Goal: Task Accomplishment & Management: Manage account settings

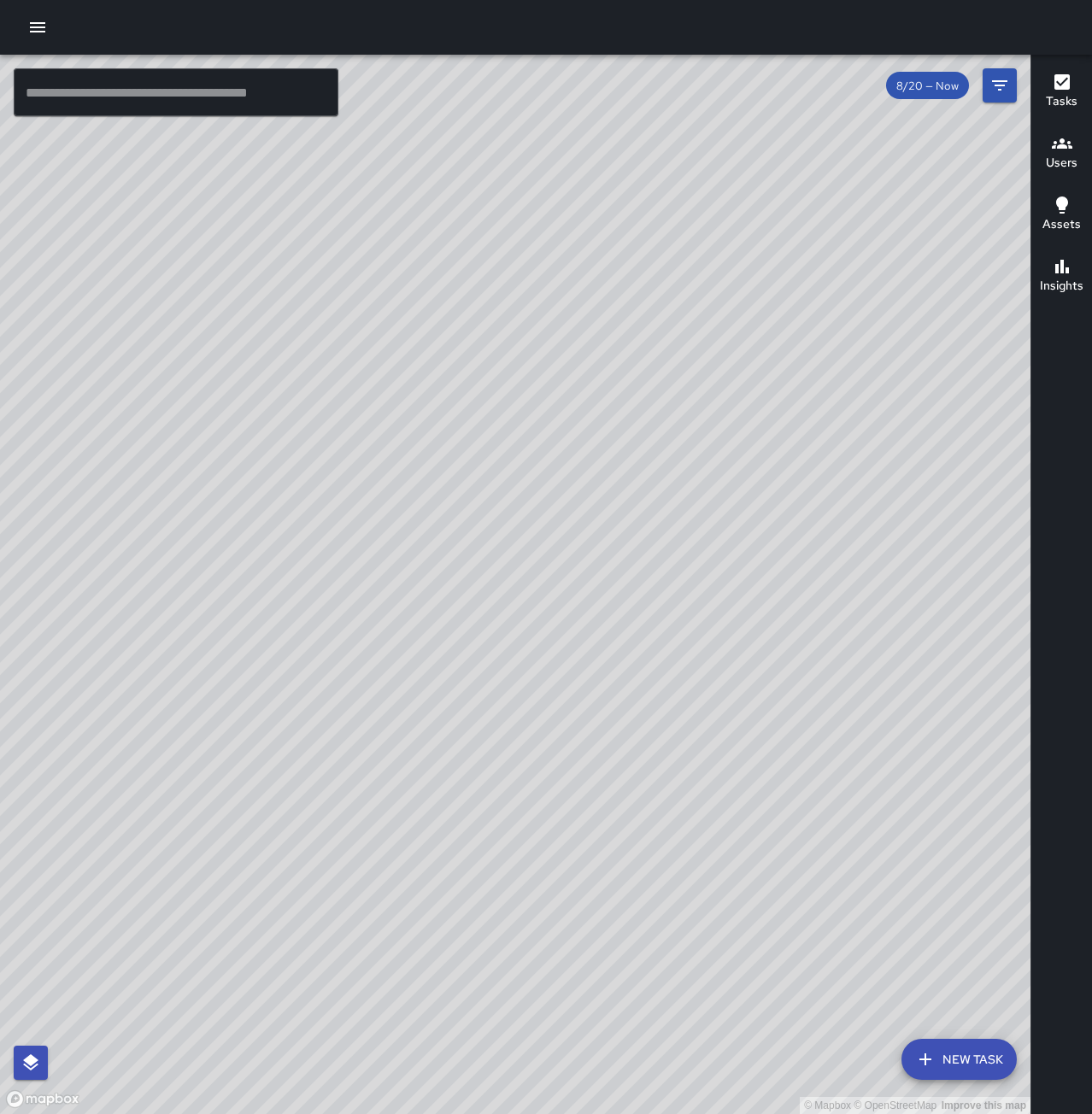
click at [40, 23] on icon "button" at bounding box center [37, 27] width 15 height 11
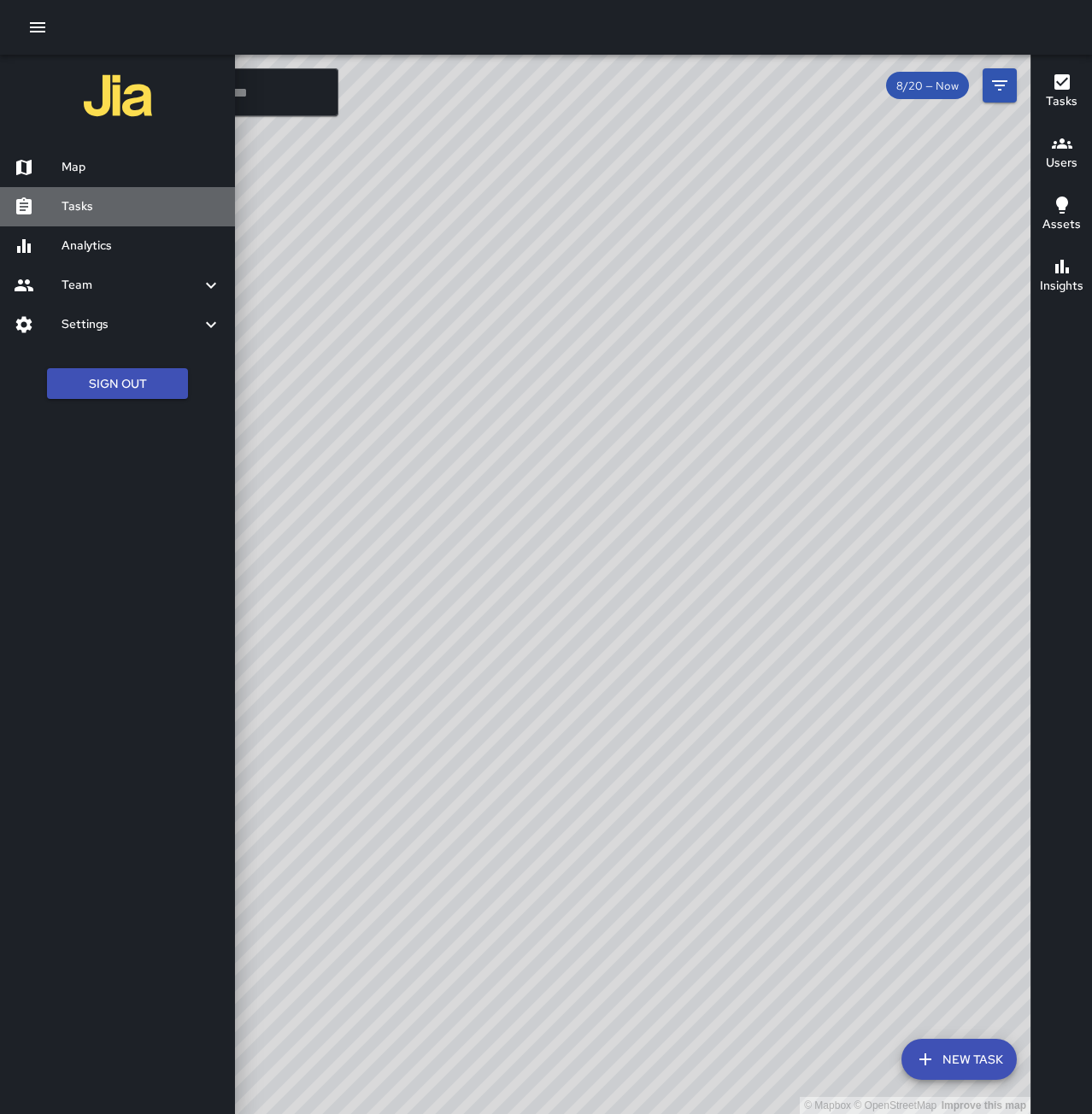
click at [98, 215] on h6 "Tasks" at bounding box center [141, 207] width 160 height 19
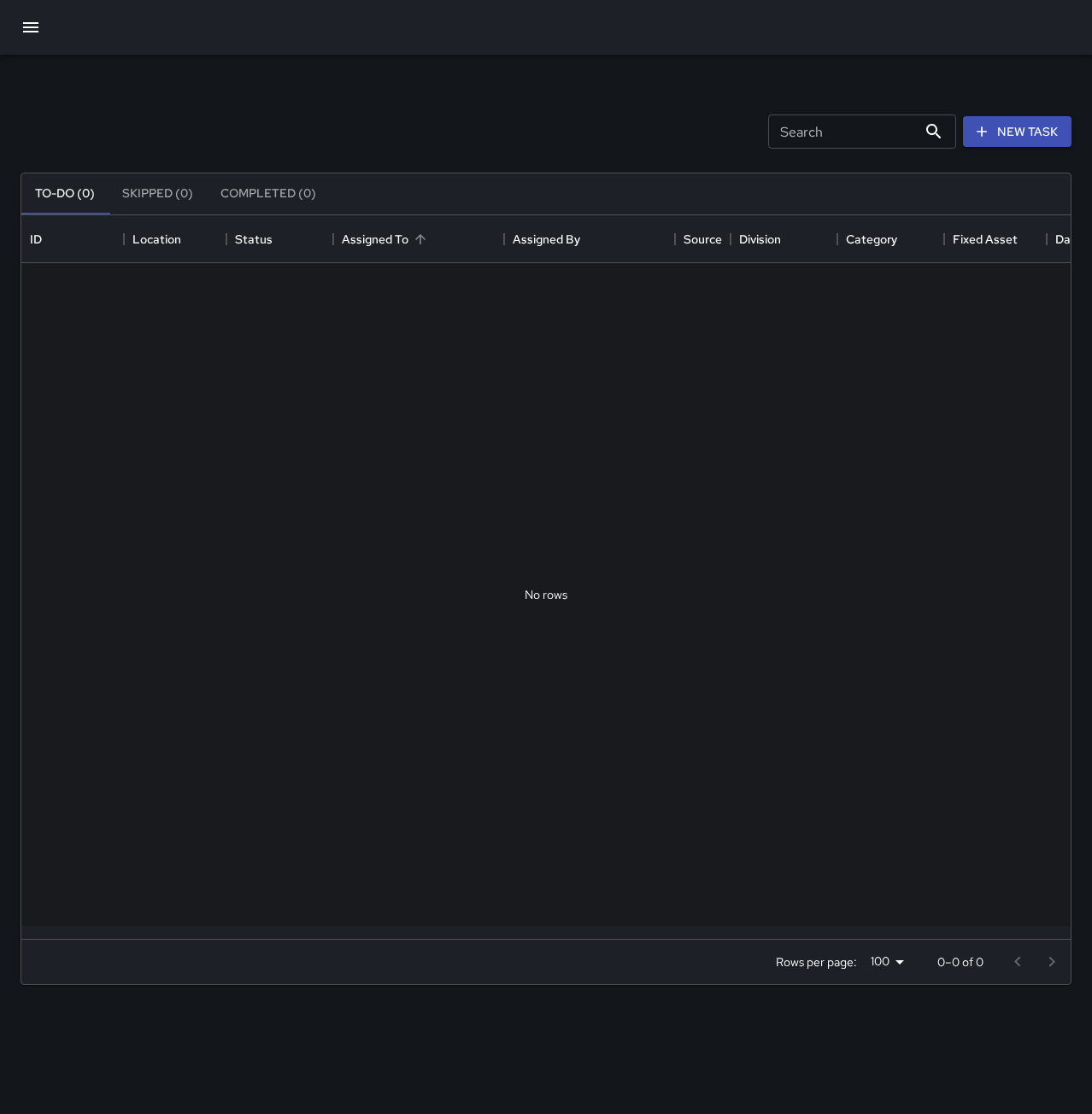
scroll to position [711, 1036]
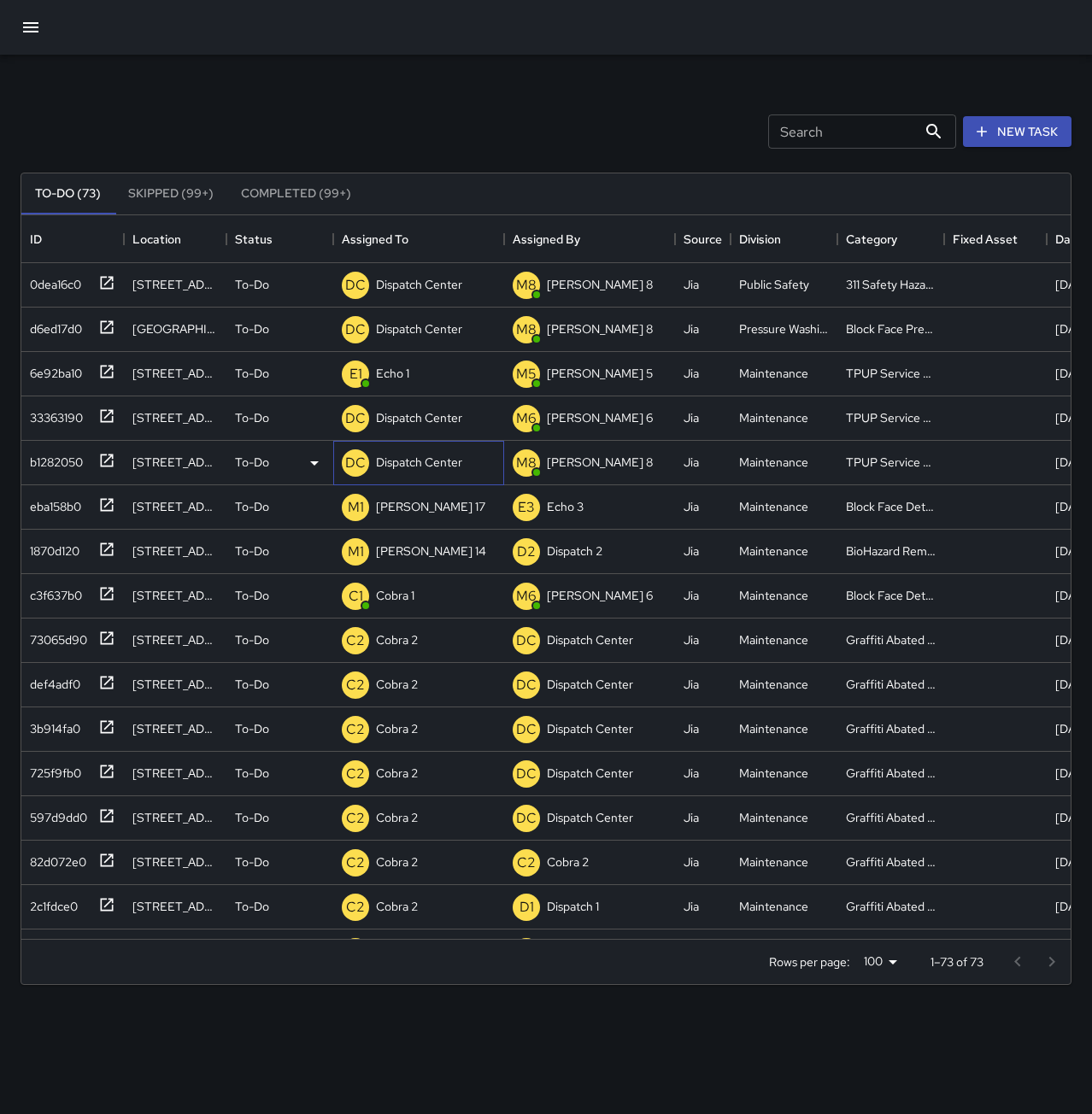
click at [455, 459] on p "Dispatch Center" at bounding box center [419, 462] width 87 height 17
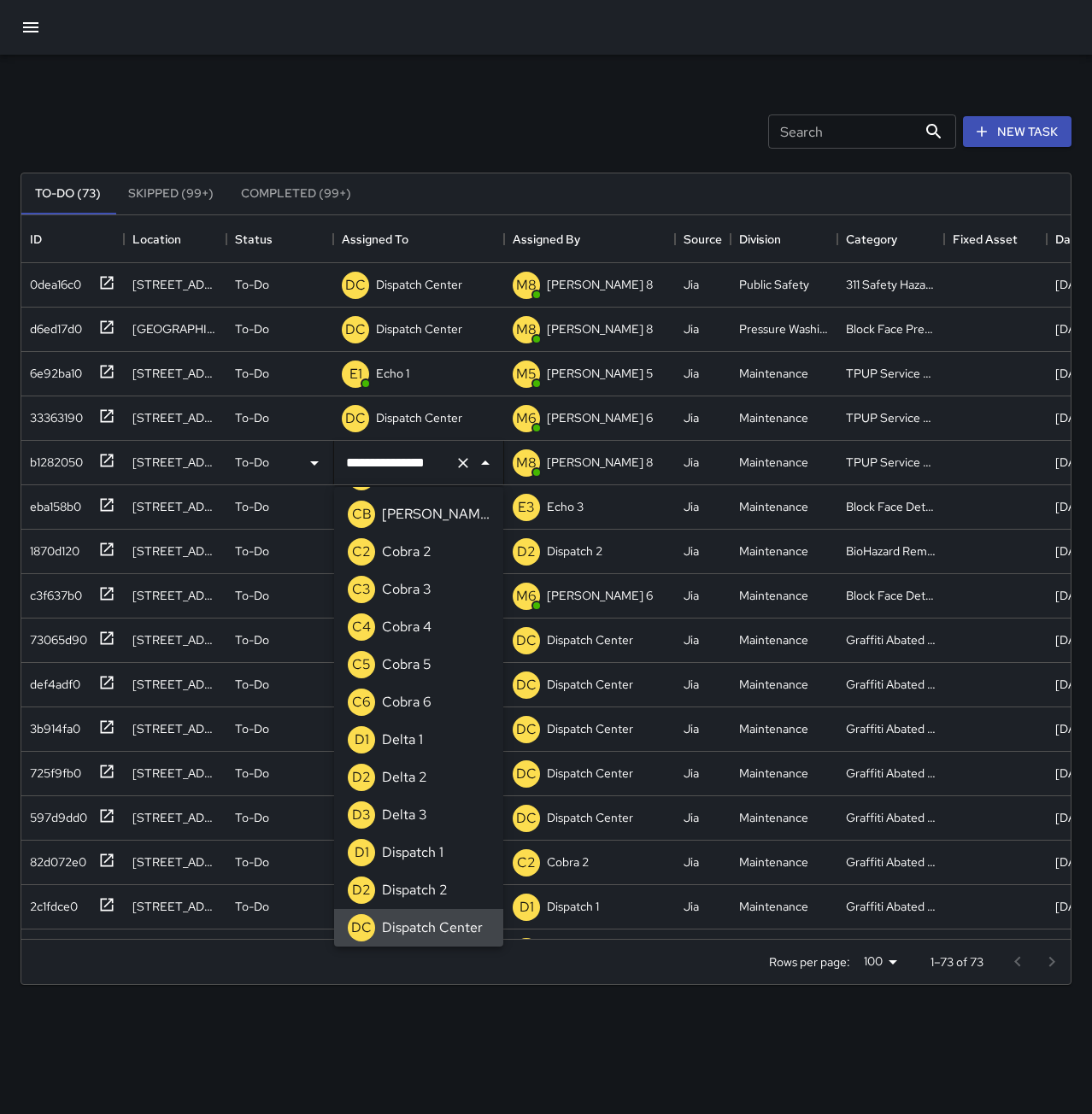
click at [462, 463] on icon "Clear" at bounding box center [463, 463] width 17 height 17
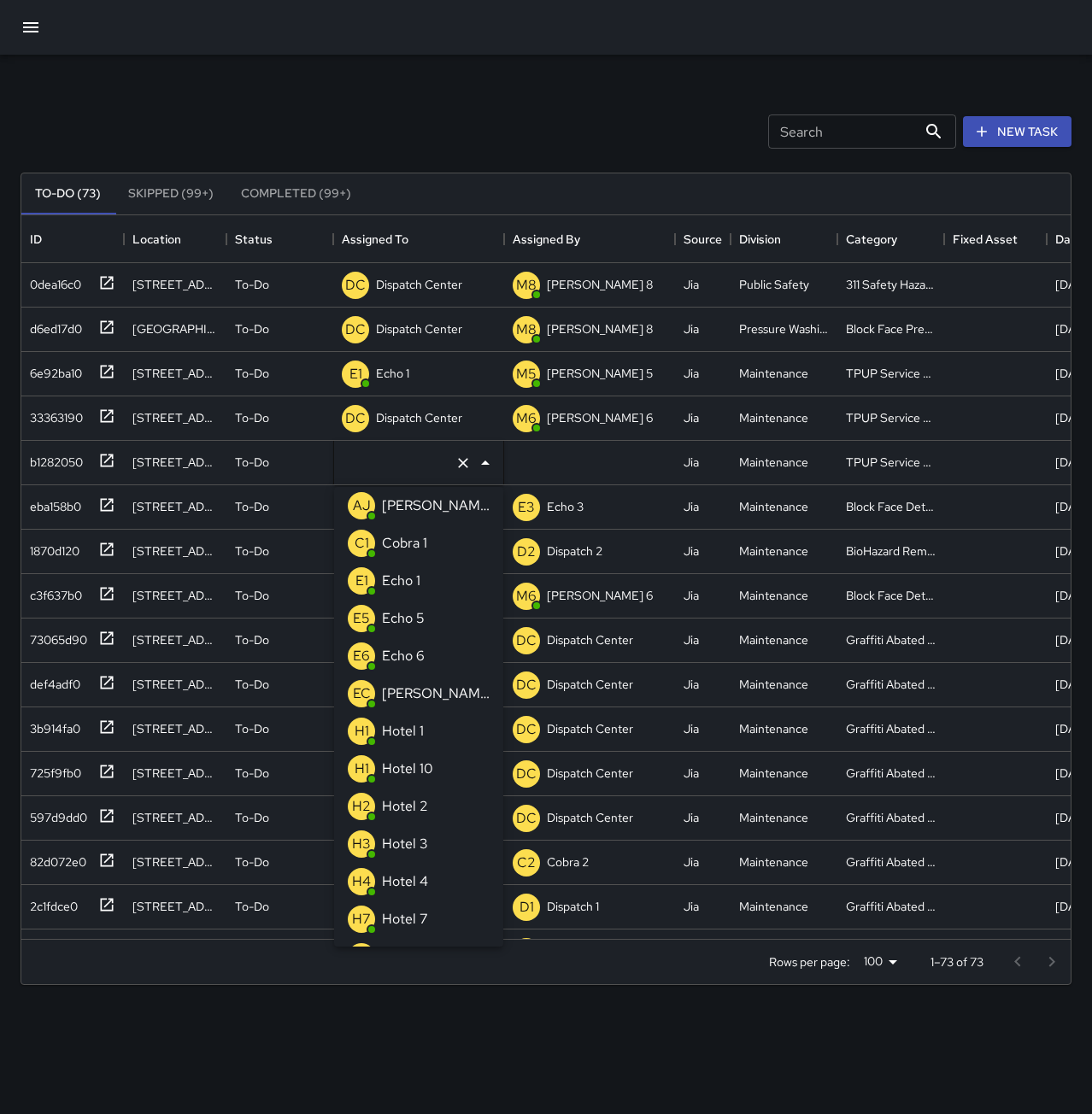
click at [418, 581] on p "Echo 1" at bounding box center [402, 580] width 39 height 20
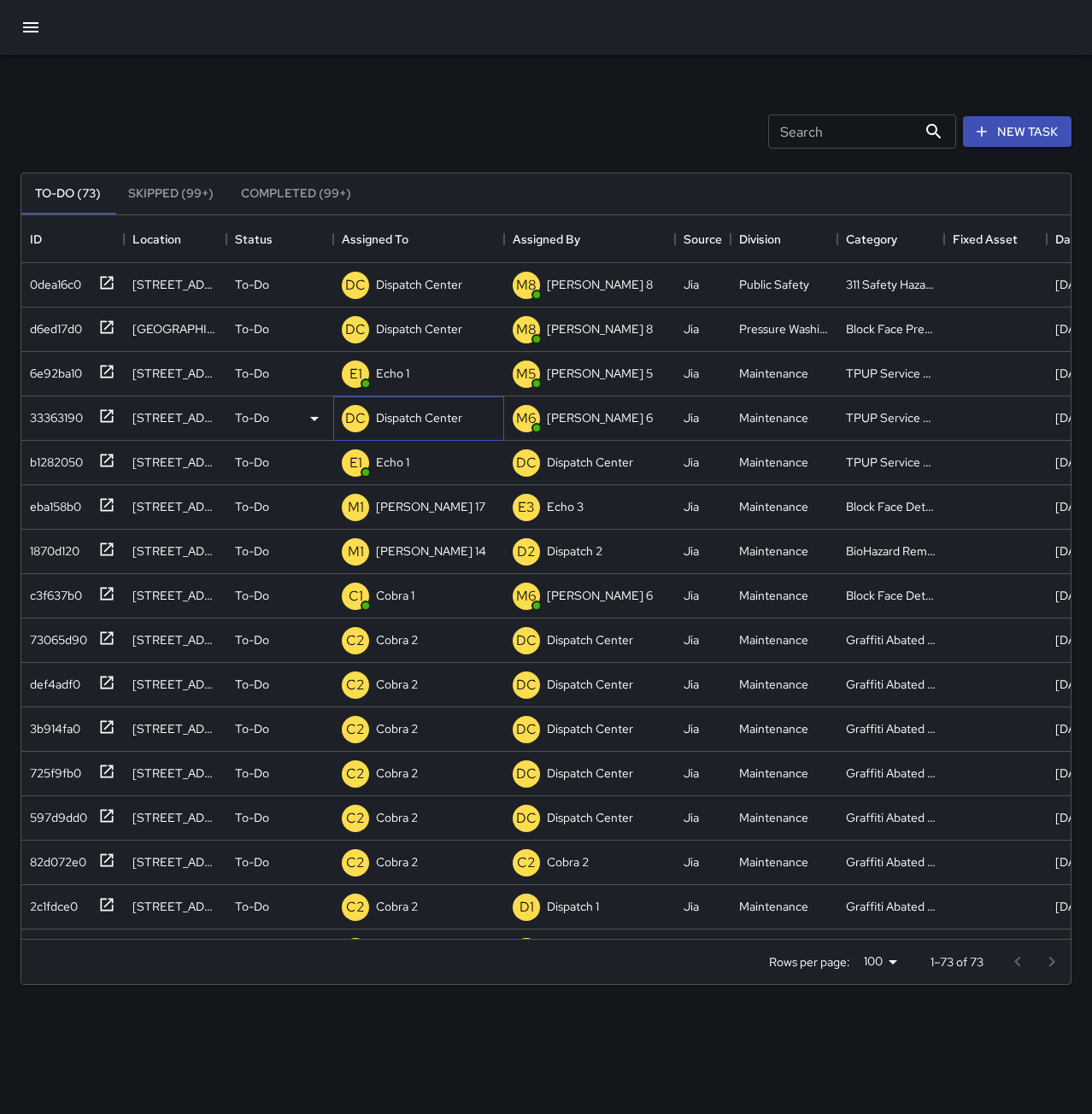
click at [392, 418] on p "Dispatch Center" at bounding box center [419, 418] width 87 height 17
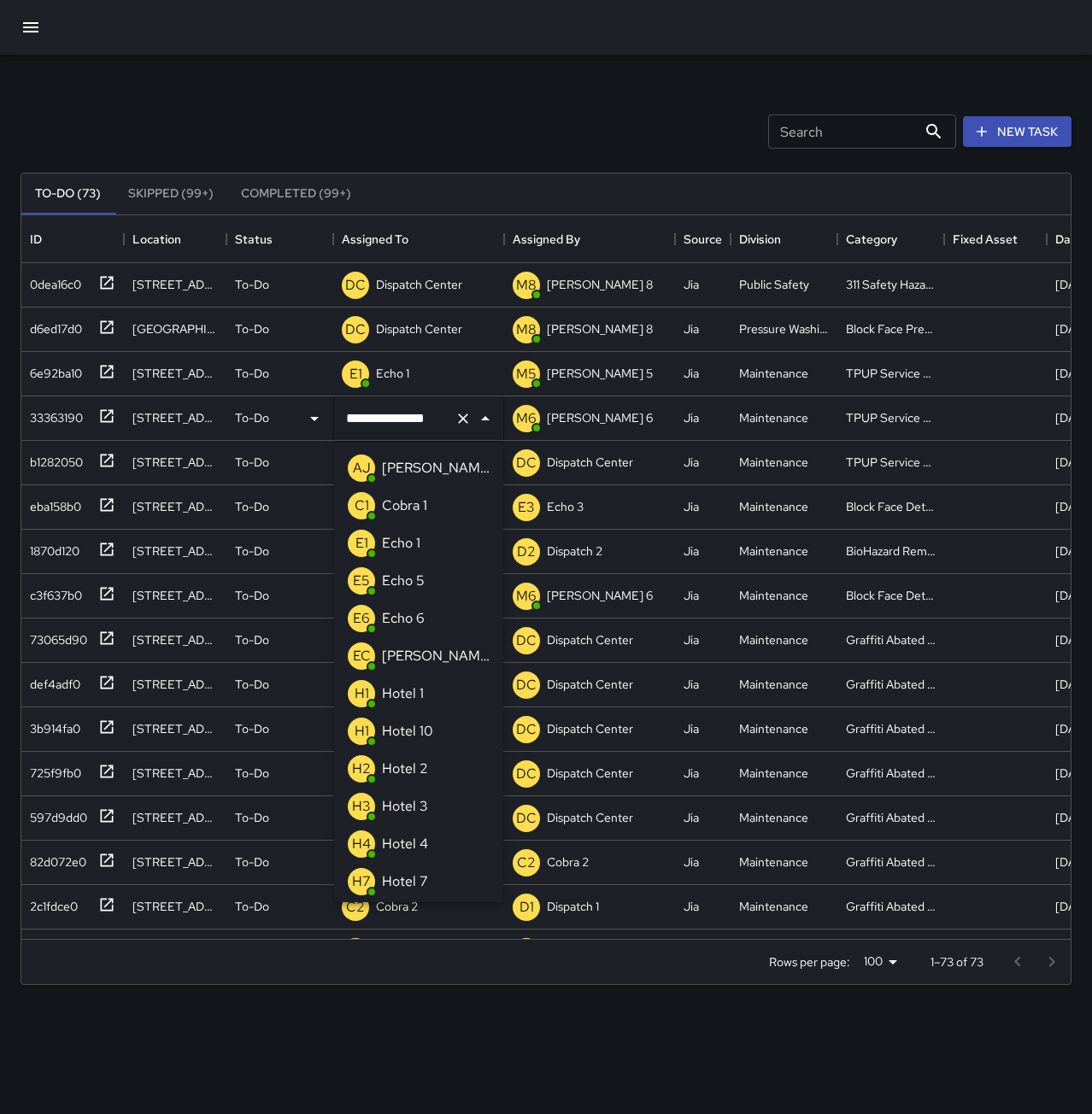
scroll to position [1125, 0]
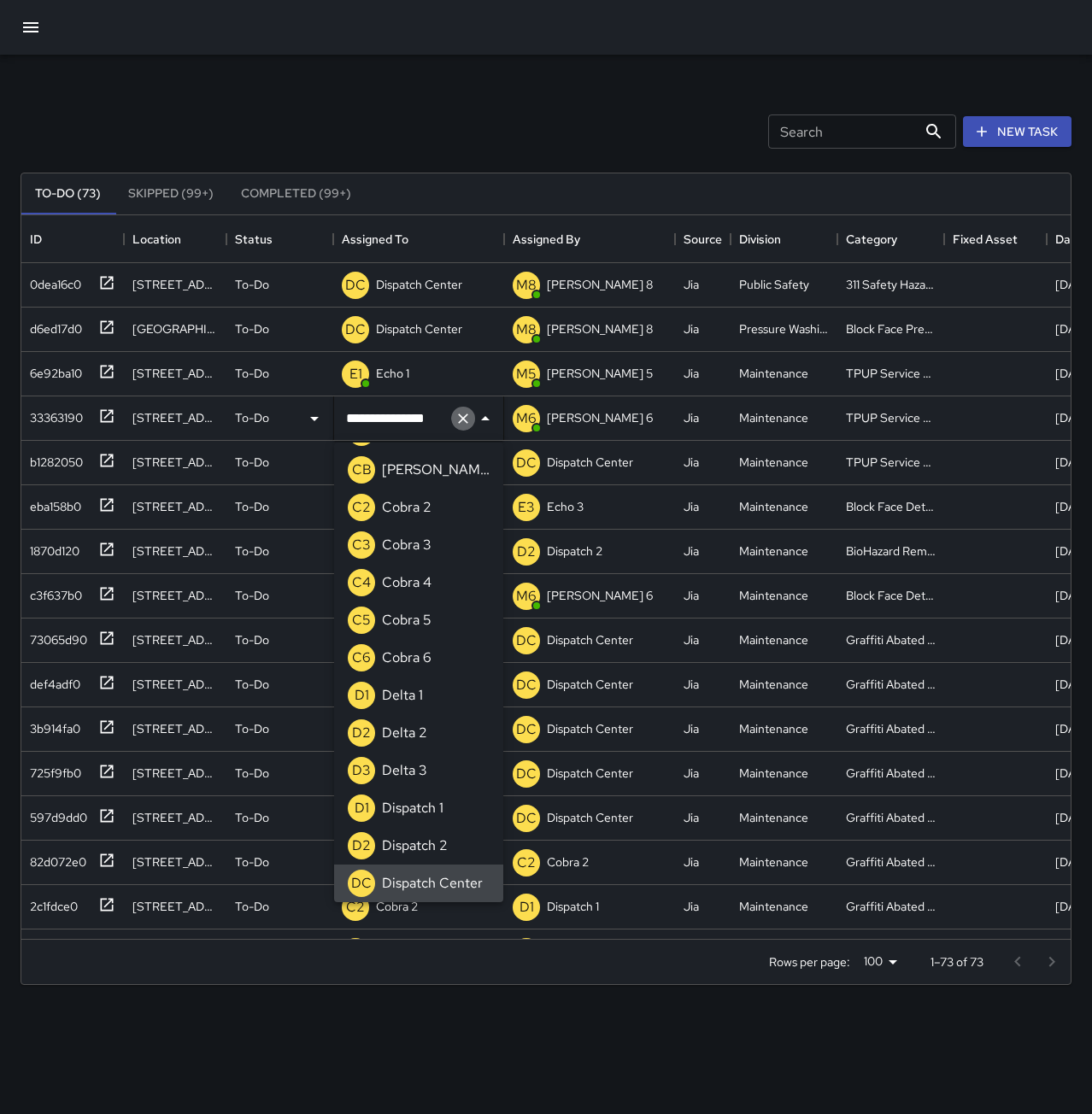
click at [460, 416] on icon "Clear" at bounding box center [463, 418] width 17 height 17
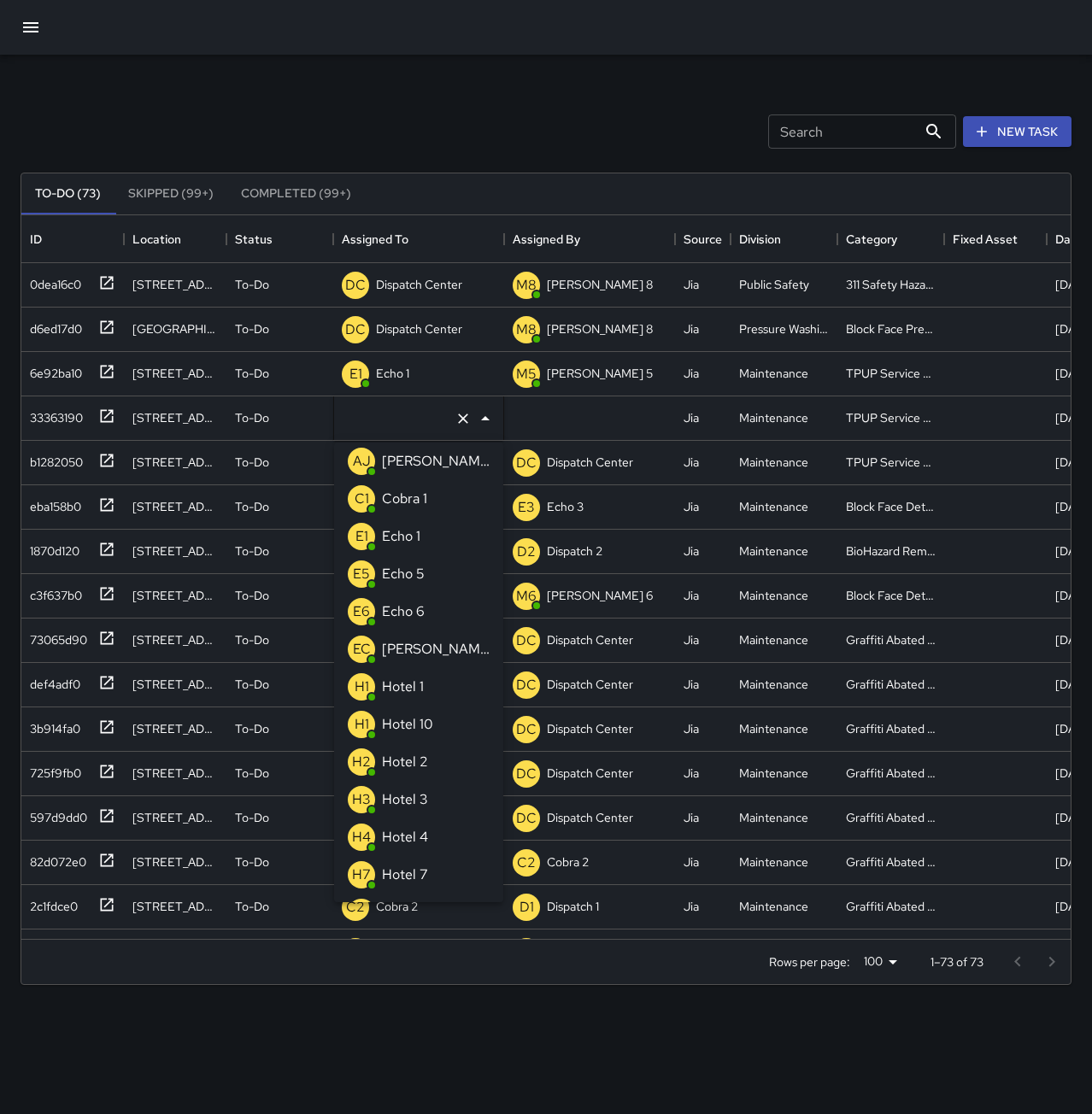
click at [430, 534] on li "E1 Echo 1" at bounding box center [418, 536] width 169 height 38
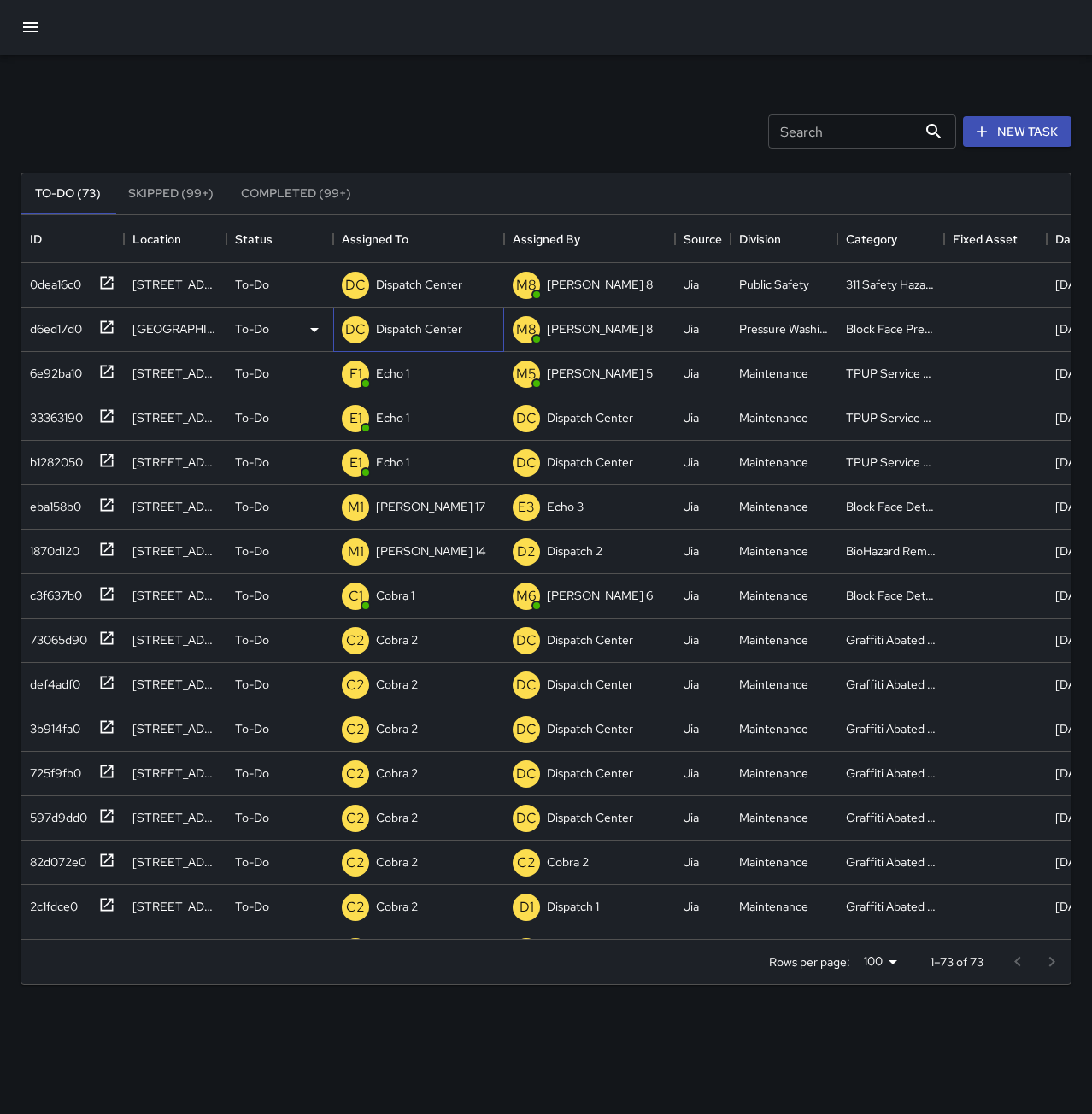
click at [415, 335] on p "Dispatch Center" at bounding box center [419, 328] width 87 height 17
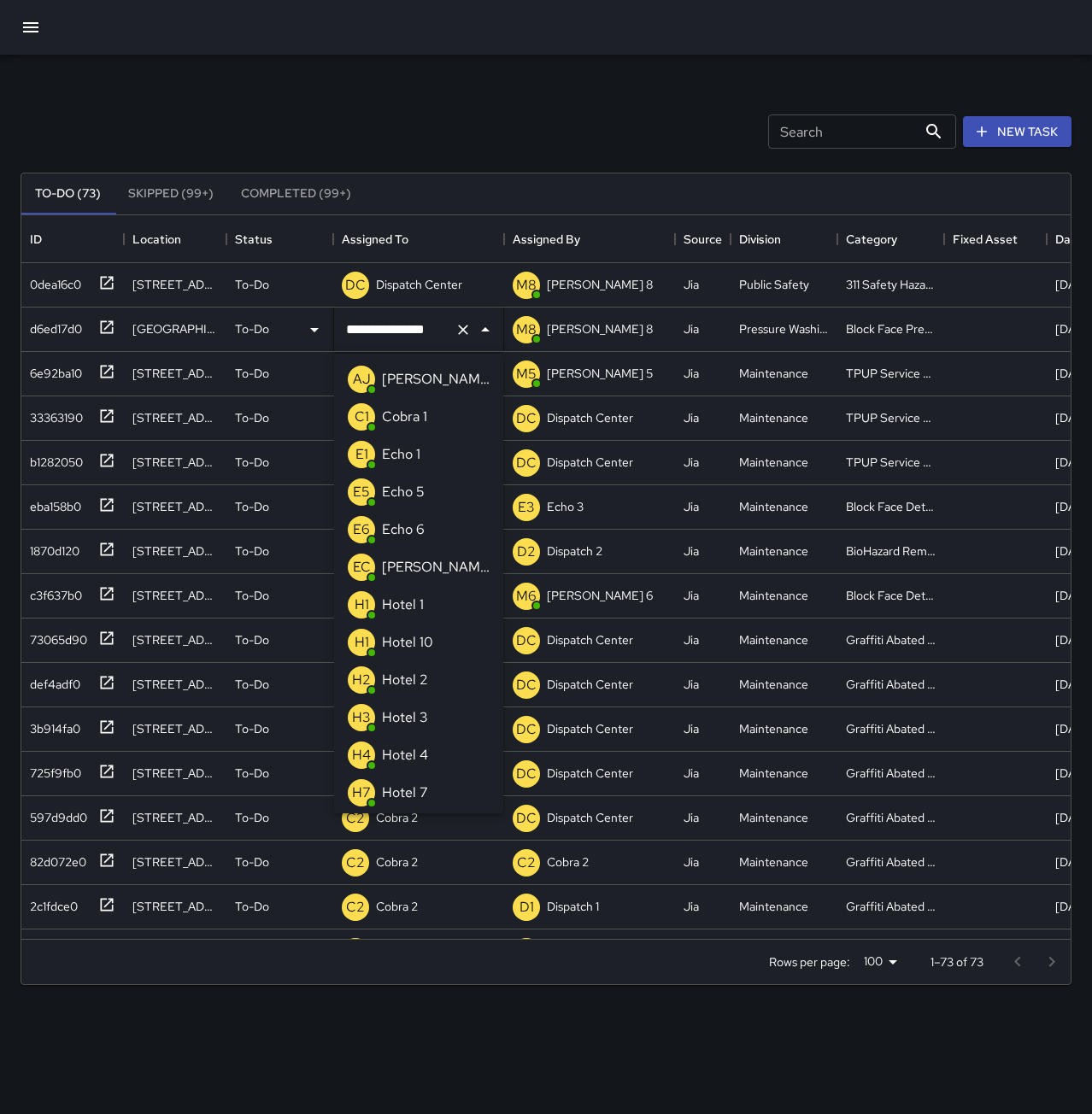
scroll to position [1125, 0]
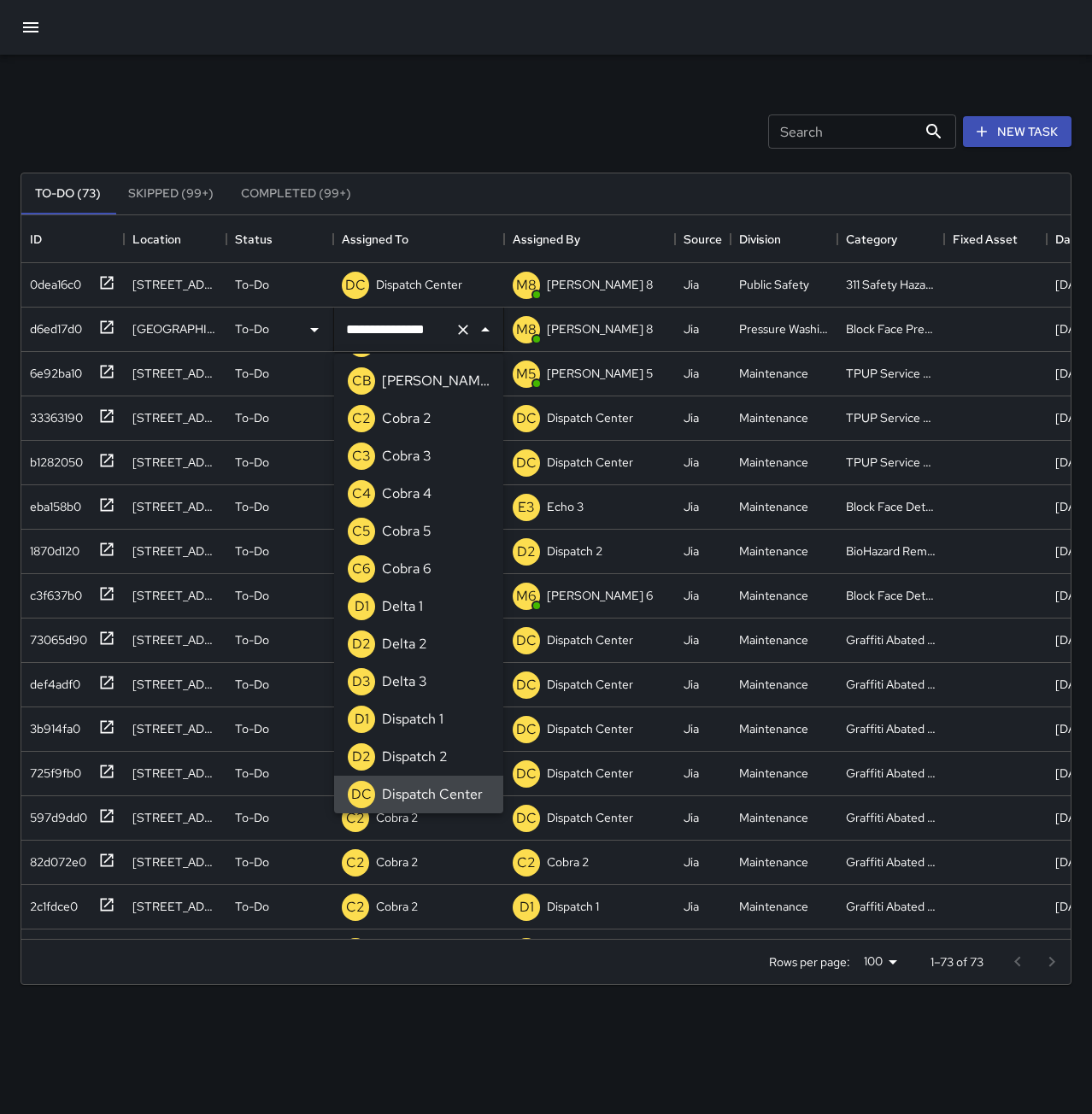
click at [462, 326] on icon "Clear" at bounding box center [463, 329] width 17 height 17
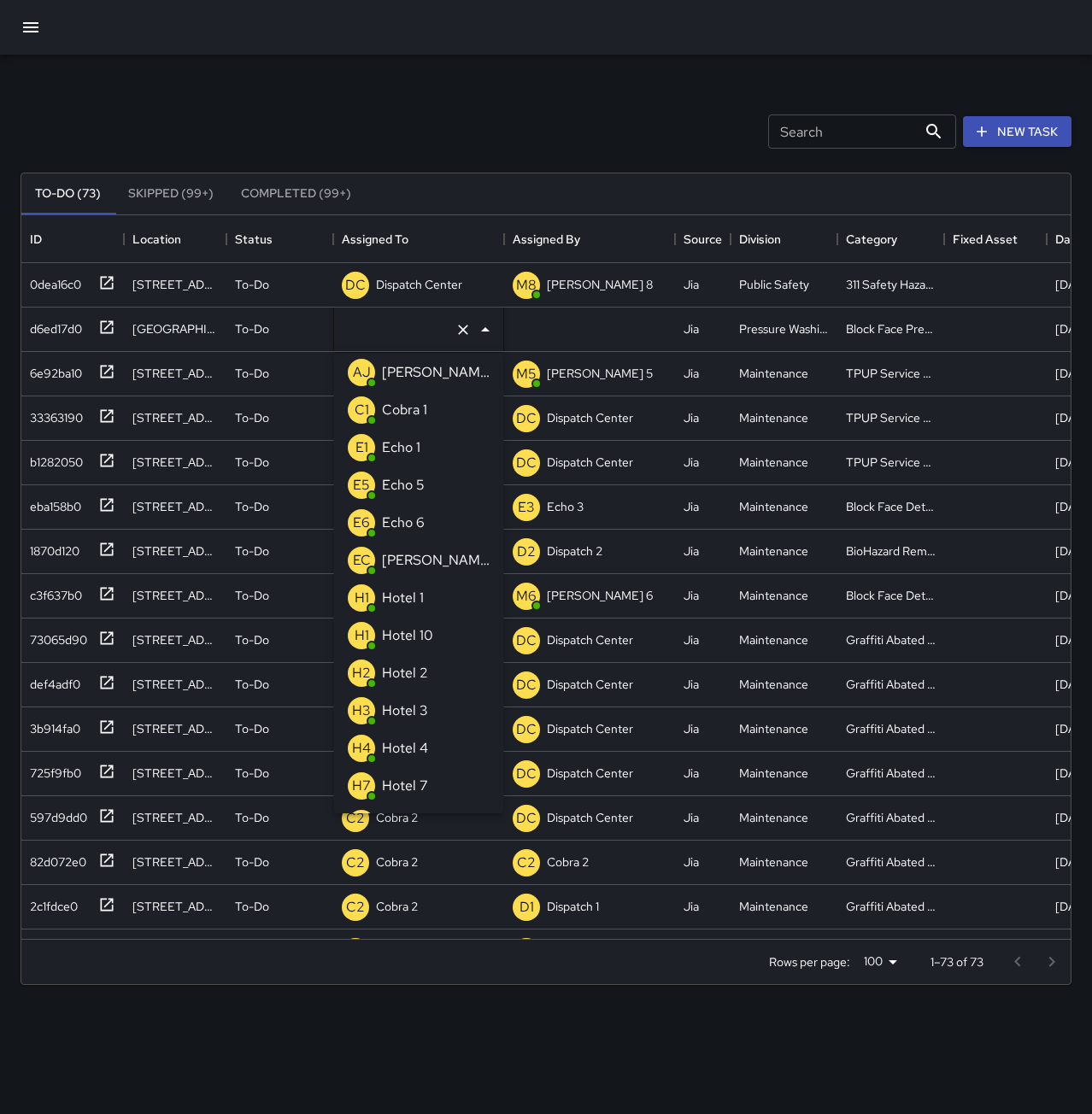
click at [421, 491] on p "Echo 5" at bounding box center [403, 485] width 42 height 20
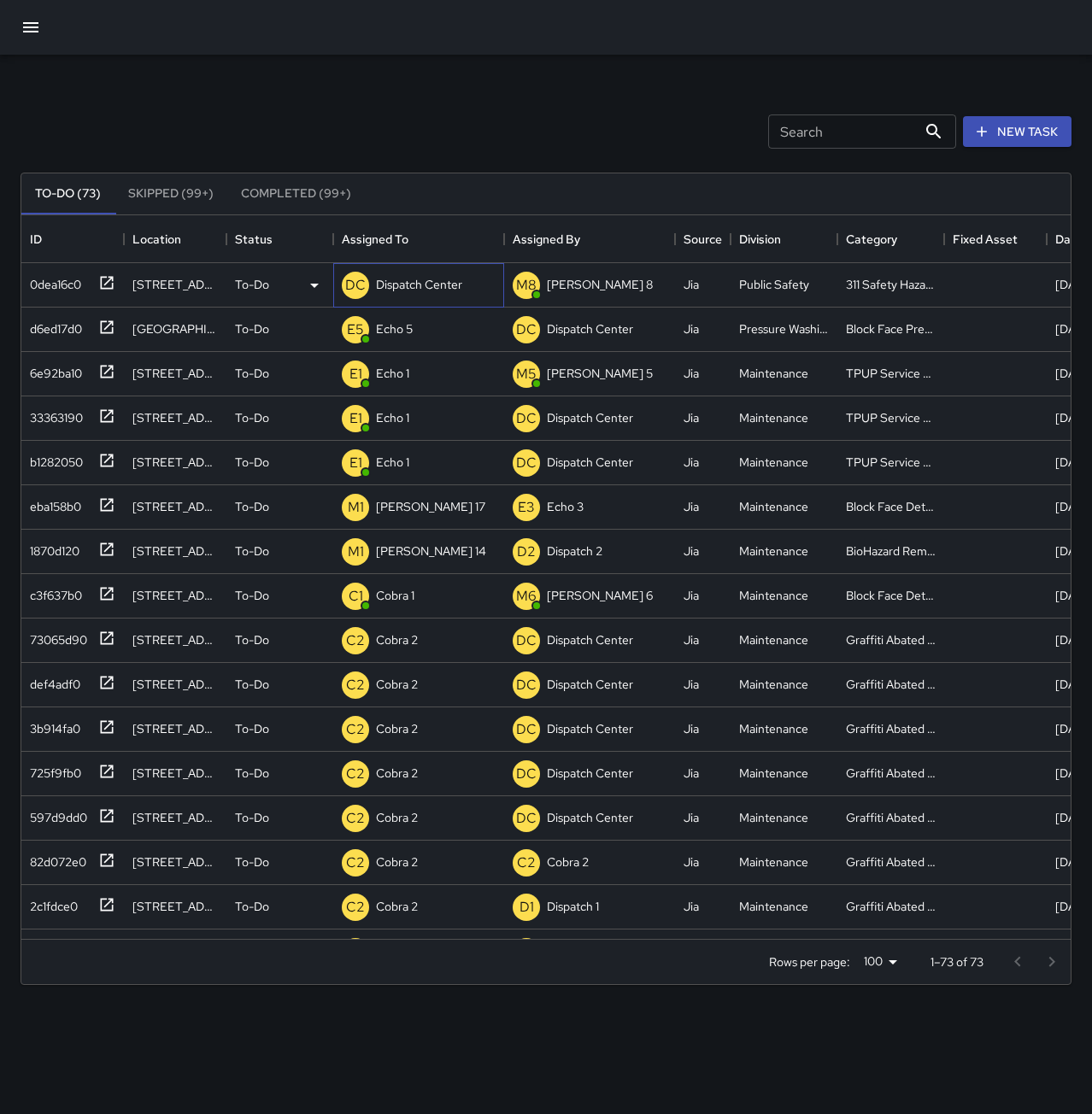
click at [418, 275] on div "Dispatch Center" at bounding box center [418, 284] width 93 height 24
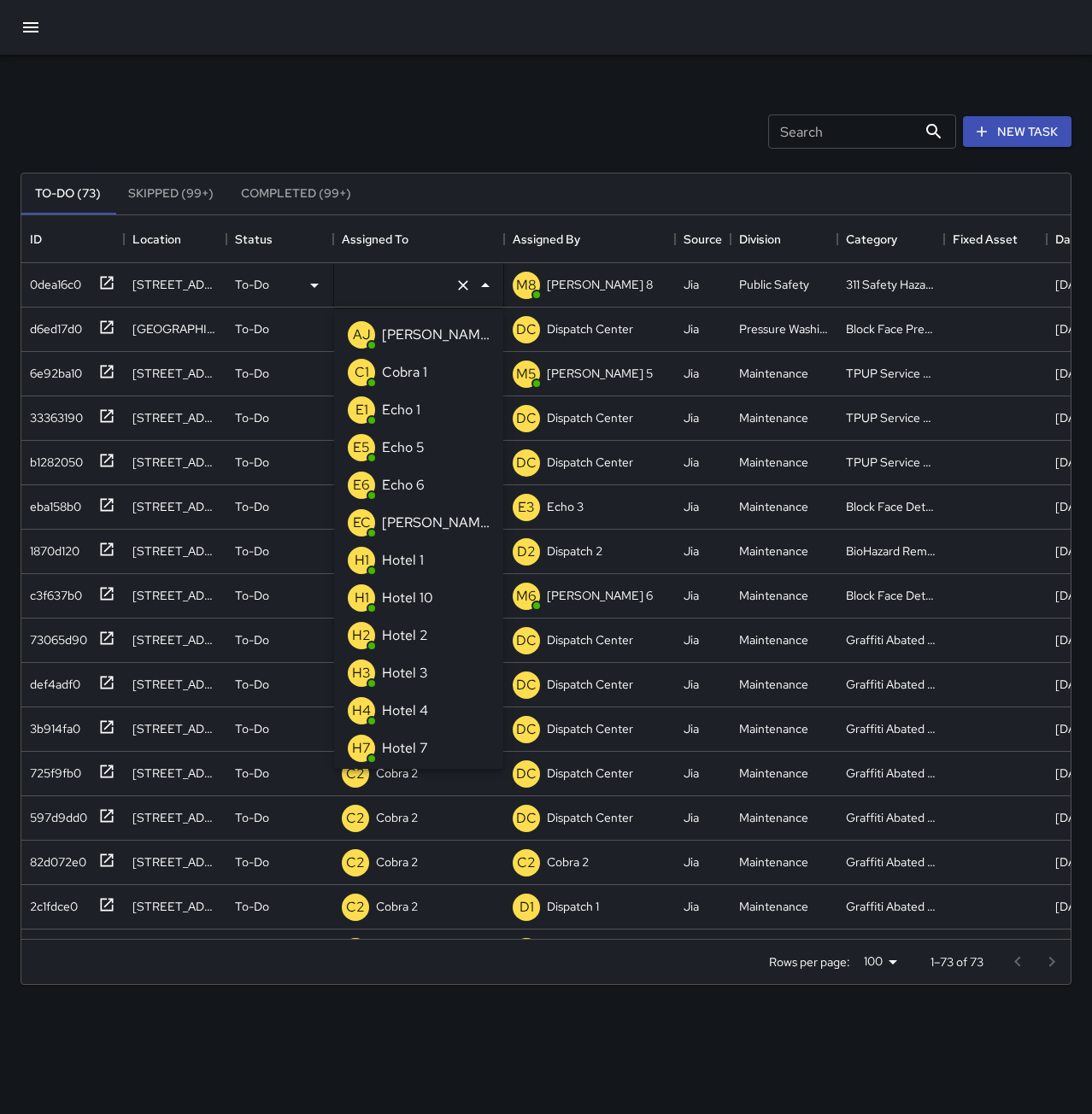
type input "**********"
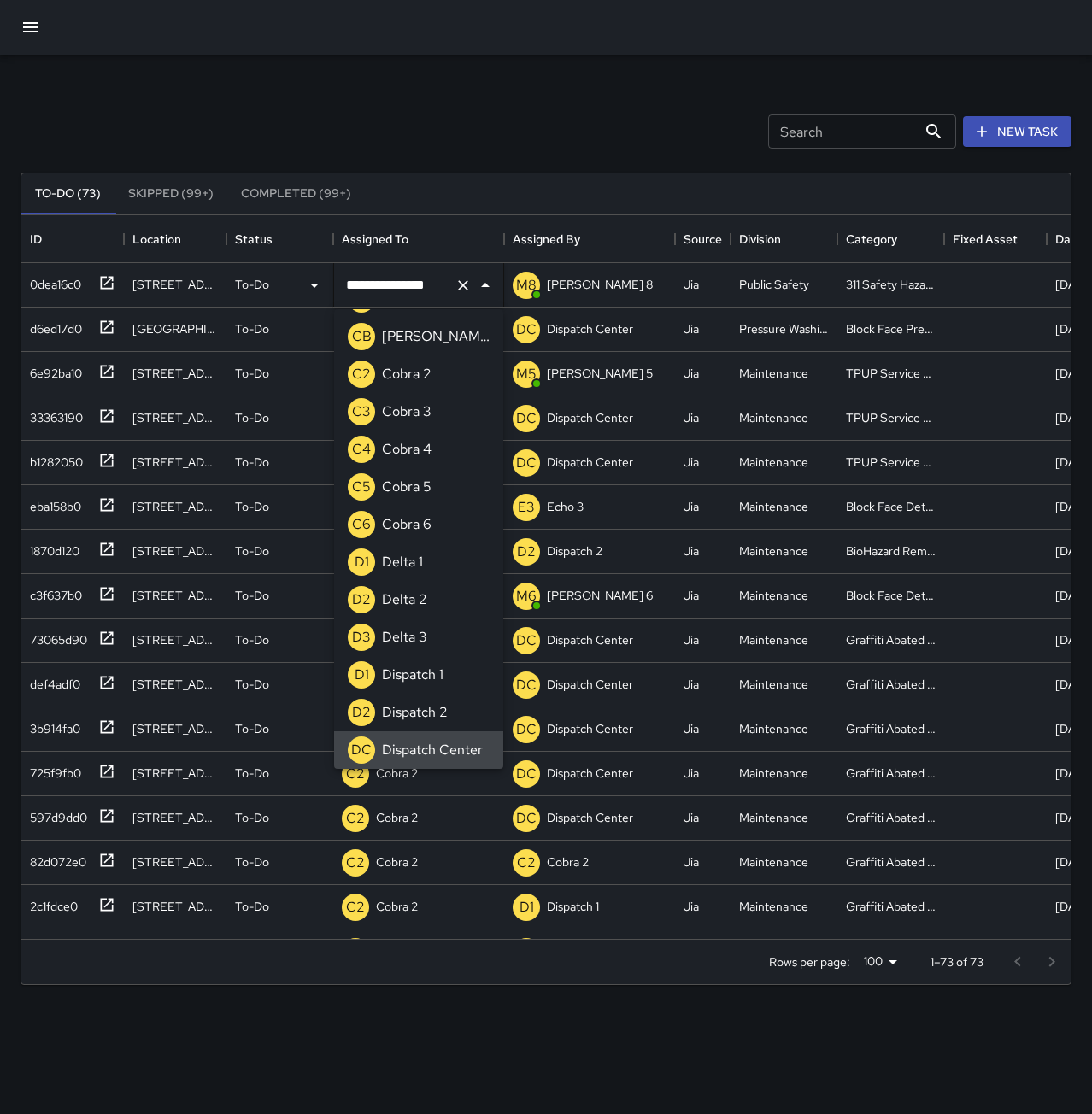
click at [462, 282] on icon "Clear" at bounding box center [463, 285] width 17 height 17
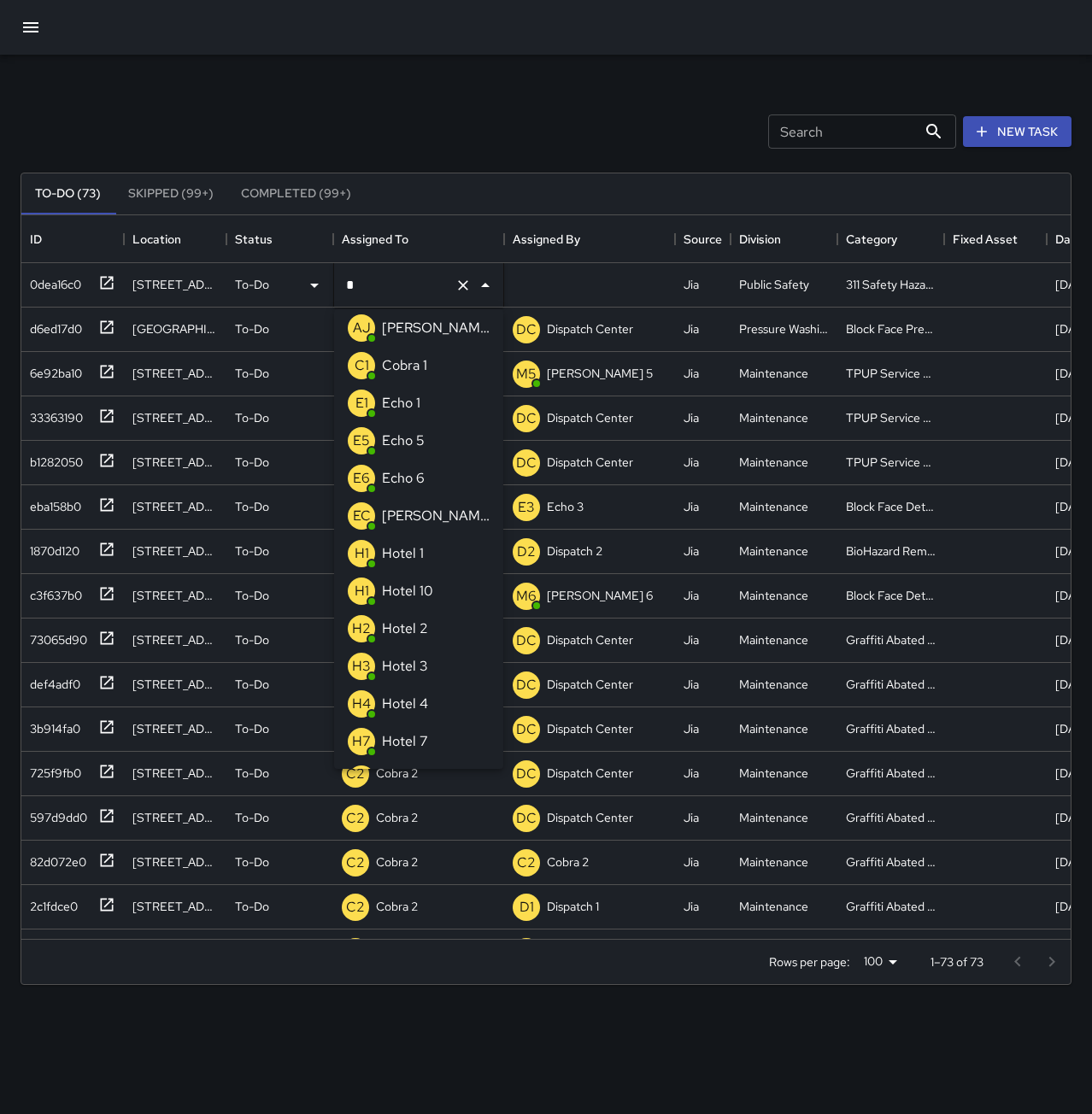
scroll to position [0, 0]
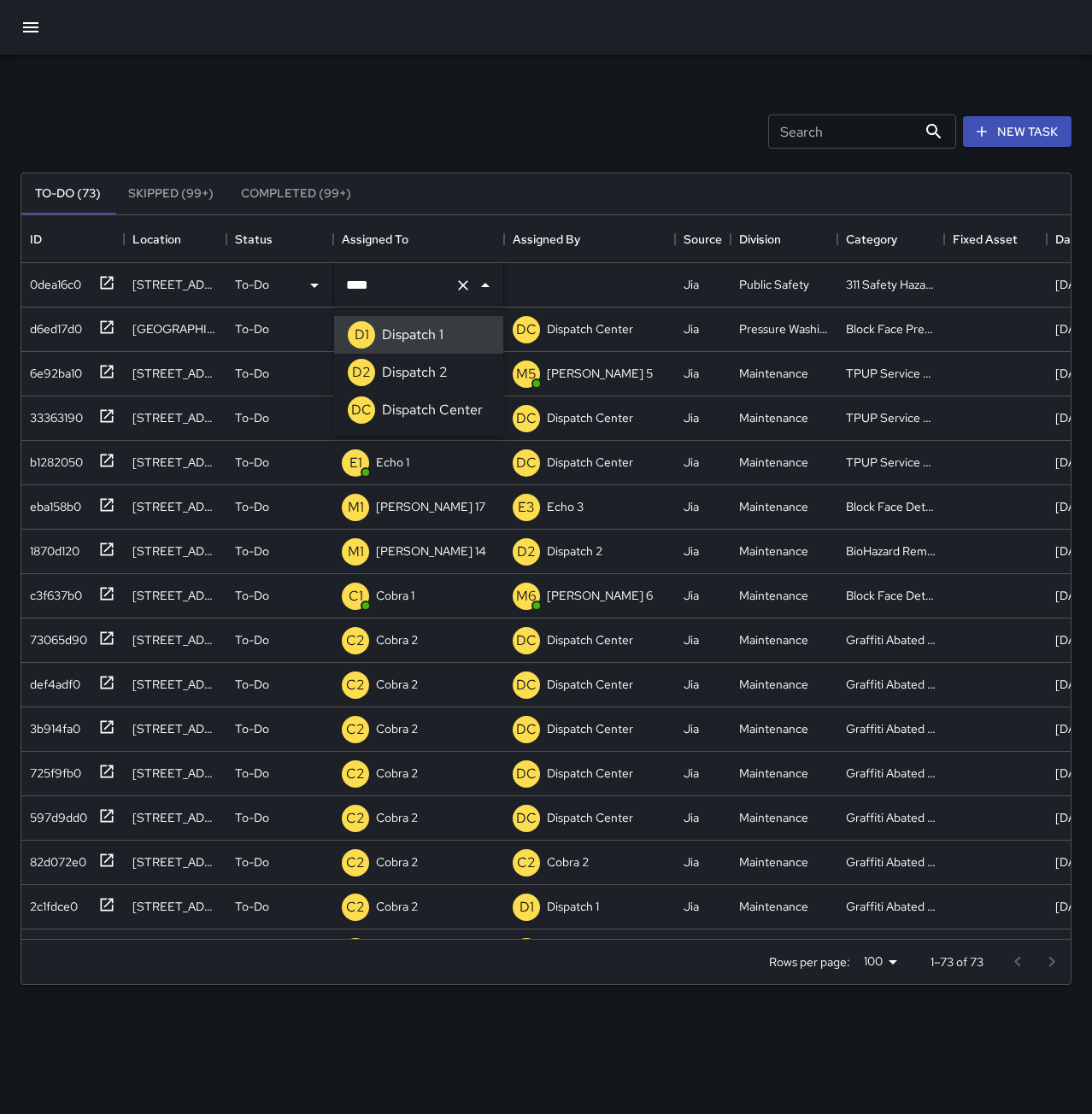
type input "**********"
click at [389, 120] on div "Search Search New Task" at bounding box center [546, 132] width 1058 height 89
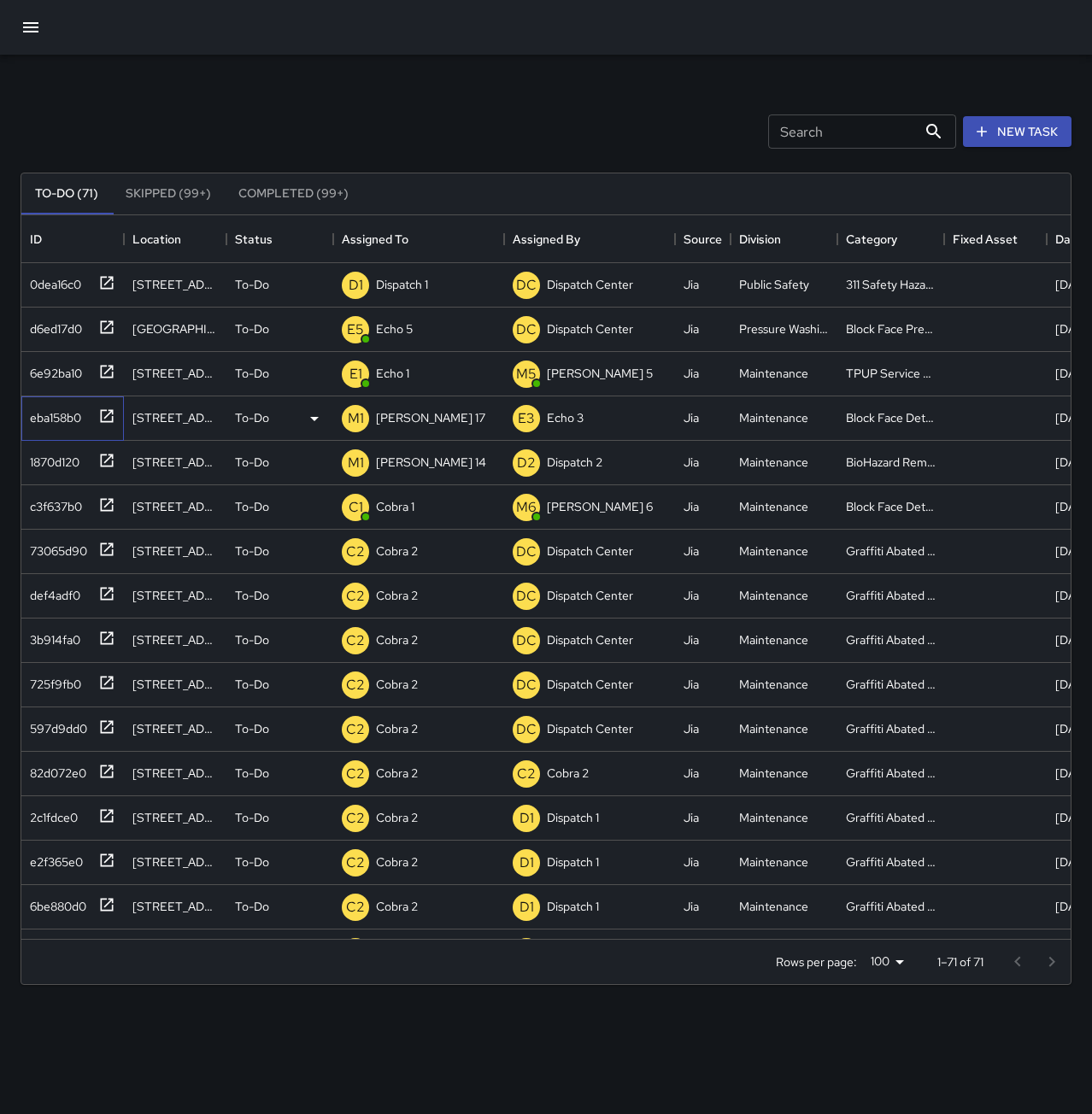
click at [71, 423] on div "eba158b0" at bounding box center [52, 414] width 58 height 24
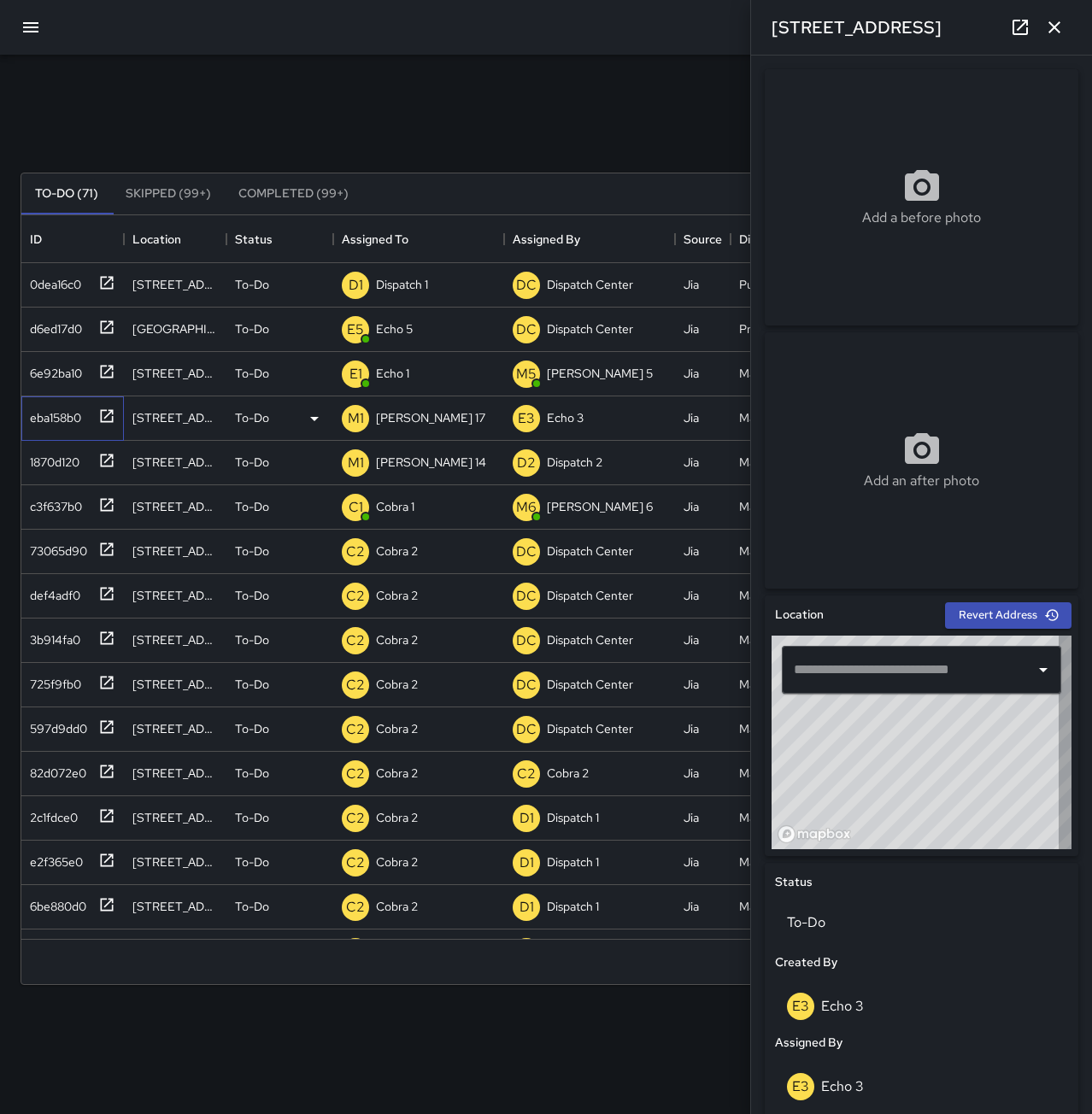
type input "**********"
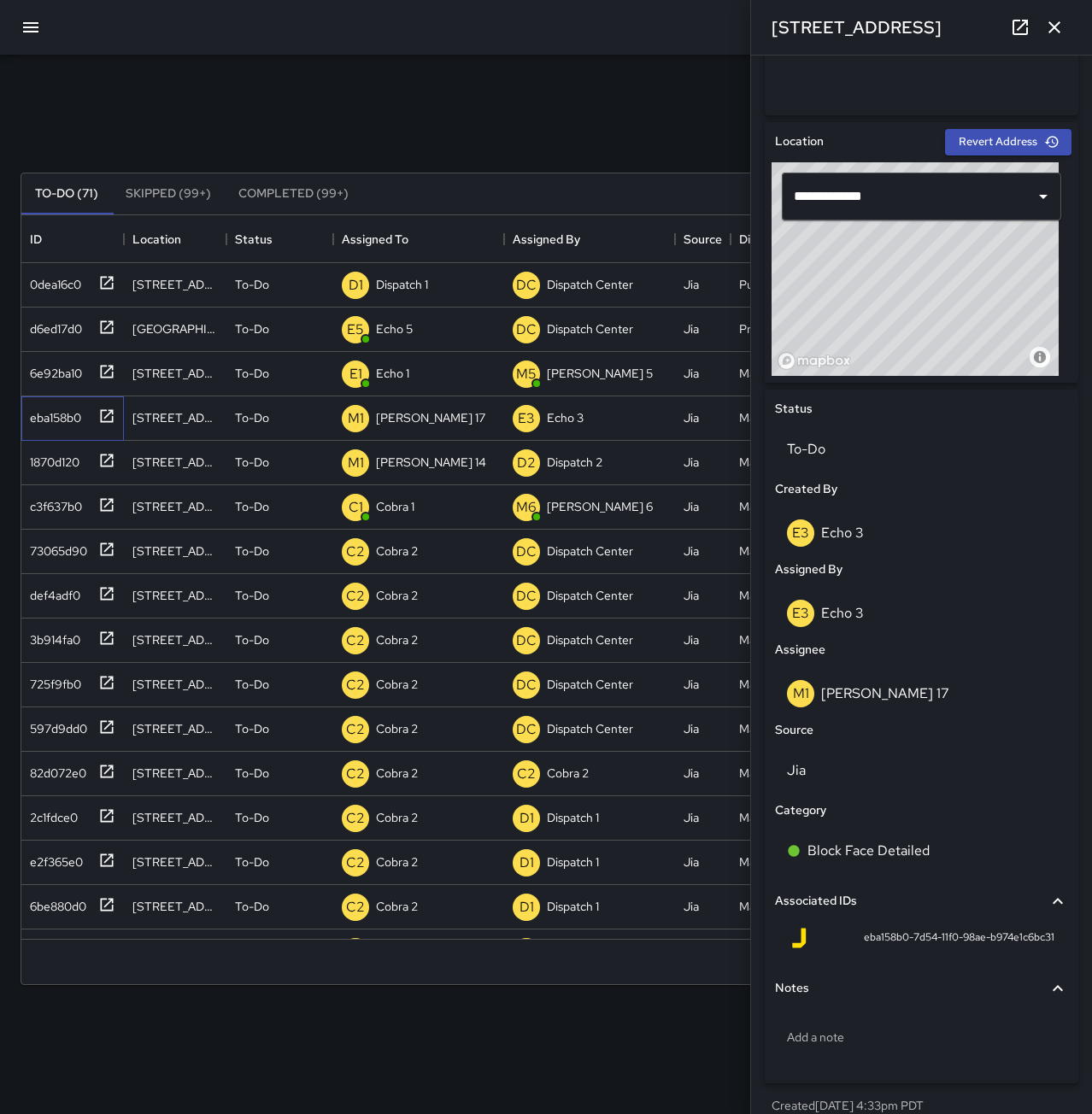
scroll to position [493, 0]
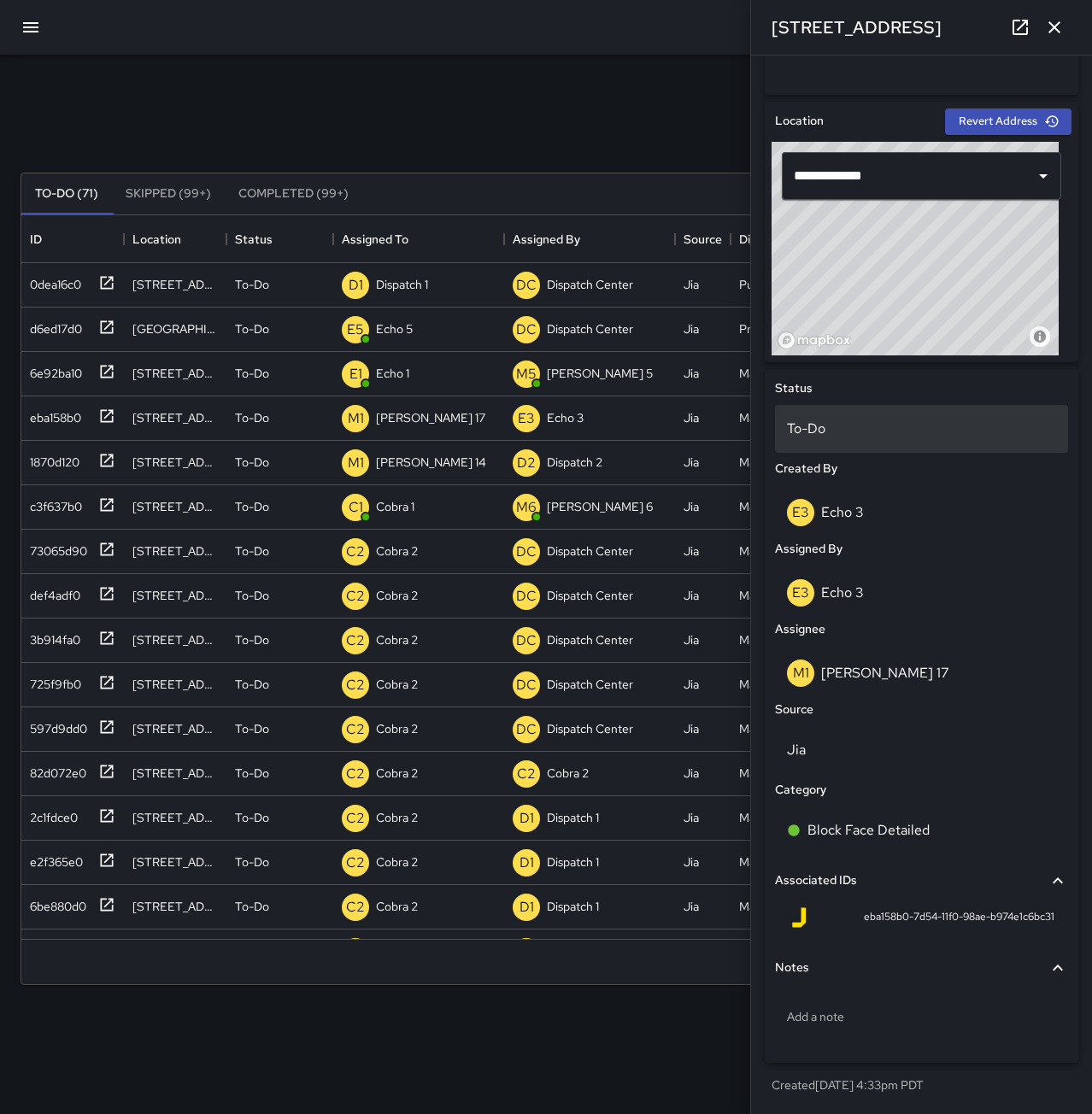
click at [844, 440] on div "To-Do" at bounding box center [922, 429] width 293 height 48
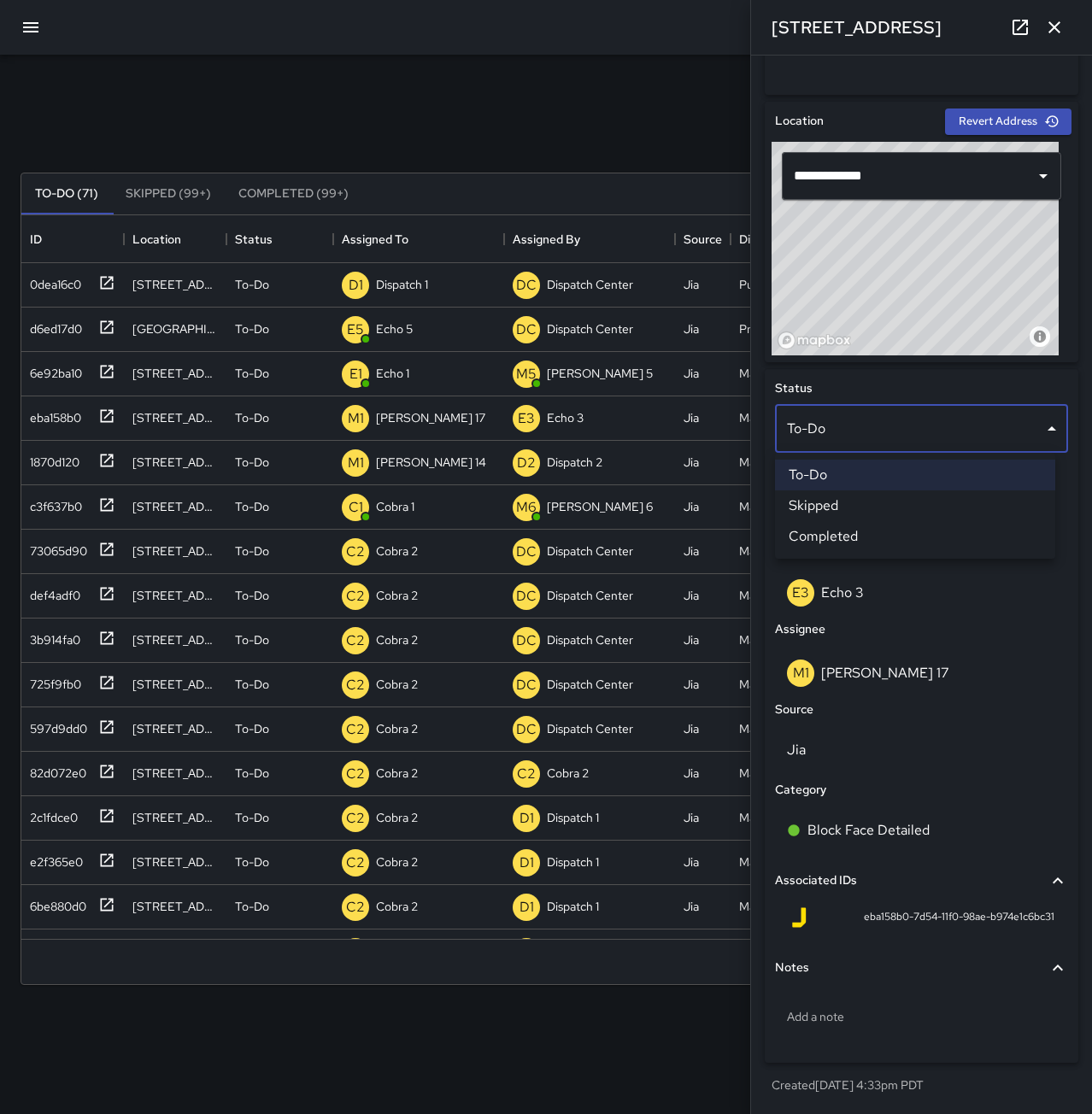
click at [870, 509] on li "Skipped" at bounding box center [915, 505] width 280 height 31
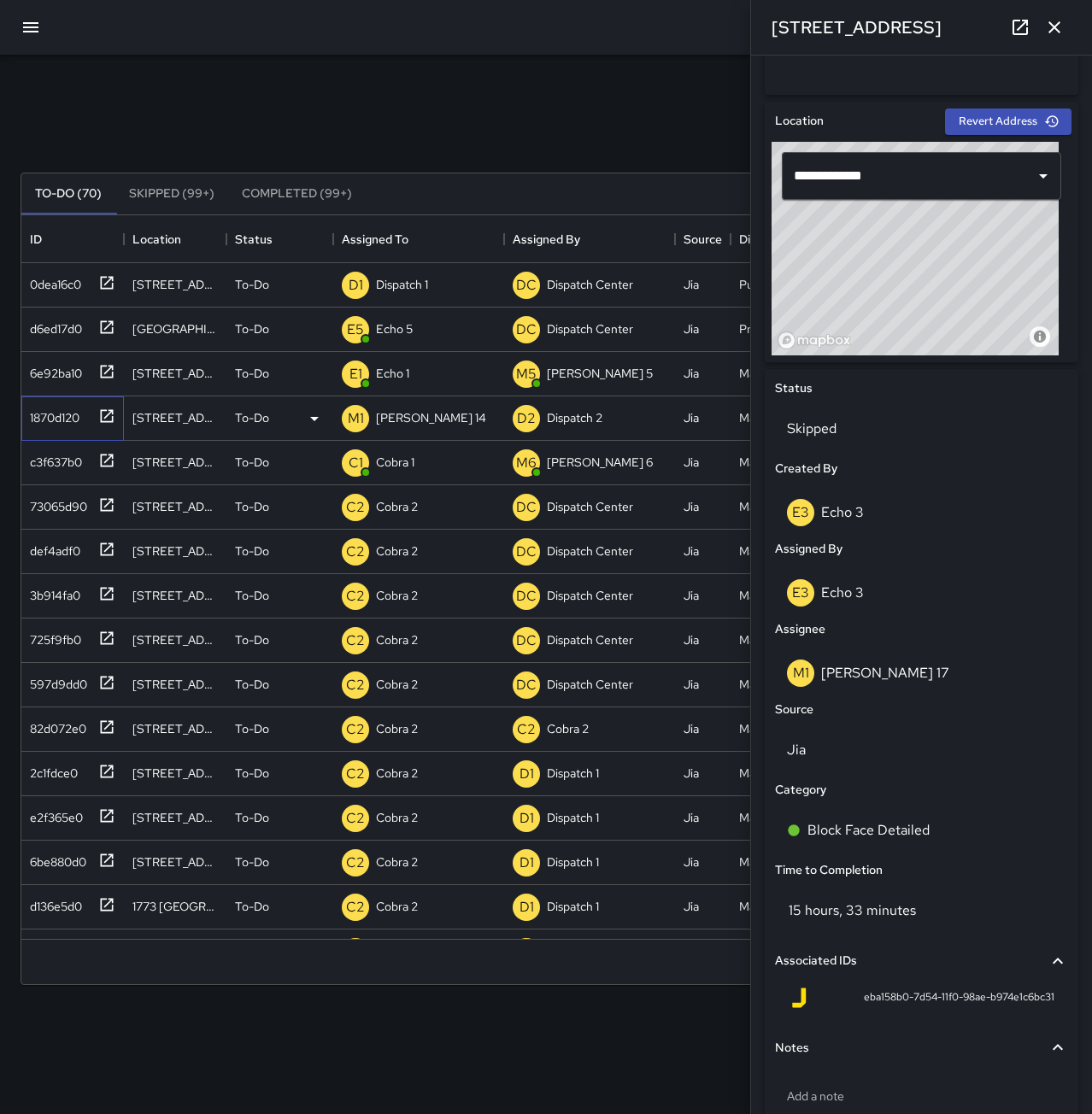
click at [40, 410] on div "1870d120" at bounding box center [51, 414] width 56 height 24
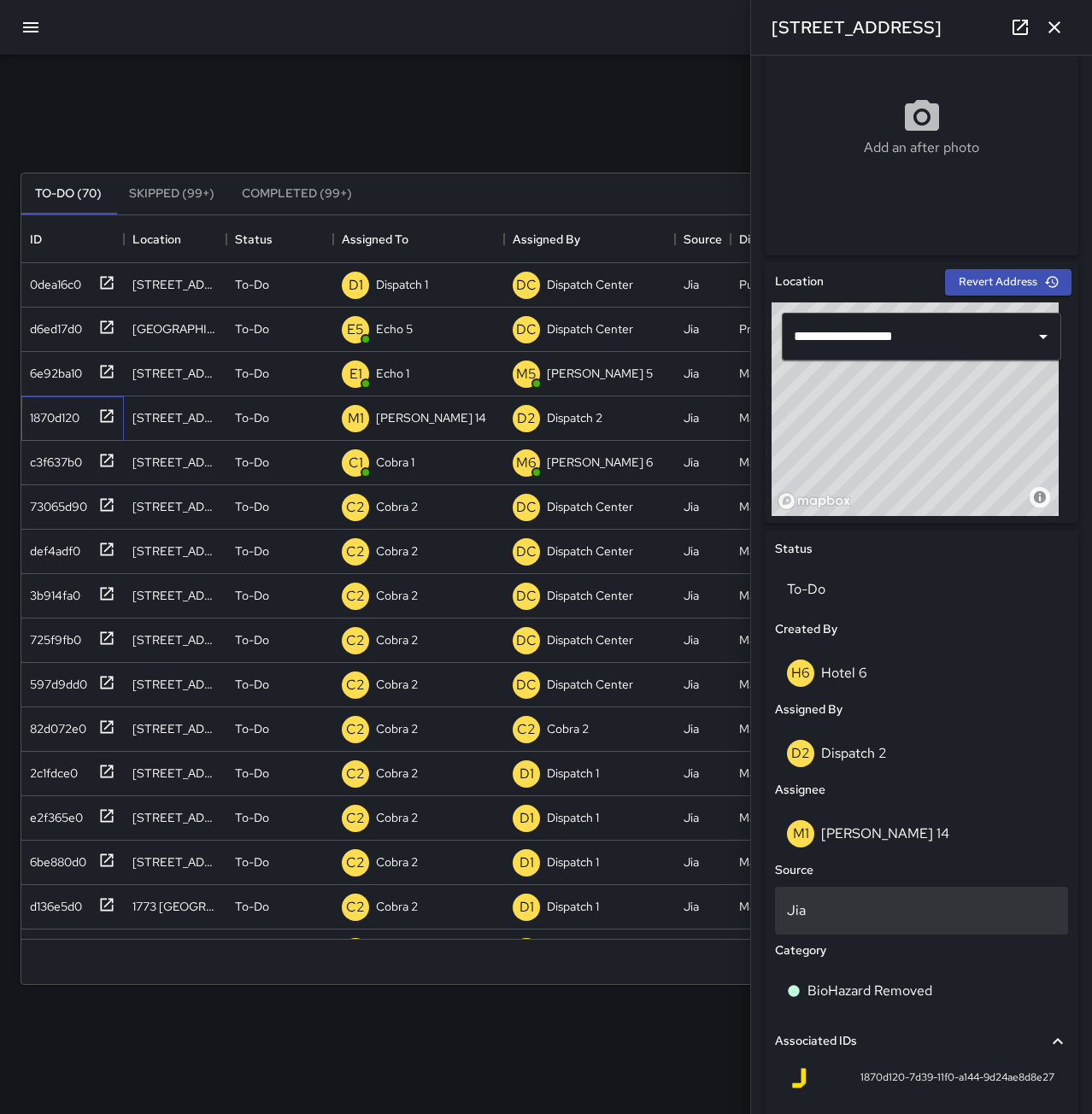
scroll to position [342, 0]
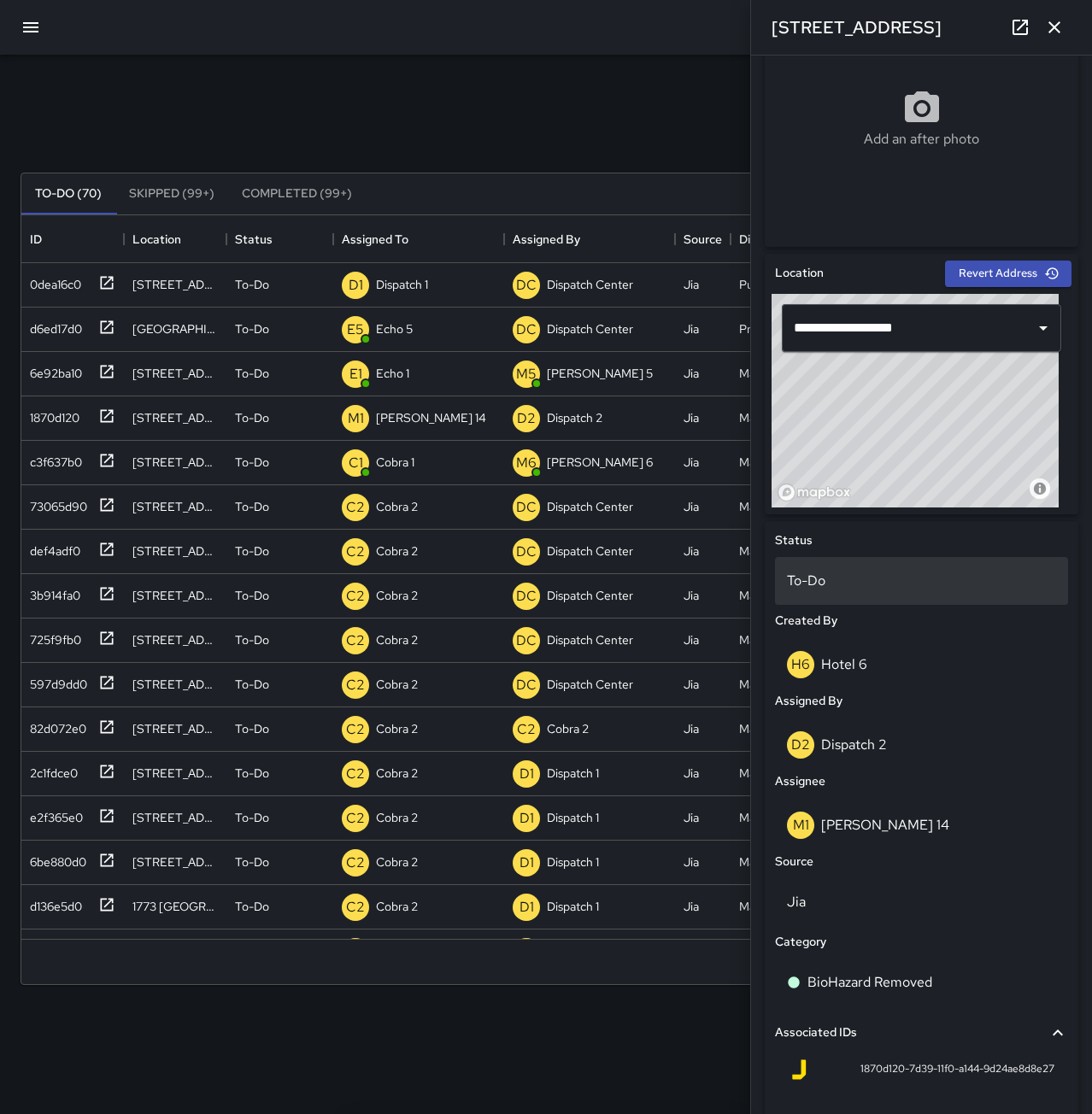
click at [961, 584] on p "To-Do" at bounding box center [921, 580] width 269 height 20
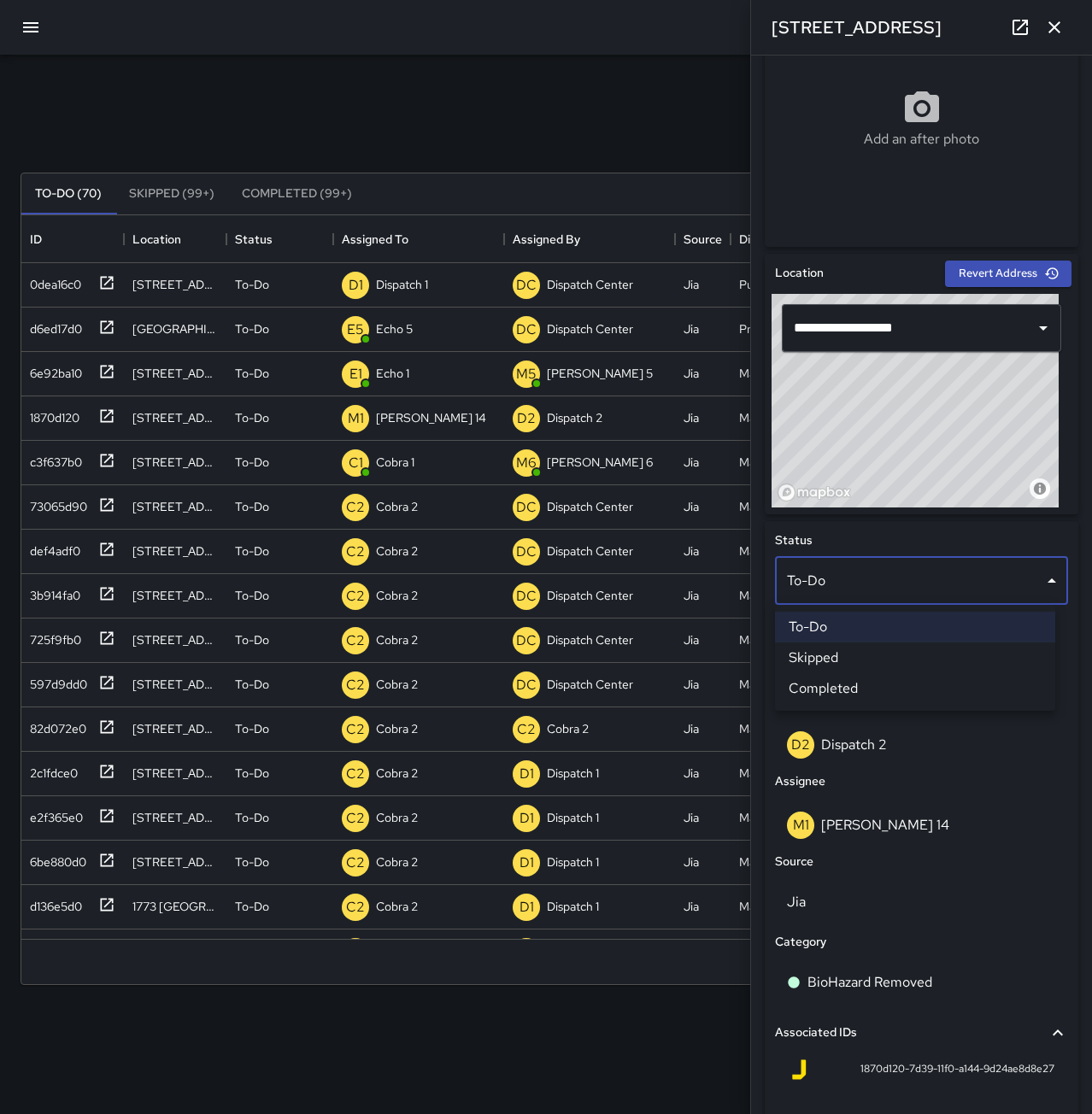
click at [921, 659] on li "Skipped" at bounding box center [915, 658] width 280 height 31
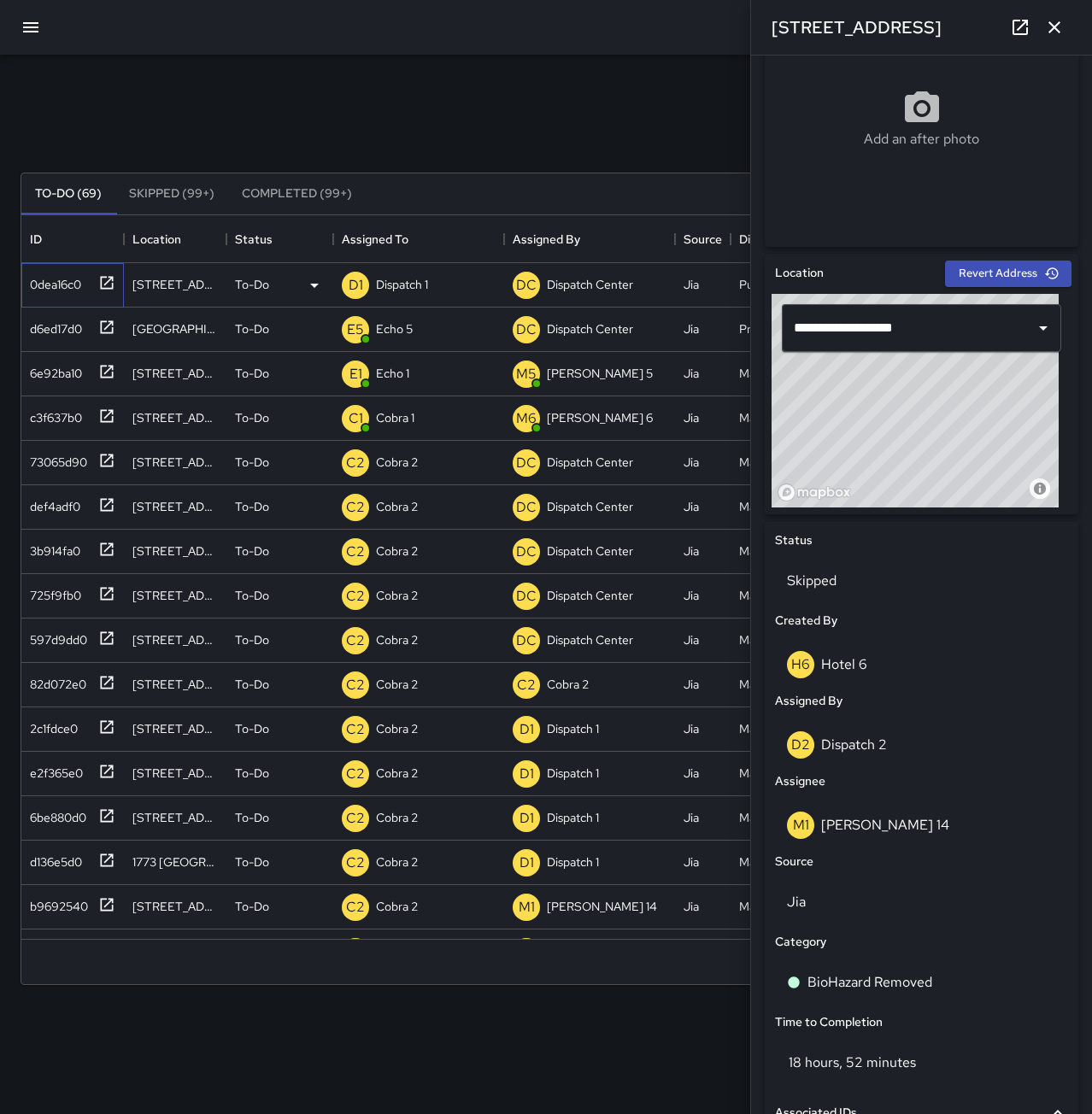
click at [45, 277] on div "0dea16c0" at bounding box center [52, 281] width 58 height 24
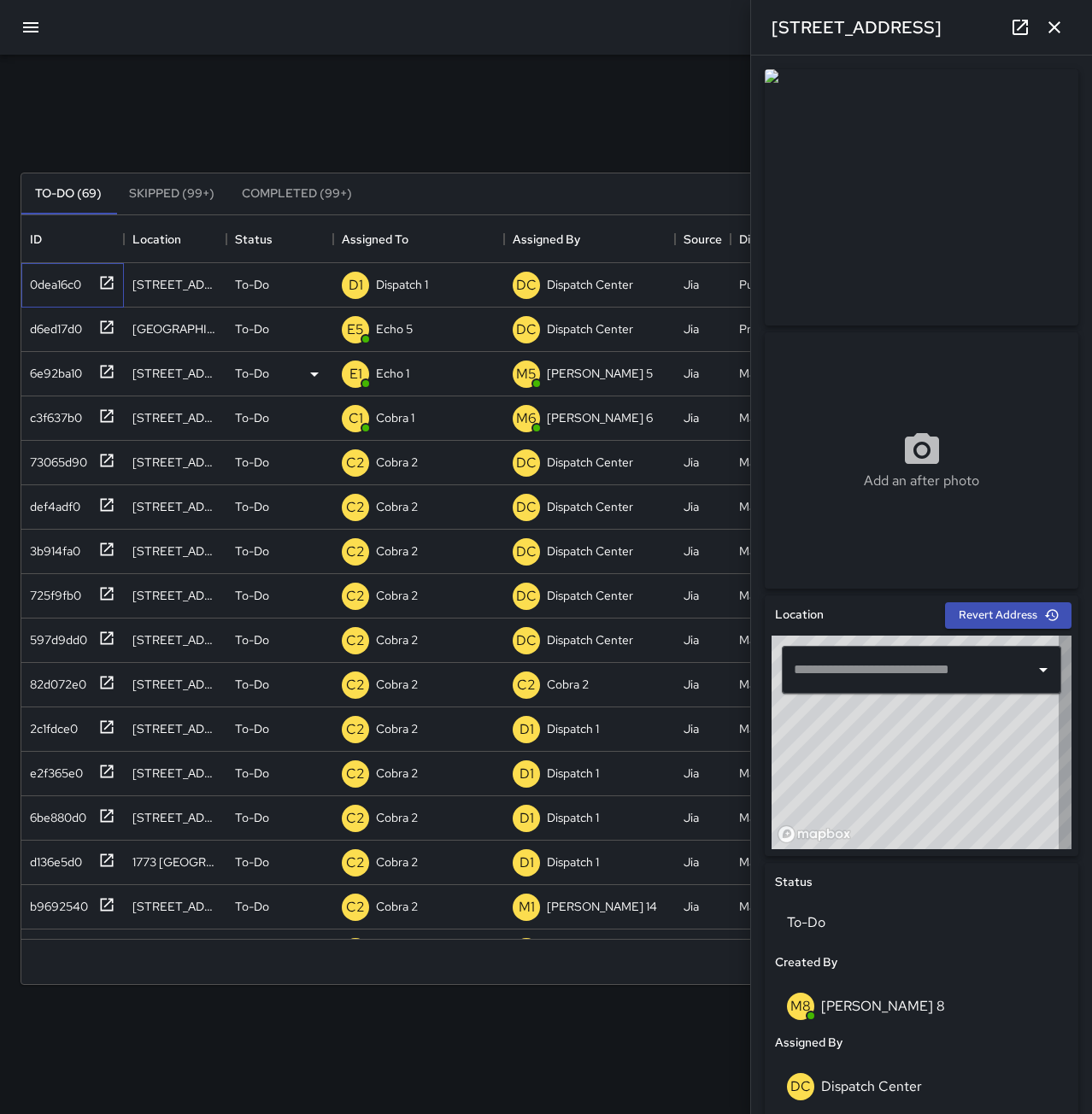
type input "**********"
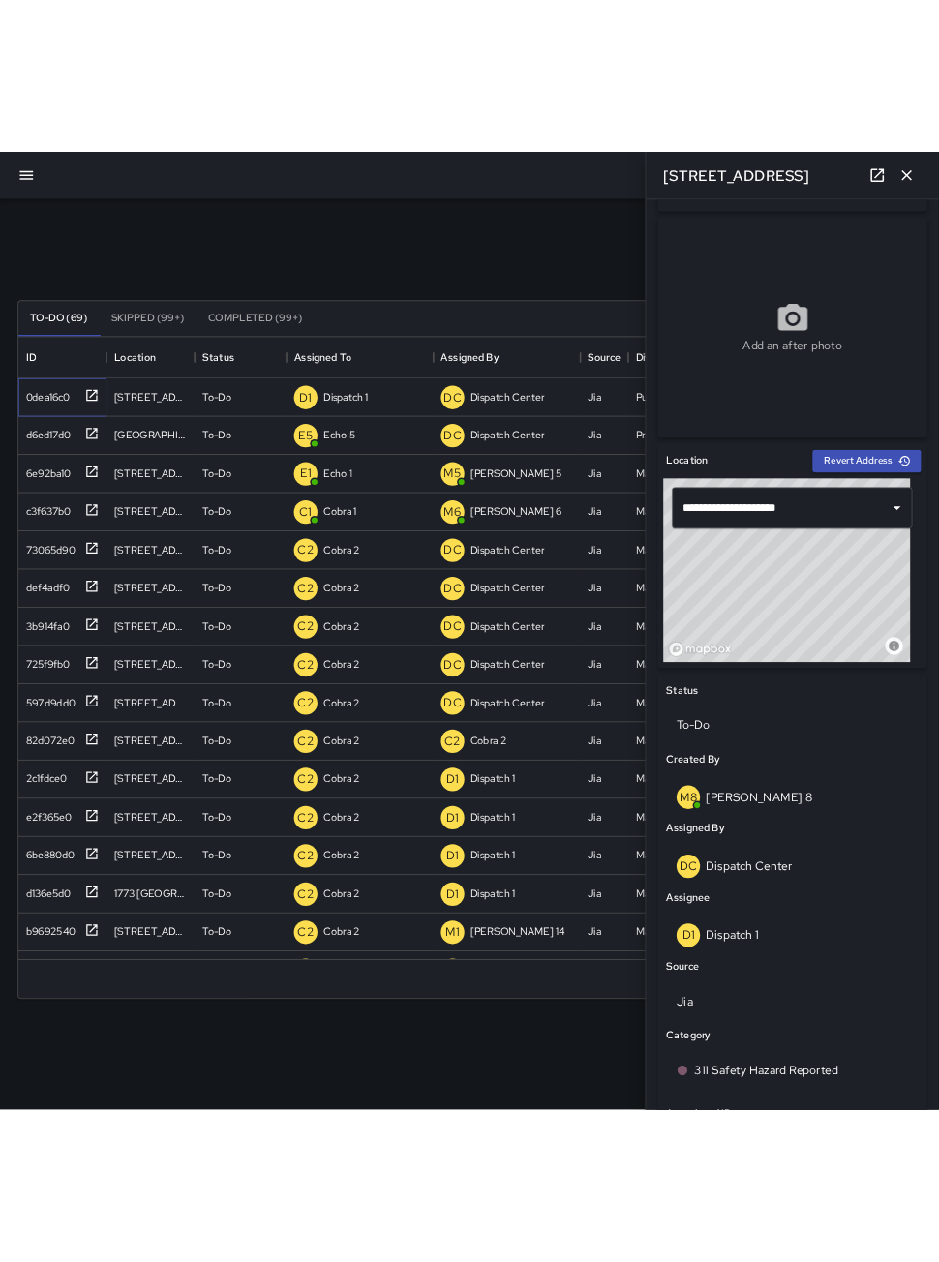
scroll to position [0, 0]
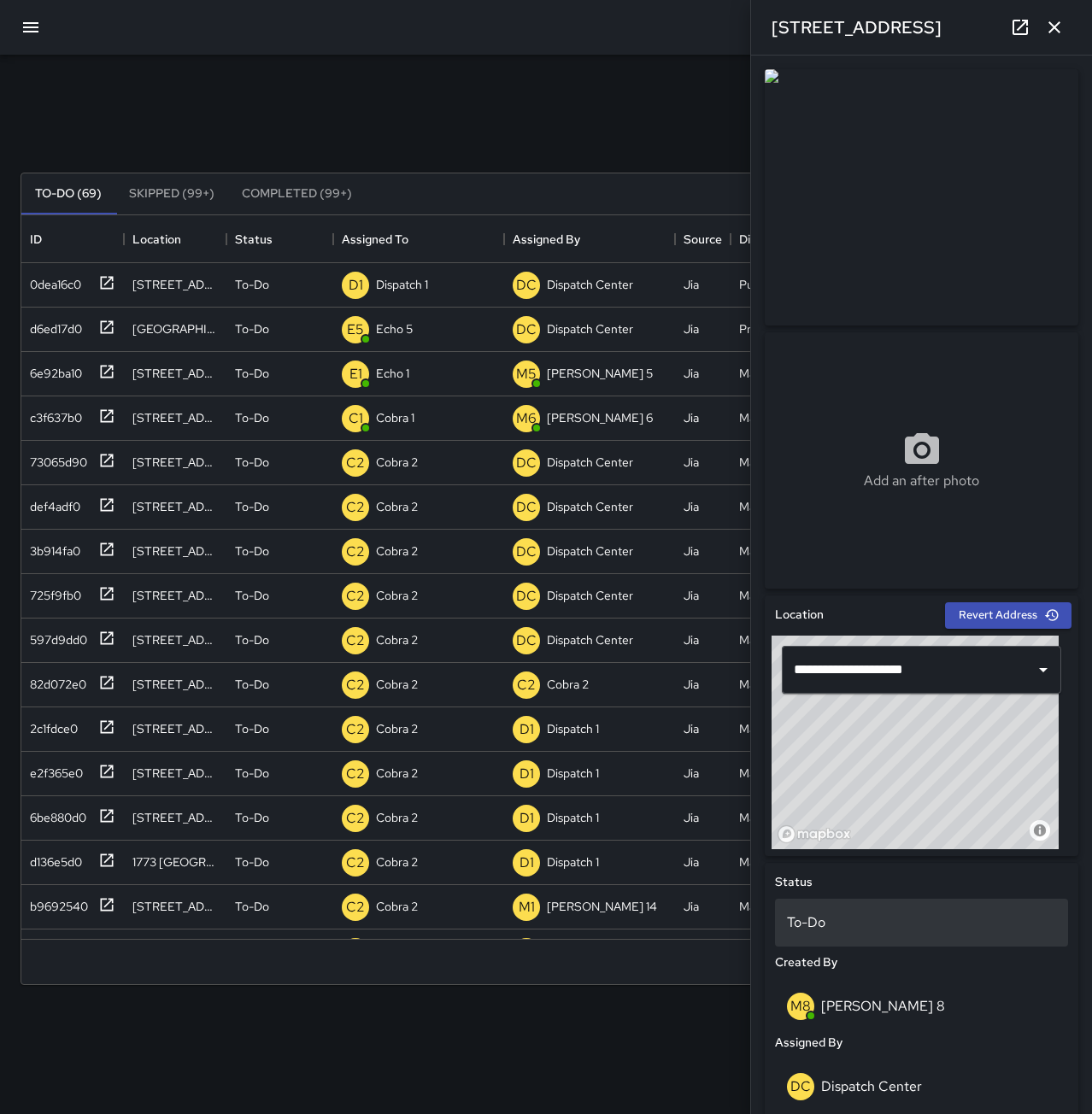
click at [880, 927] on p "To-Do" at bounding box center [921, 922] width 269 height 20
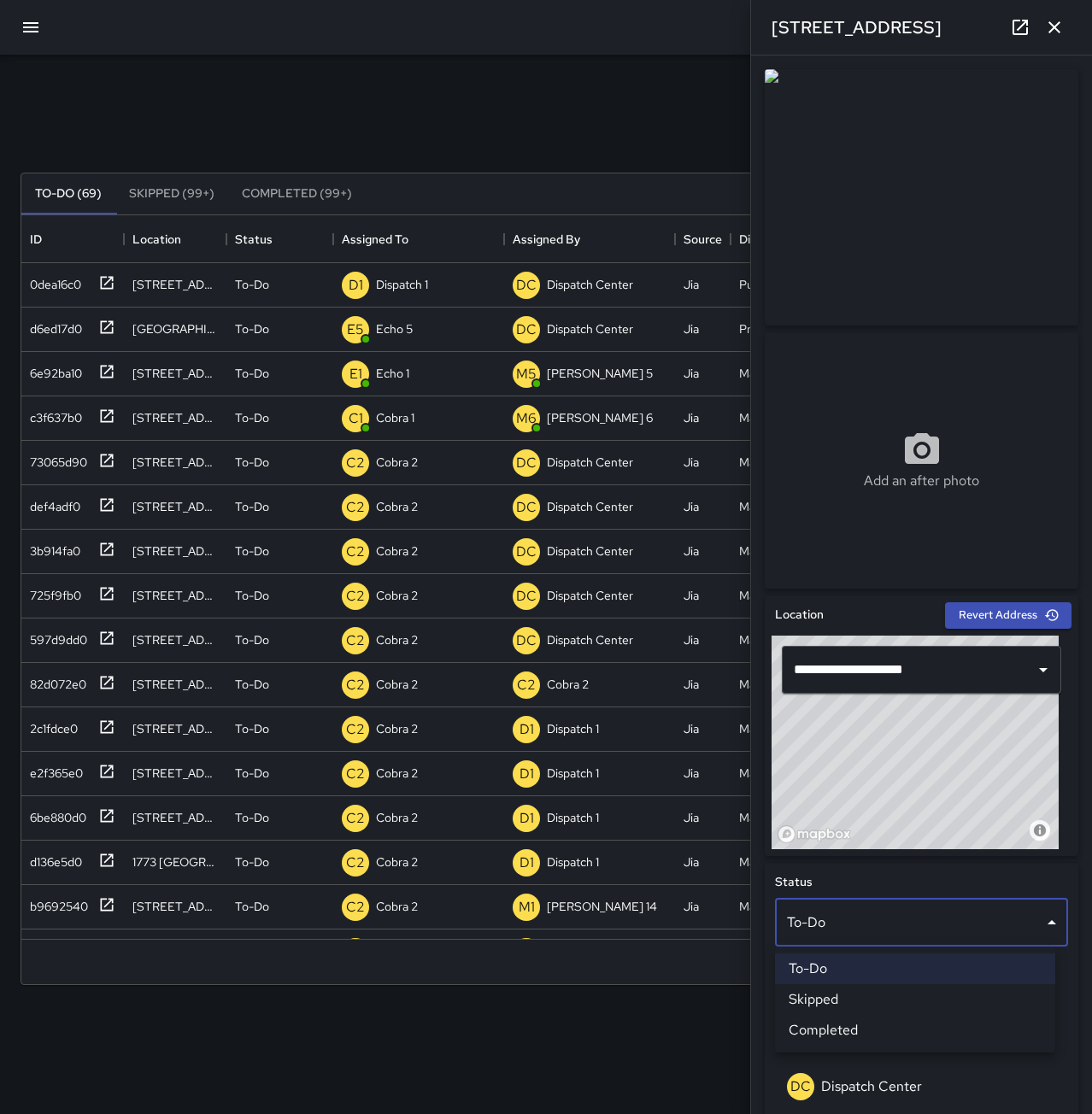
click at [899, 1000] on li "Skipped" at bounding box center [915, 999] width 280 height 31
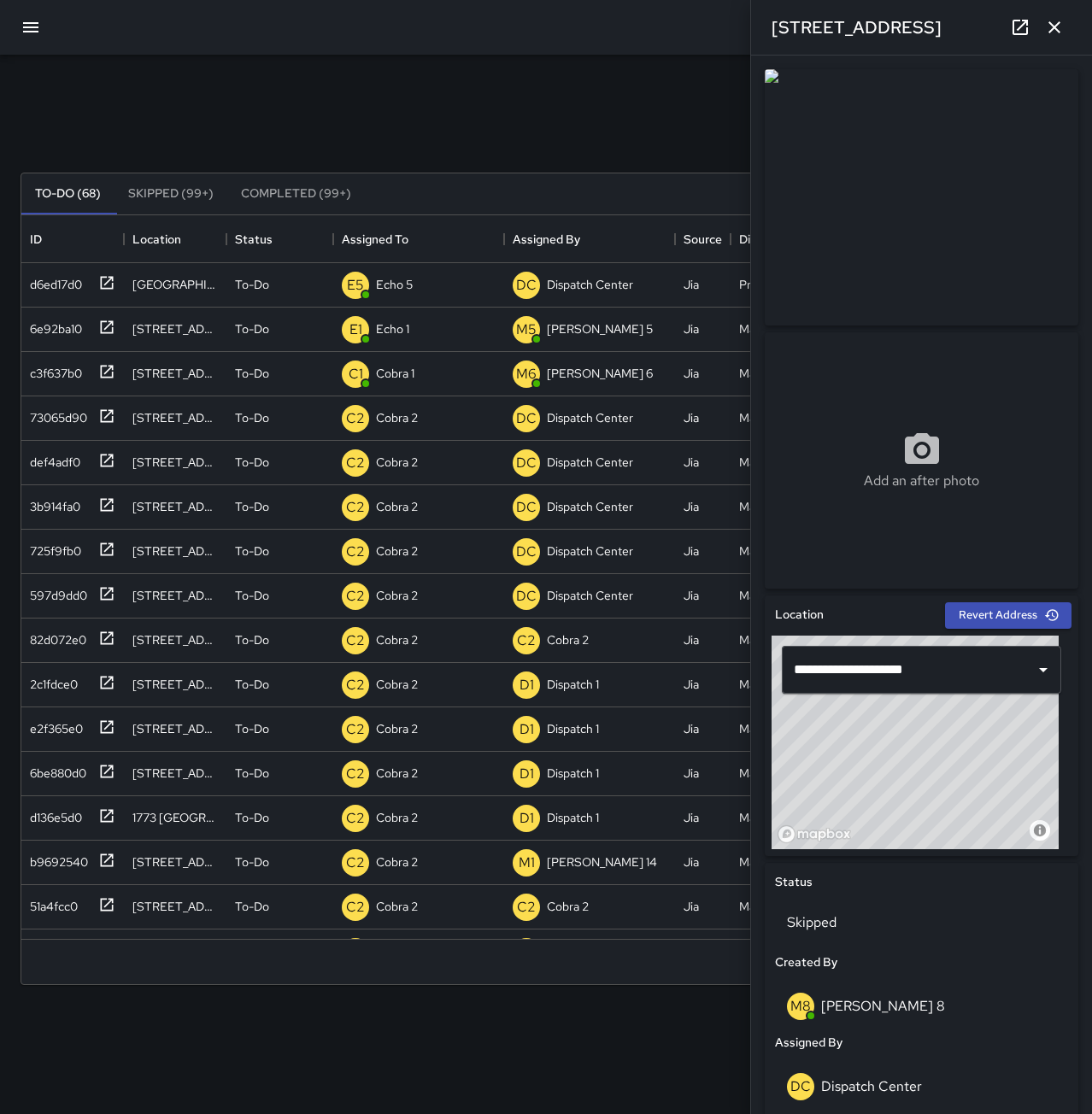
click at [1063, 22] on icon "button" at bounding box center [1053, 26] width 20 height 20
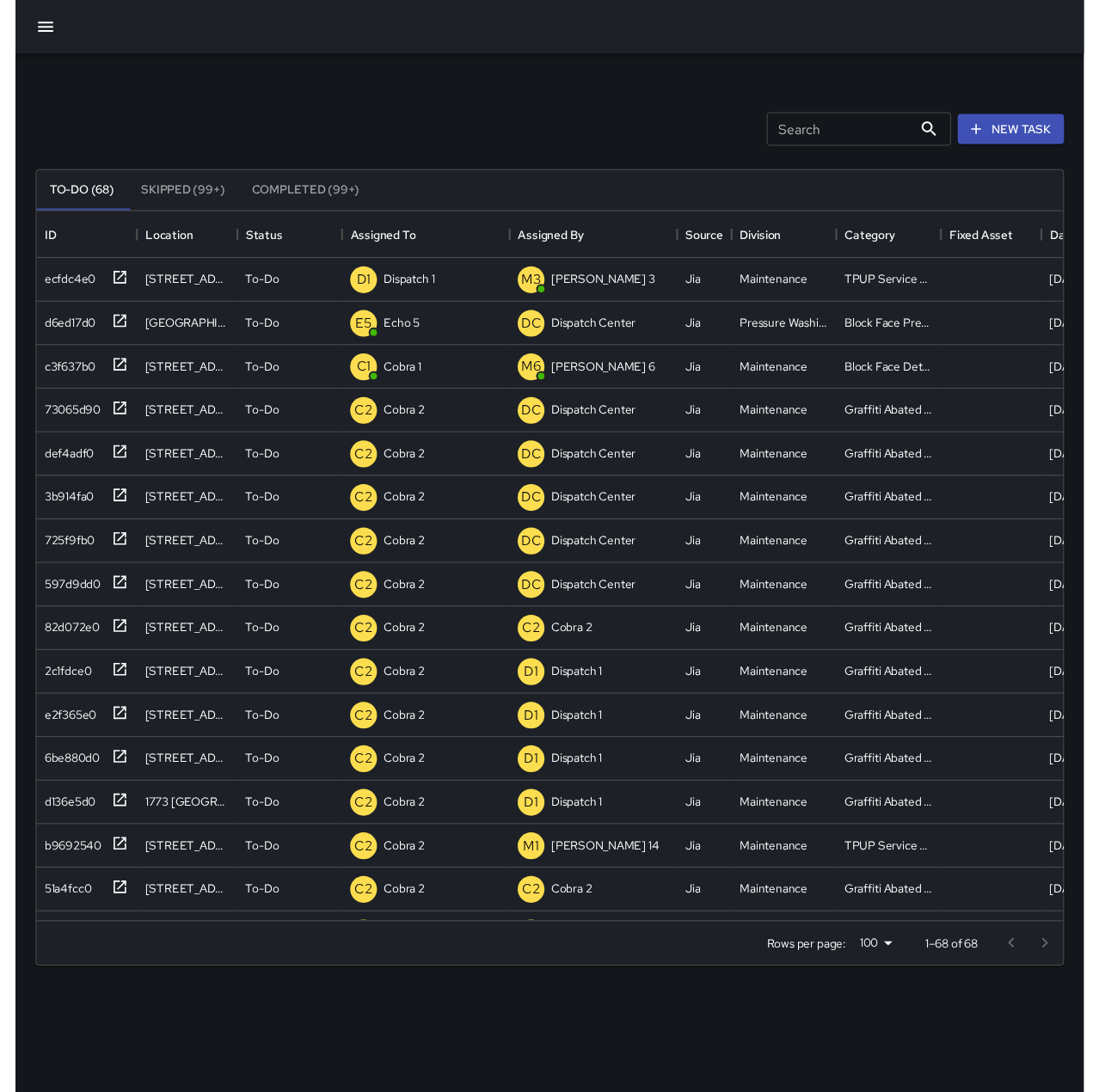
scroll to position [715, 1043]
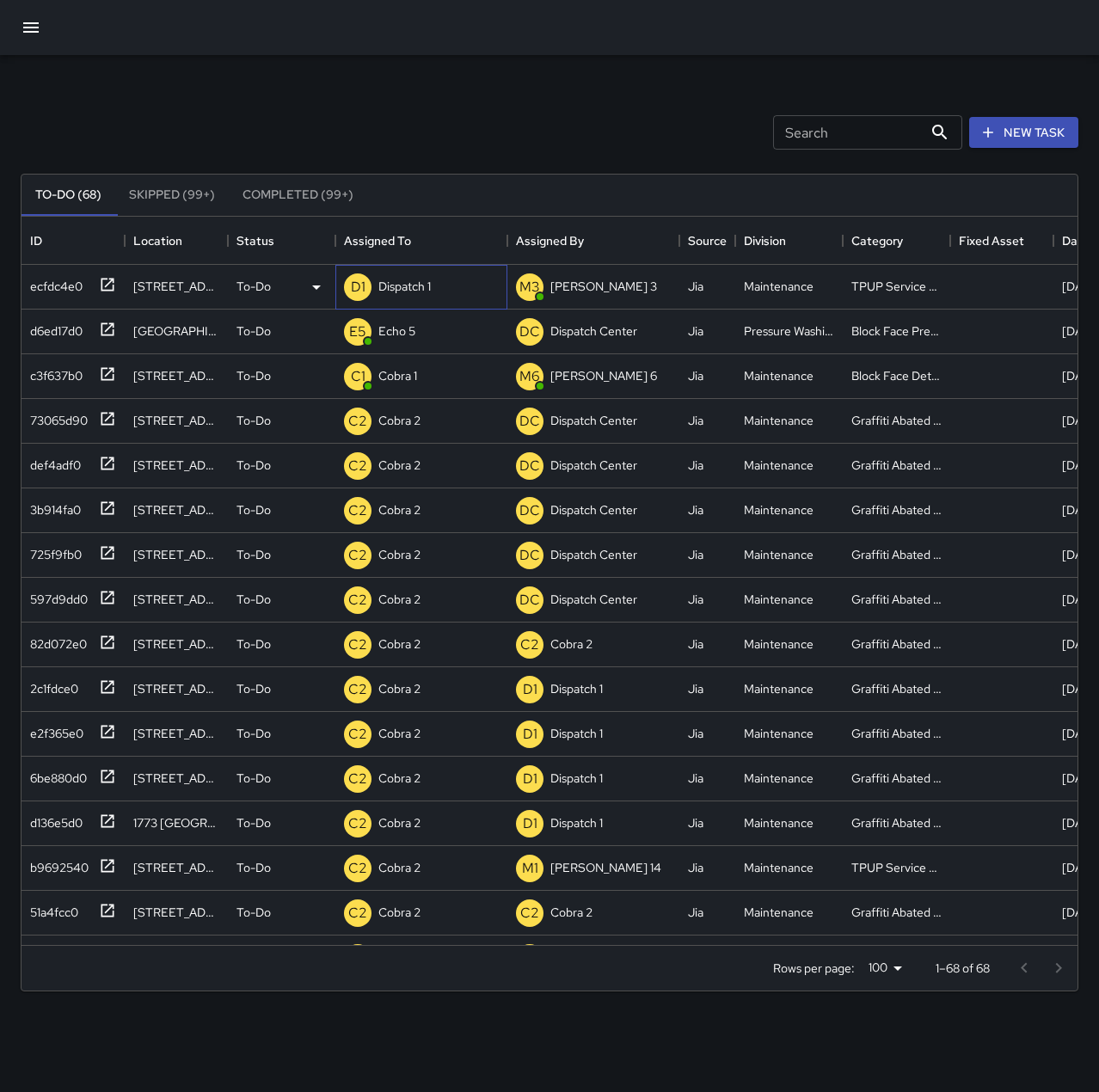
click at [421, 292] on p "Dispatch 1" at bounding box center [404, 286] width 52 height 17
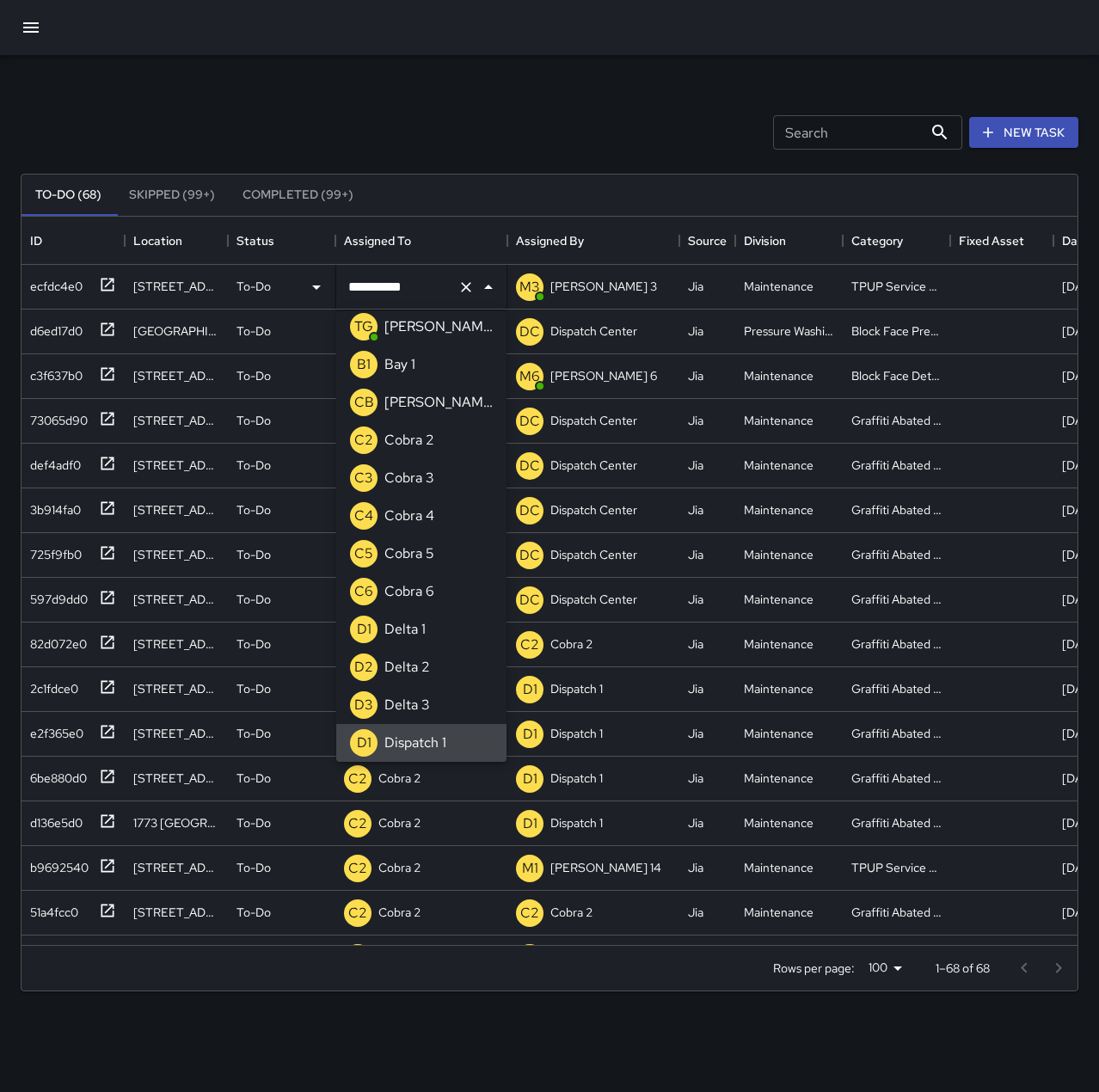
click at [458, 289] on icon "Clear" at bounding box center [466, 287] width 17 height 17
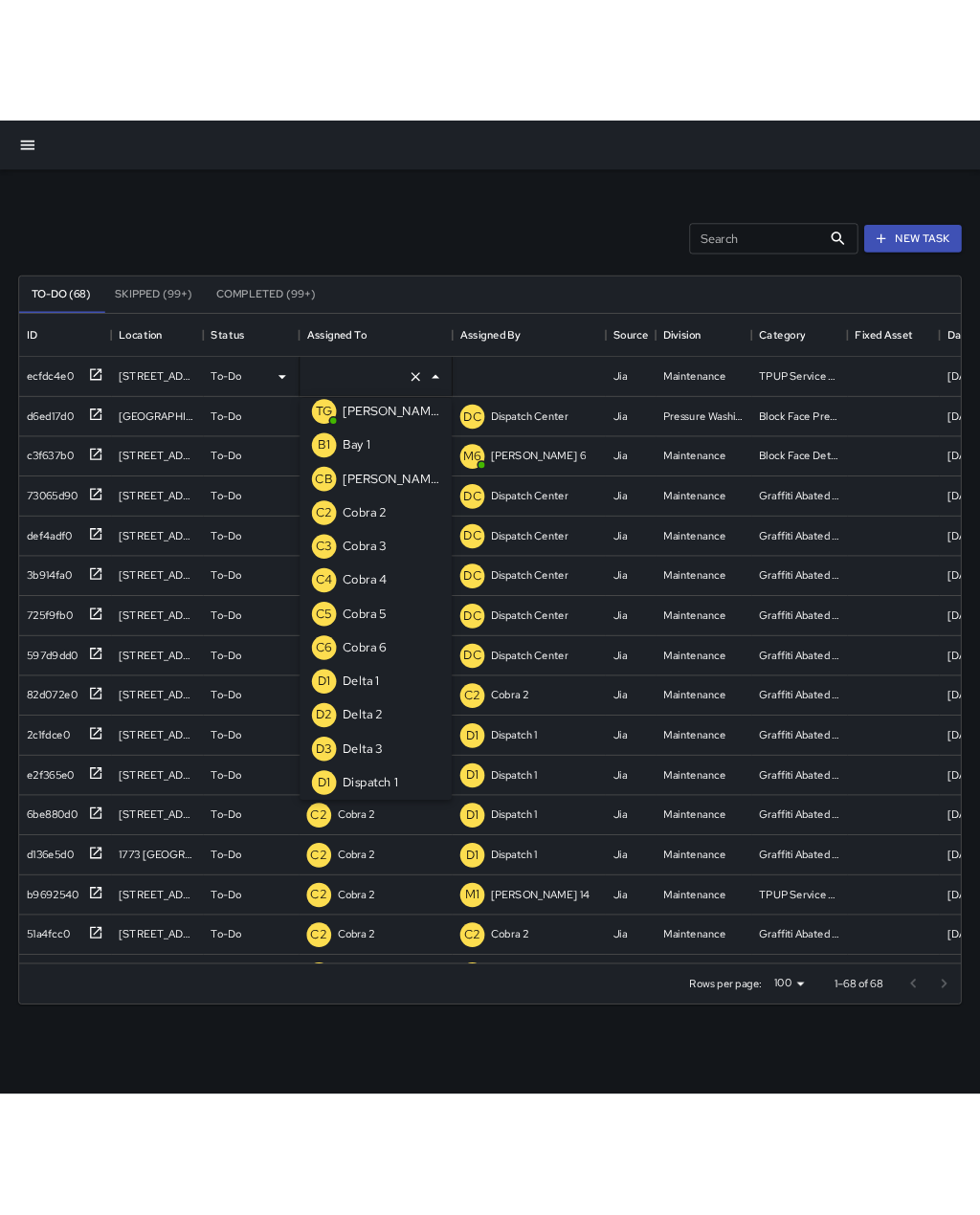
scroll to position [8, 0]
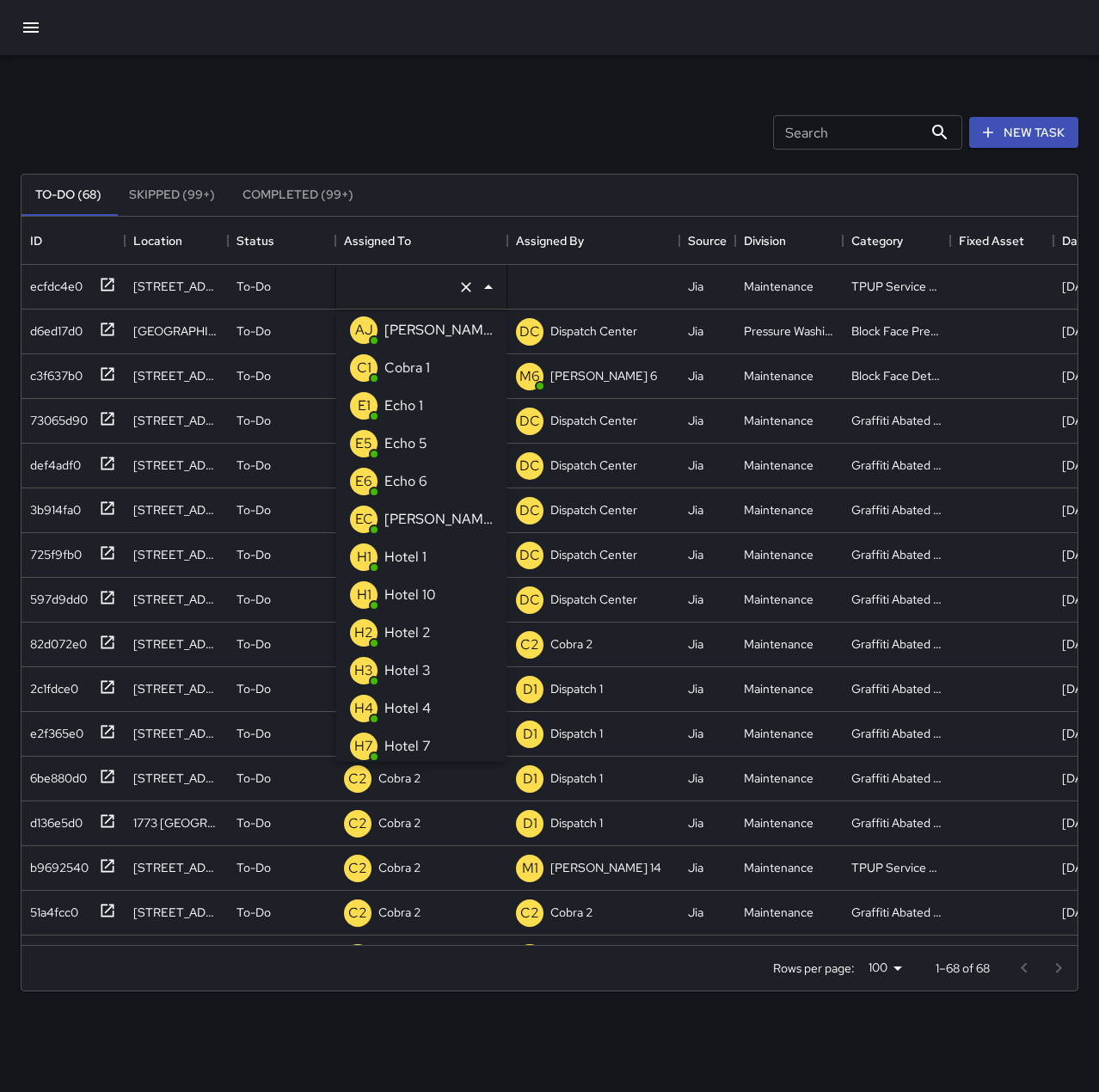
click at [441, 424] on li "E1 Echo 1" at bounding box center [421, 405] width 171 height 38
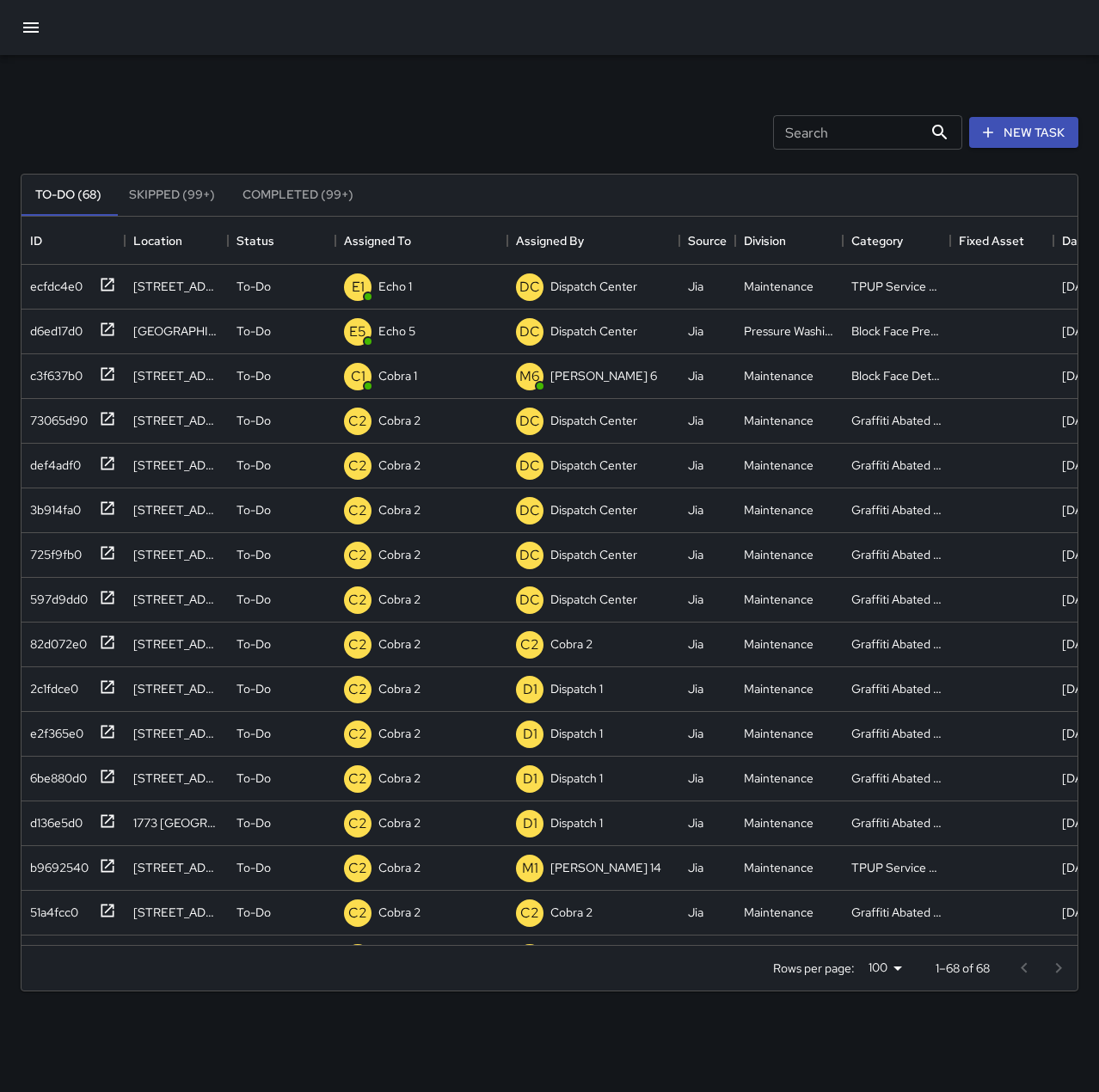
click at [423, 92] on div "Search Search New Task" at bounding box center [549, 132] width 1064 height 90
drag, startPoint x: 447, startPoint y: 4, endPoint x: 181, endPoint y: 89, distance: 279.3
click at [181, 89] on div "Search Search New Task" at bounding box center [549, 132] width 1064 height 90
click at [204, 111] on div "Search Search New Task" at bounding box center [549, 132] width 1064 height 90
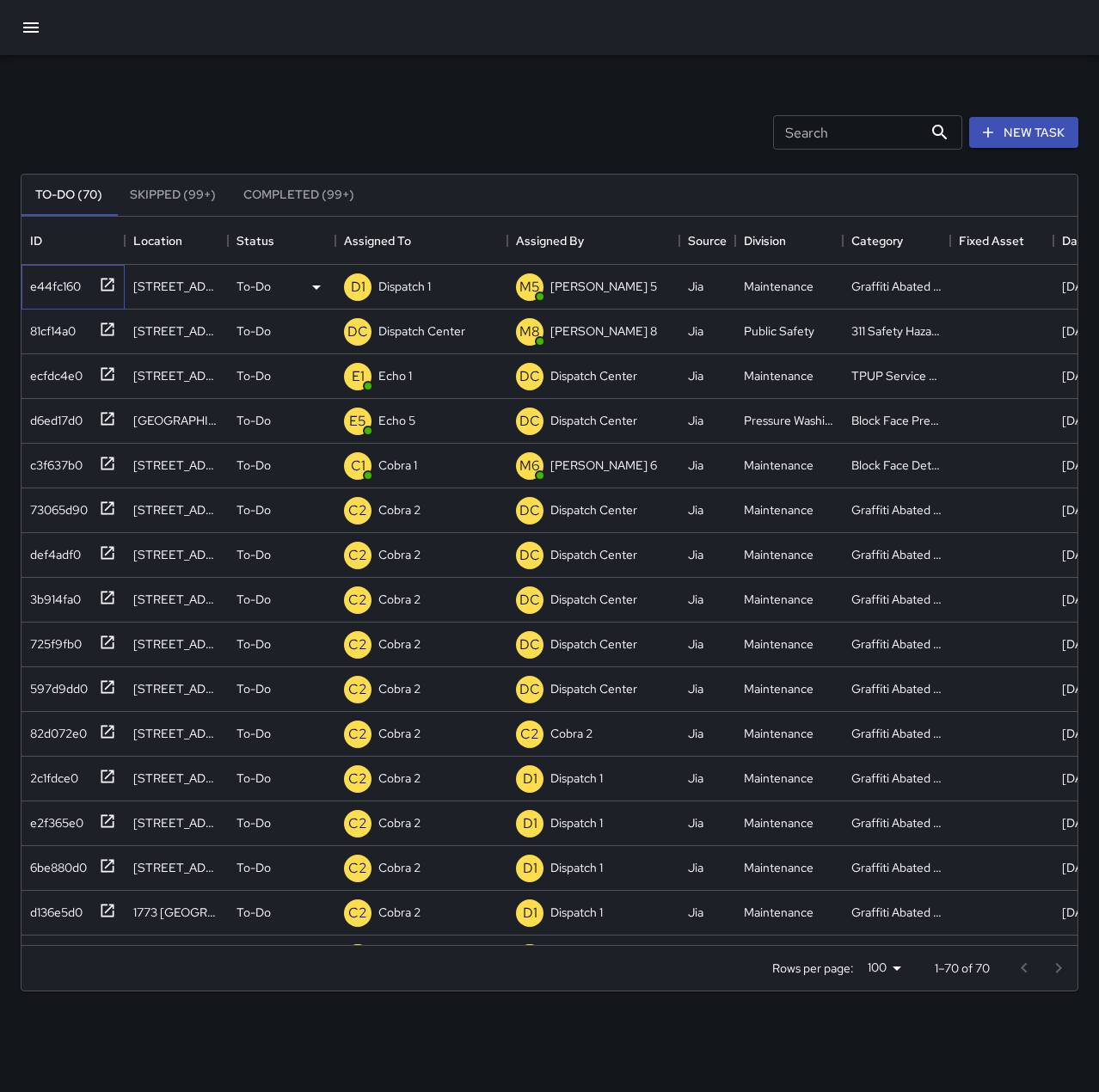
click at [45, 289] on div "e44fc160" at bounding box center [52, 283] width 58 height 24
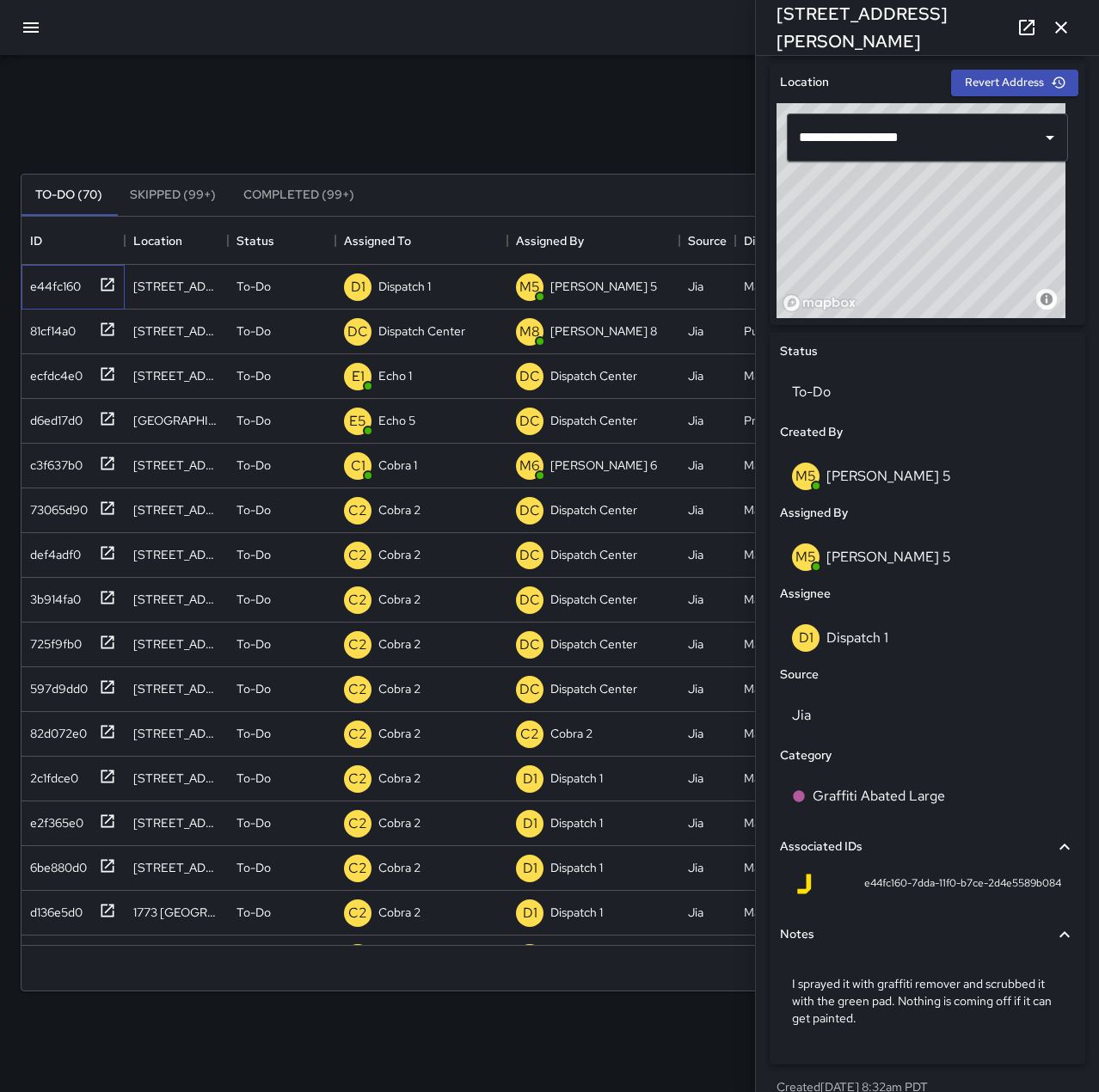
scroll to position [561, 0]
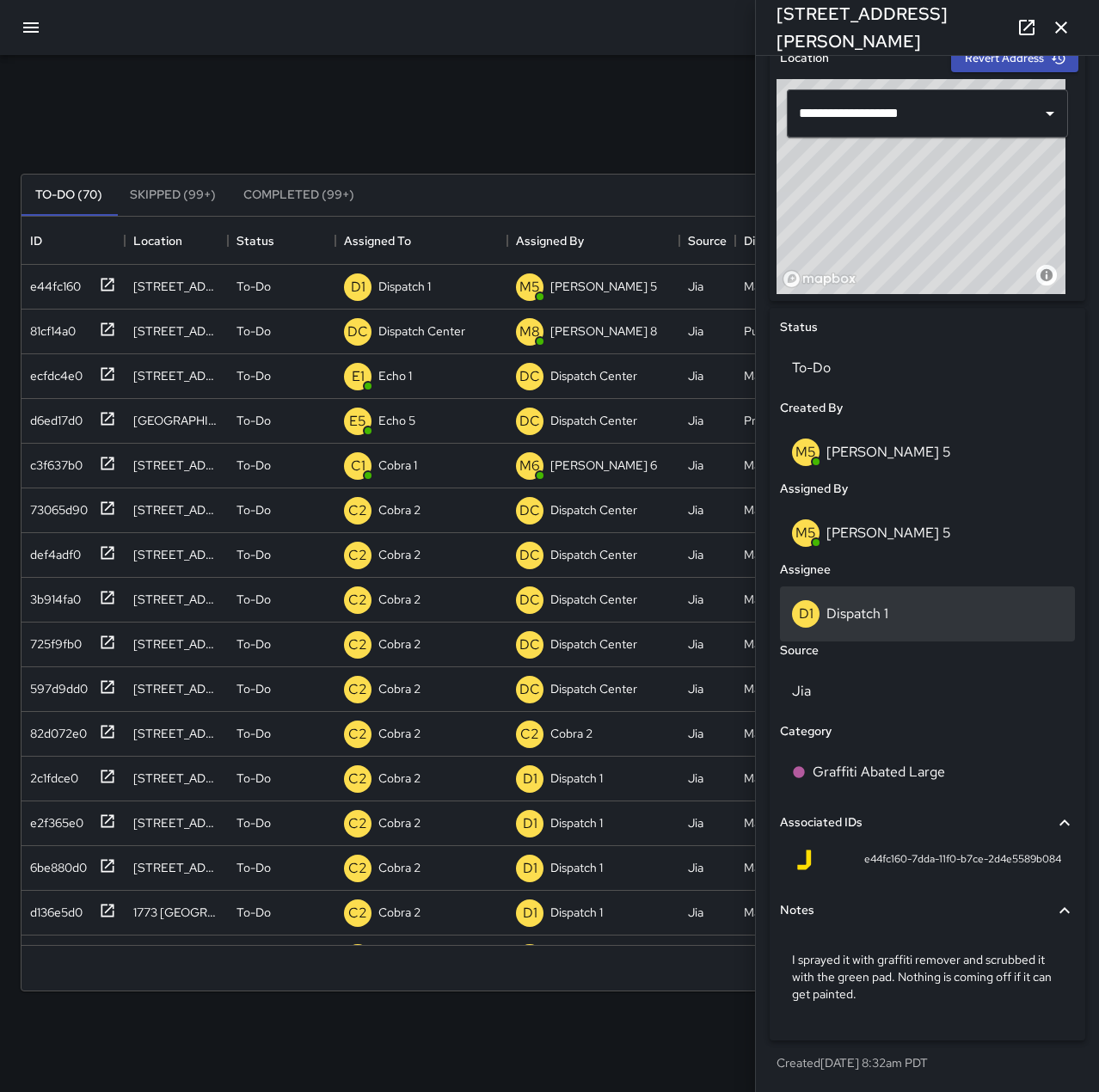
click at [882, 611] on p "Dispatch 1" at bounding box center [857, 613] width 62 height 18
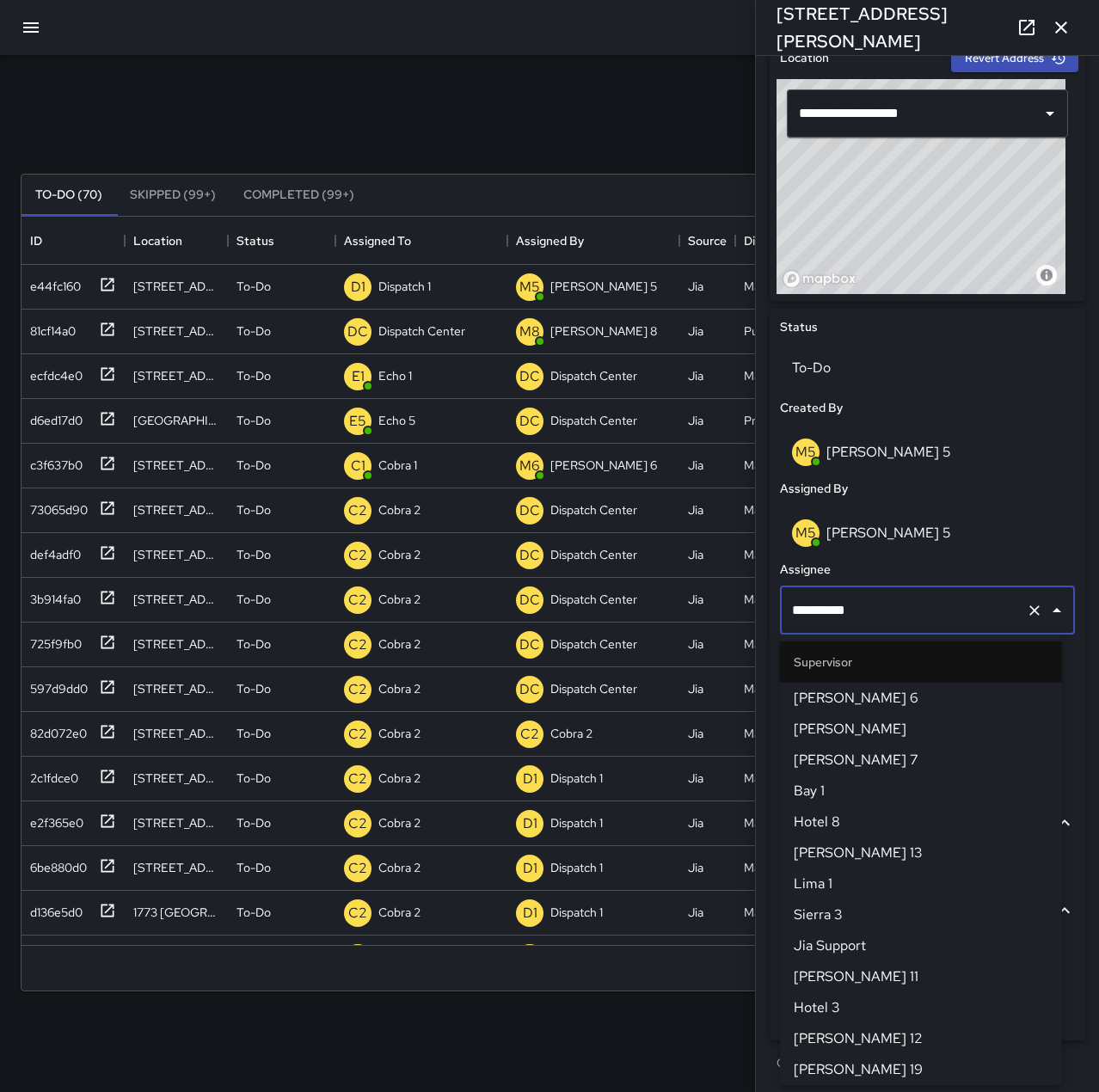
scroll to position [1022, 0]
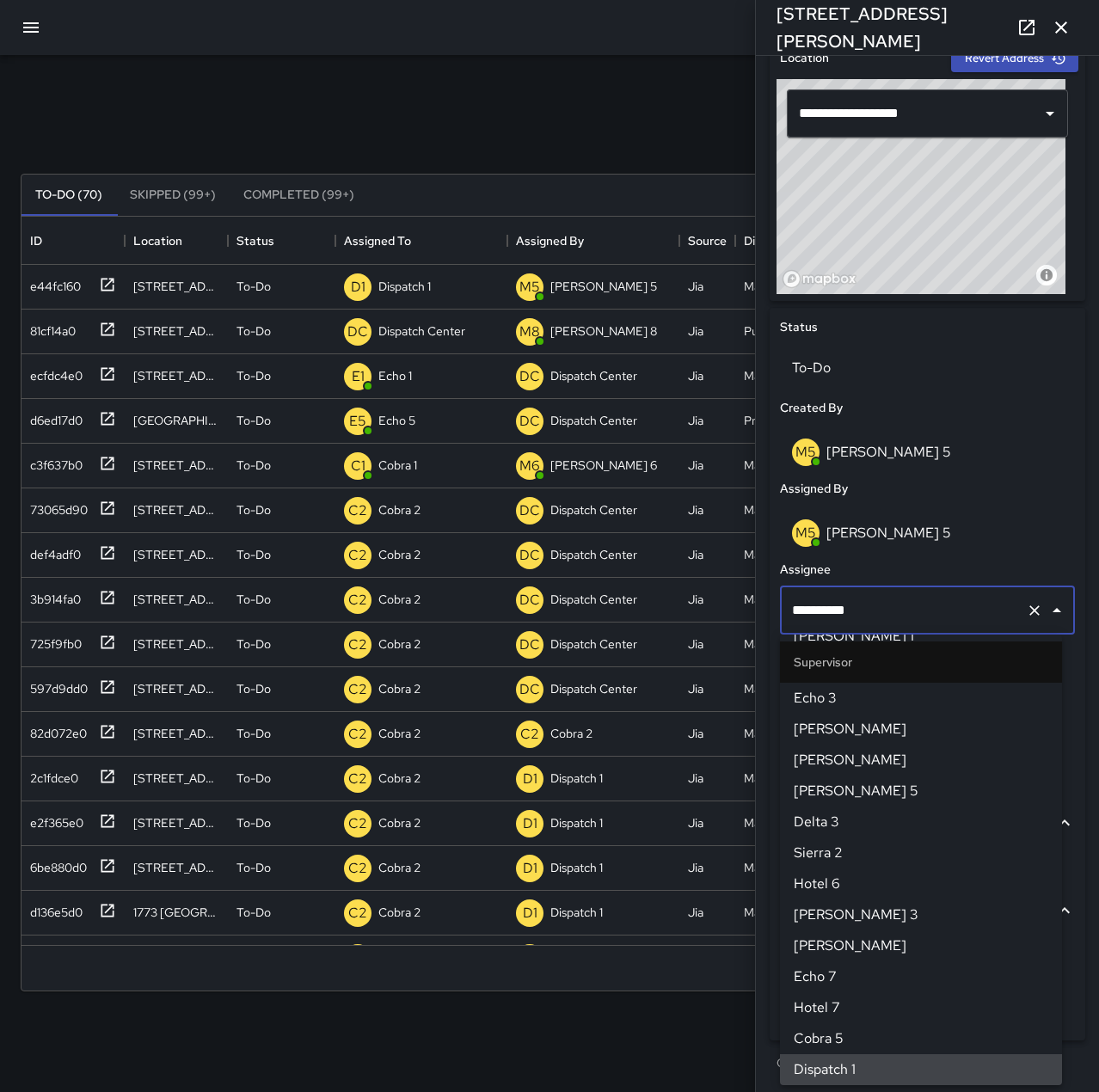
click at [1029, 610] on icon "Clear" at bounding box center [1034, 610] width 11 height 11
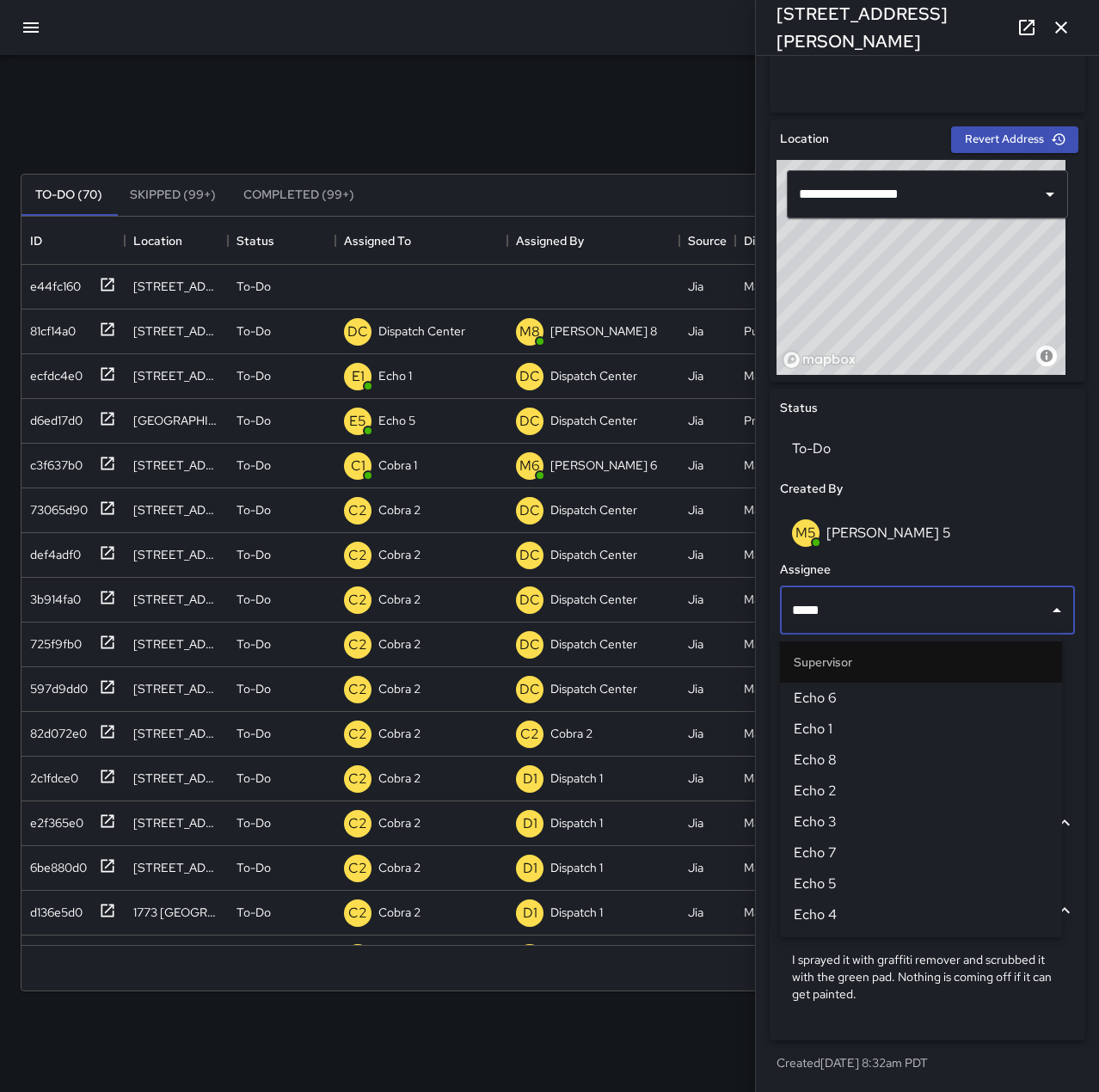
type input "******"
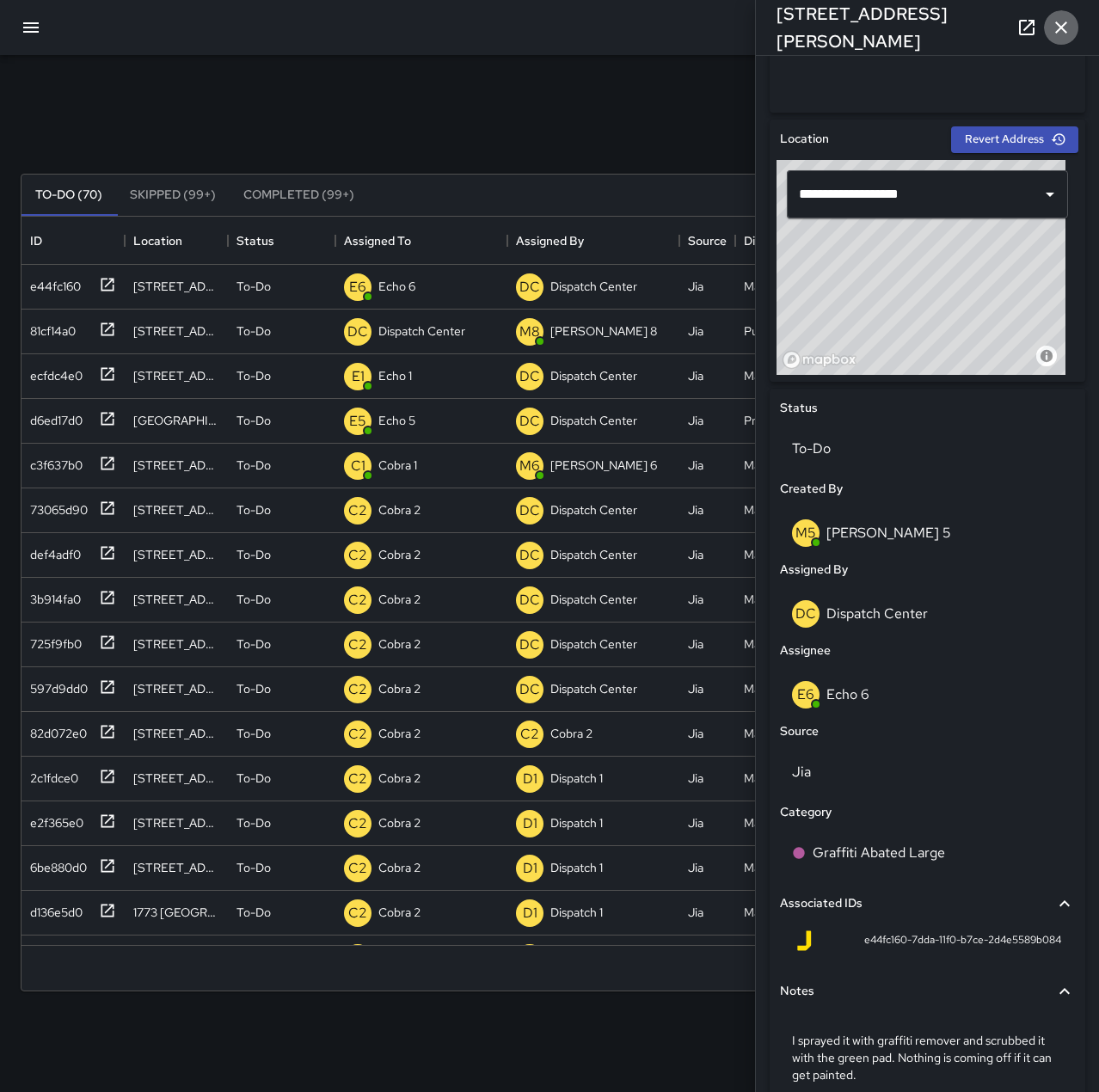
click at [1071, 17] on button "button" at bounding box center [1061, 28] width 35 height 35
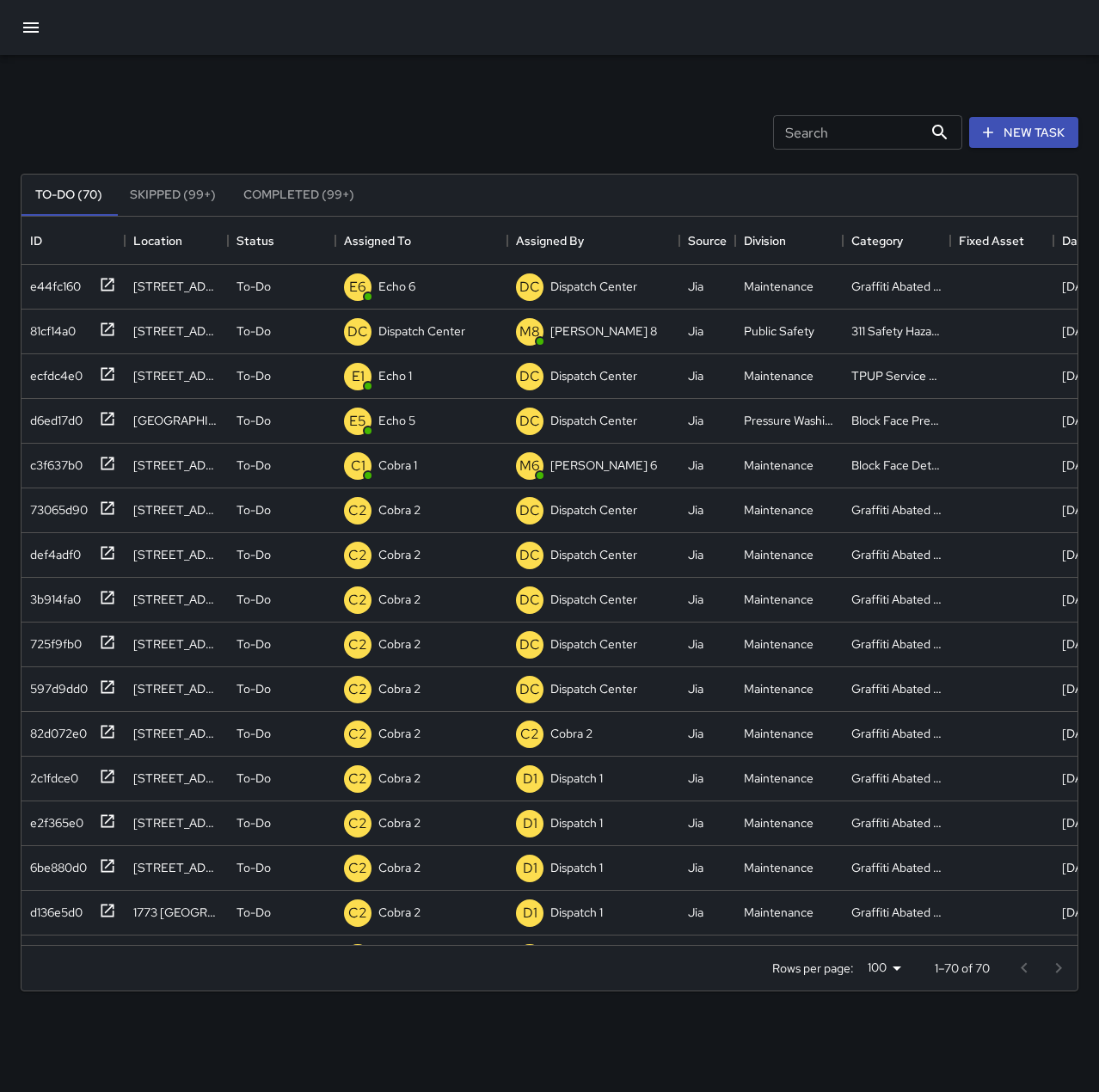
click at [228, 102] on div "Search Search New Task" at bounding box center [549, 132] width 1064 height 90
click at [69, 288] on div "240e7940" at bounding box center [56, 283] width 67 height 24
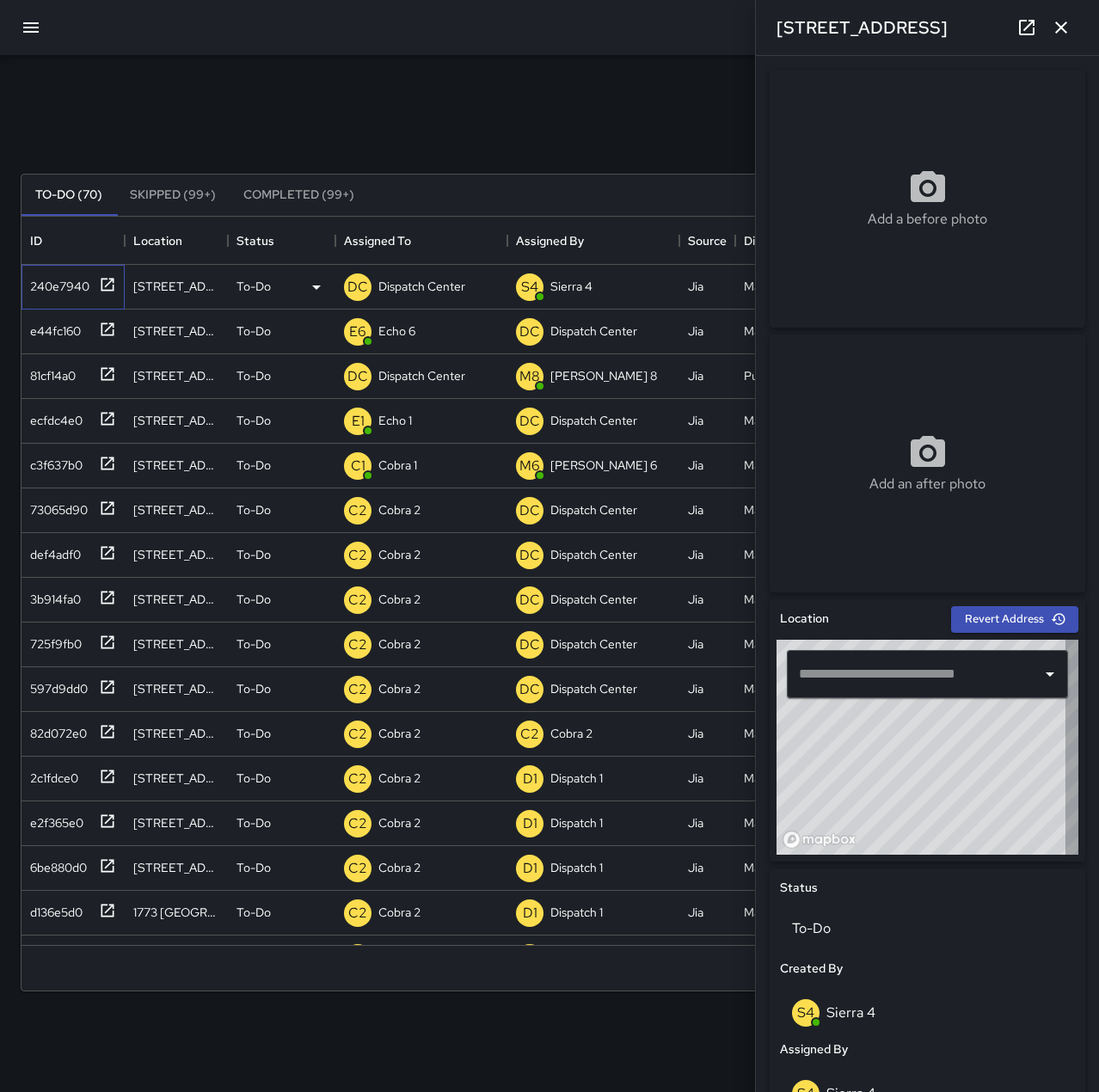
type input "**********"
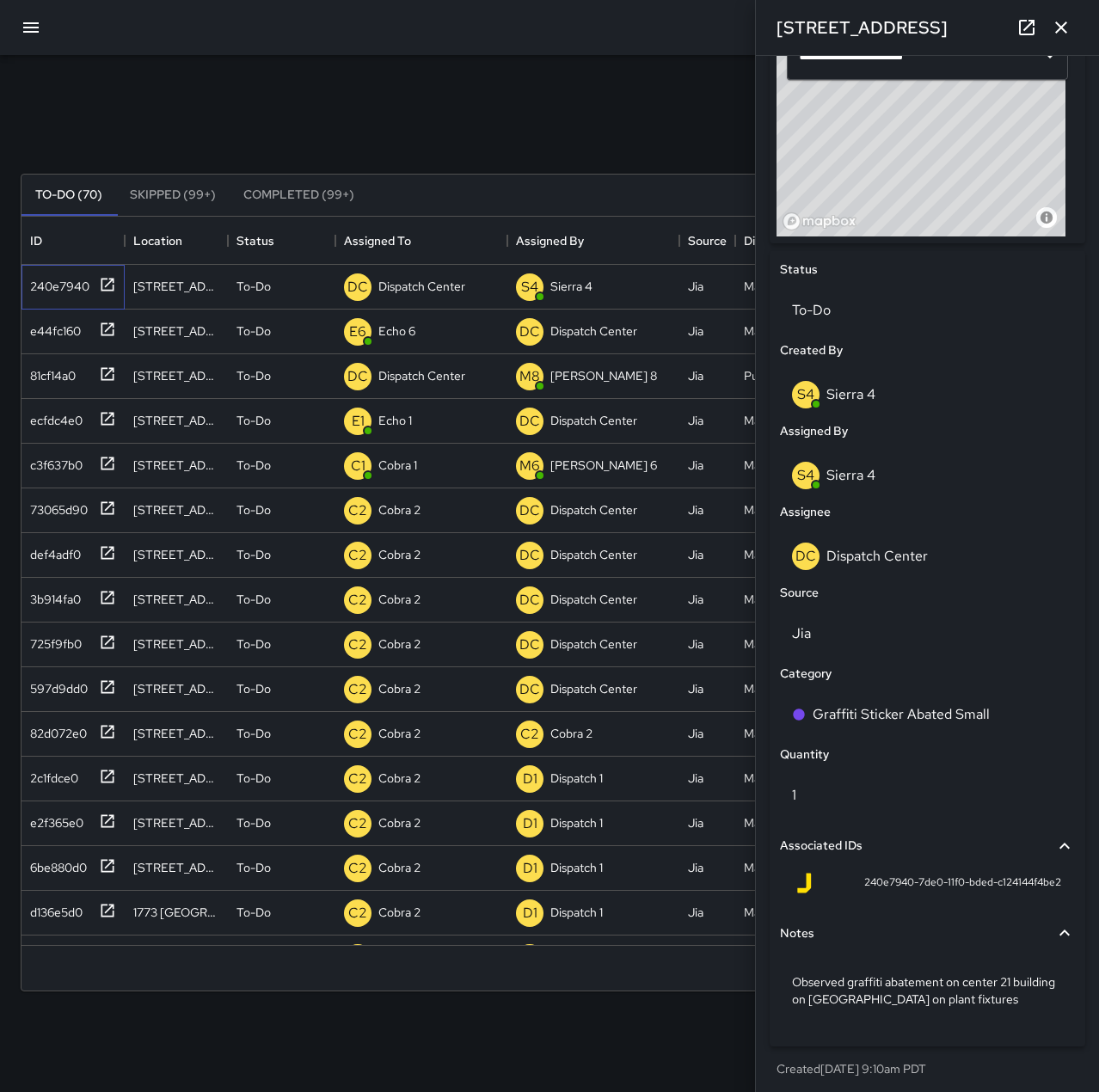
scroll to position [623, 0]
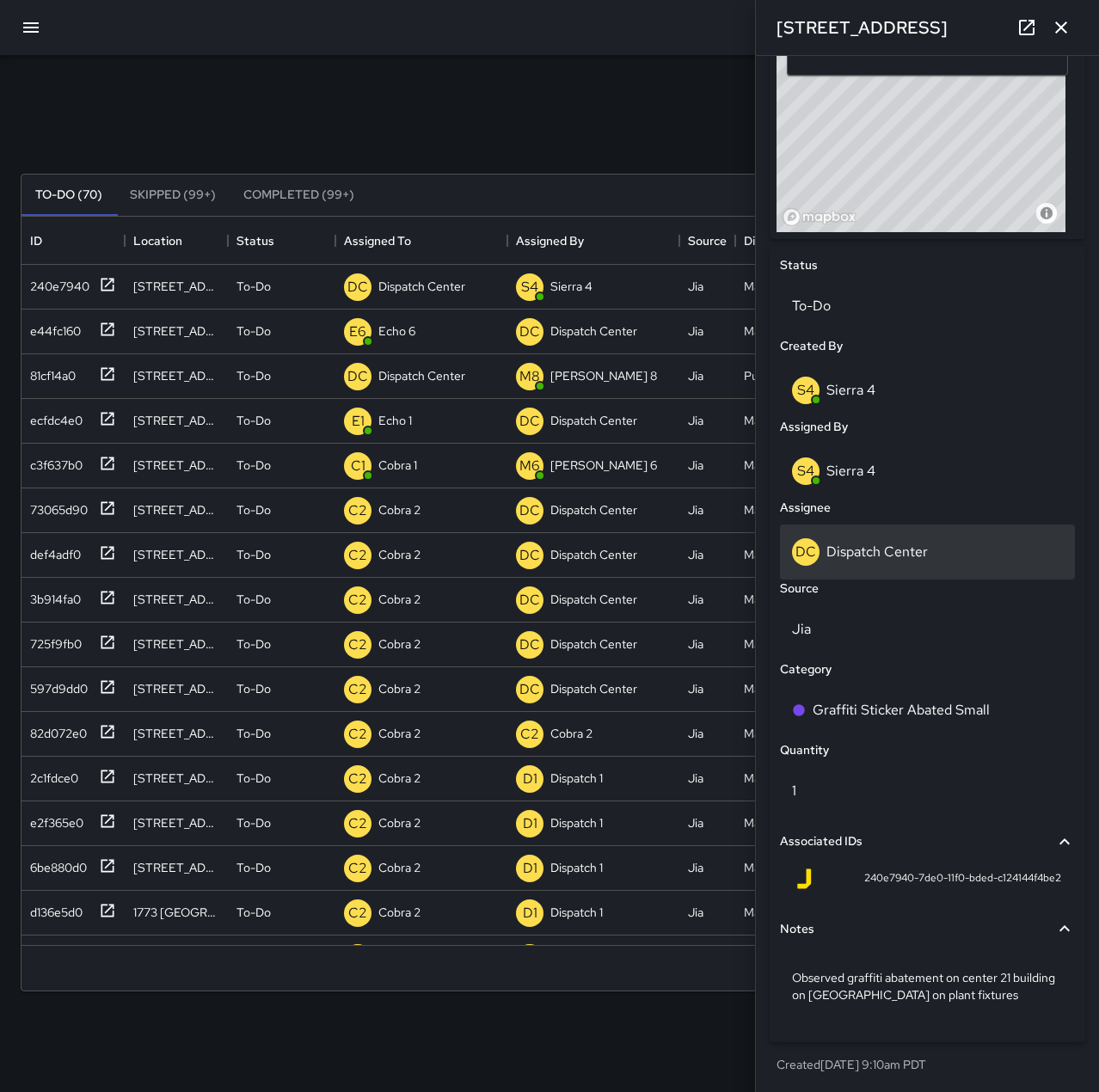
click at [872, 549] on p "Dispatch Center" at bounding box center [877, 552] width 101 height 18
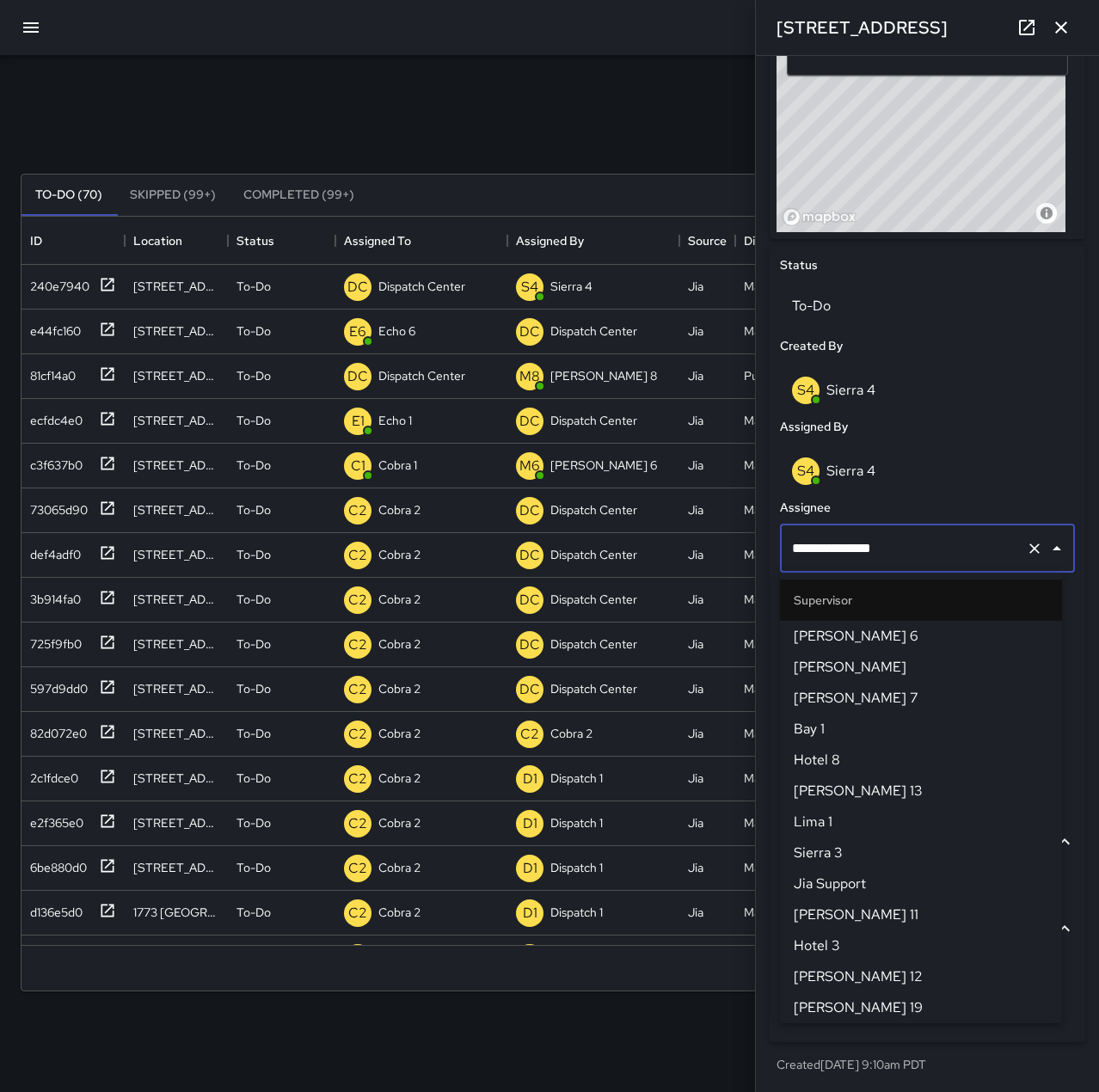
scroll to position [1640, 0]
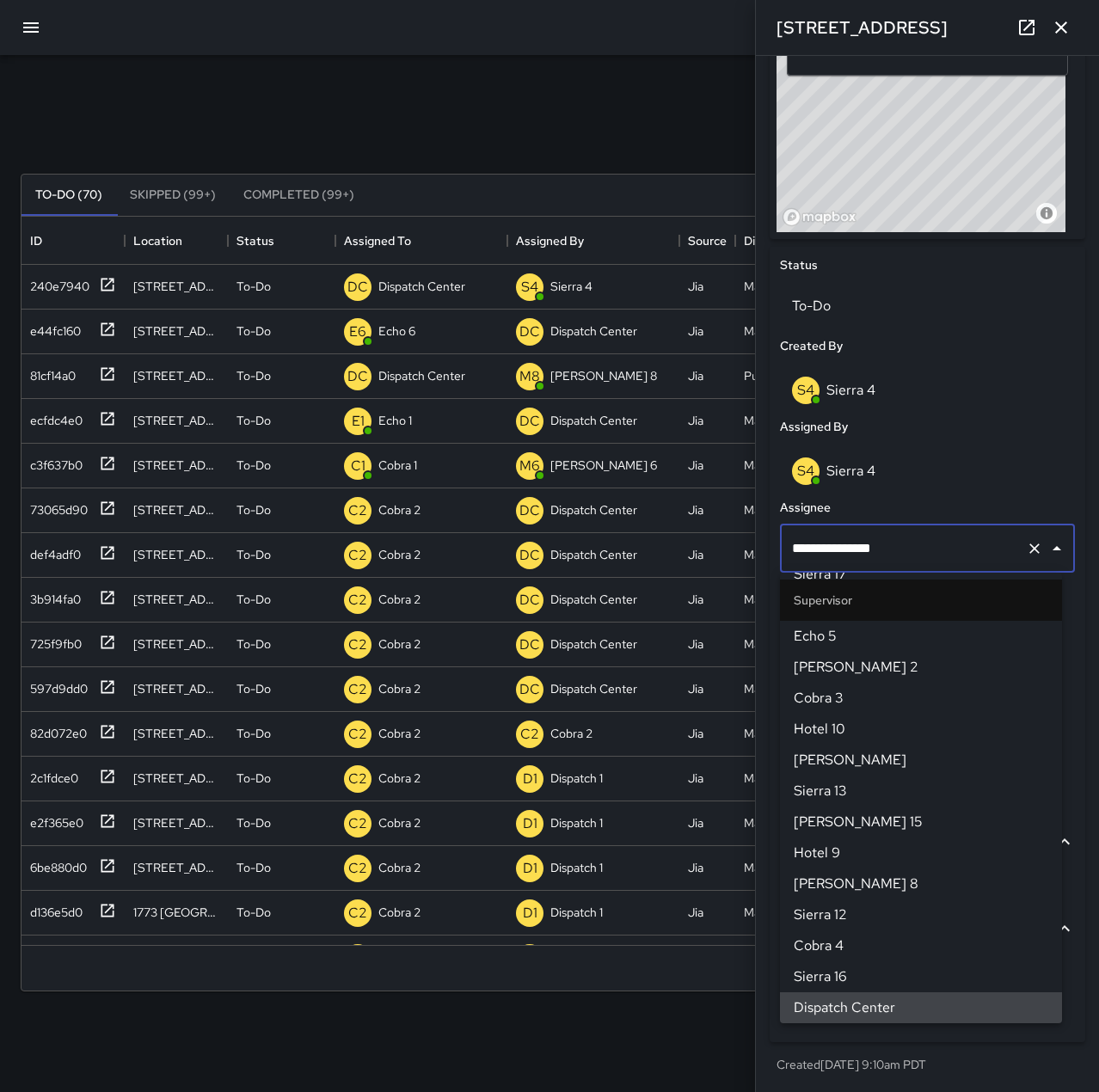
click at [1025, 549] on icon "Clear" at bounding box center [1033, 548] width 17 height 17
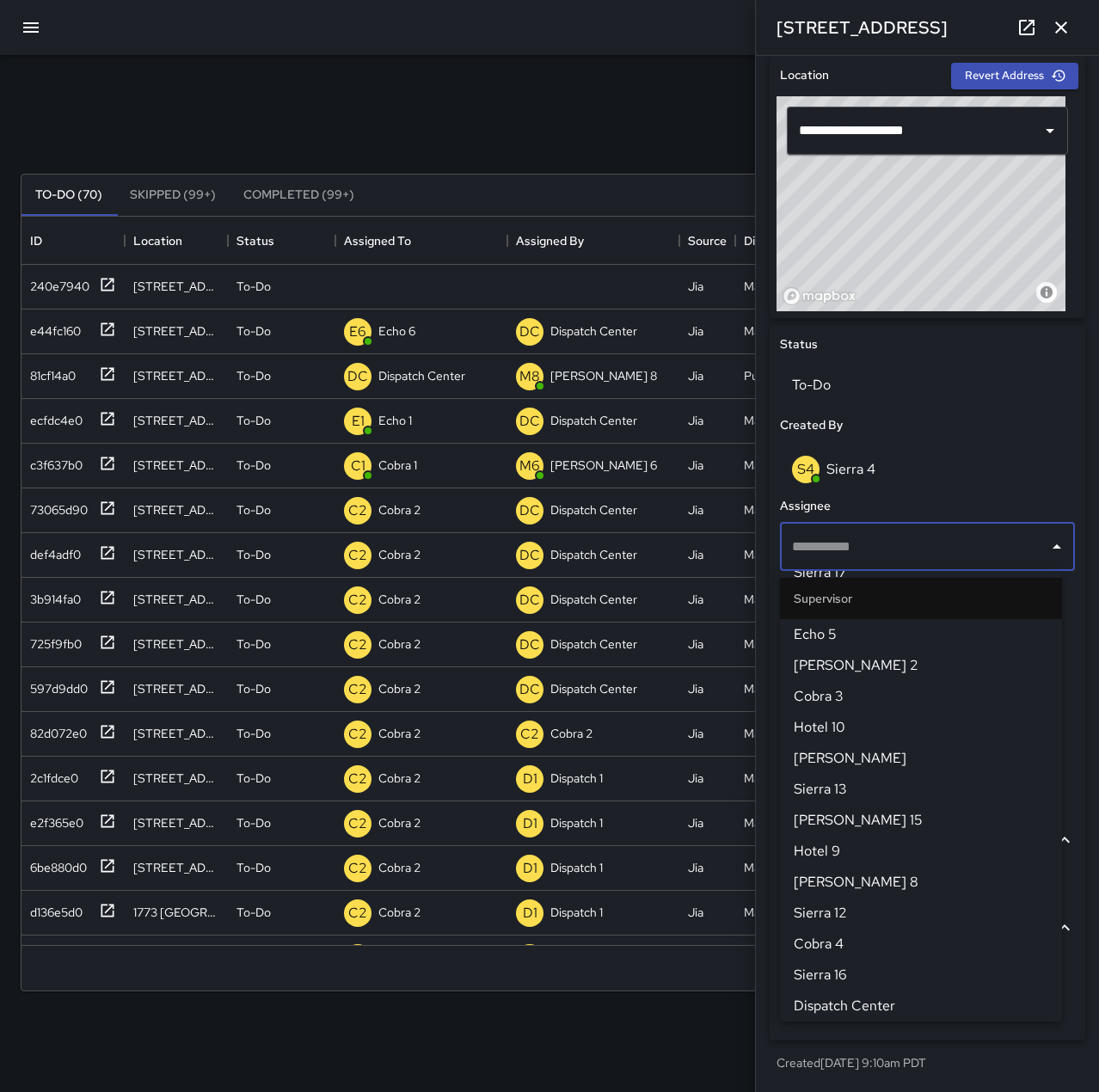
scroll to position [544, 0]
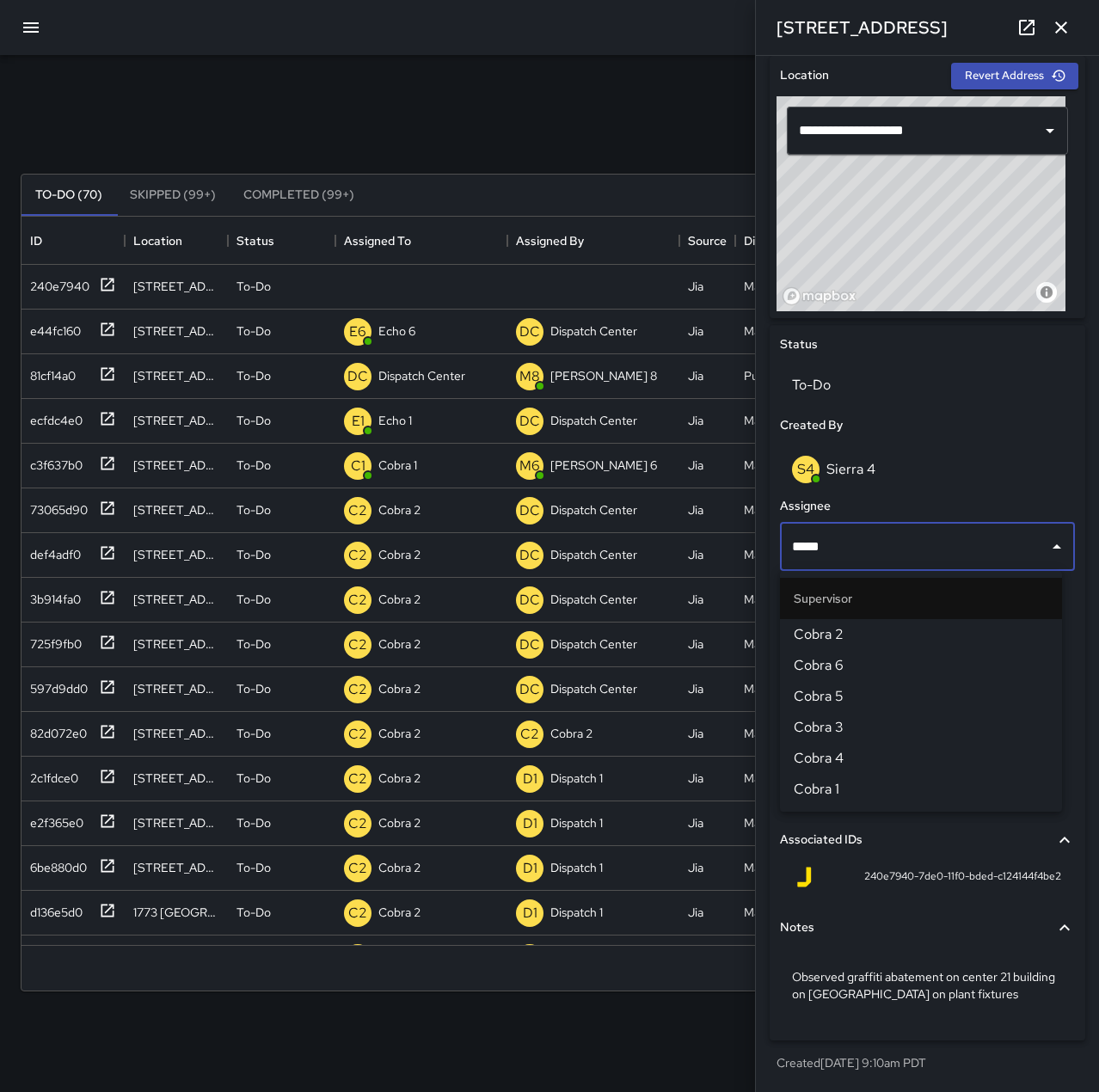
type input "*****"
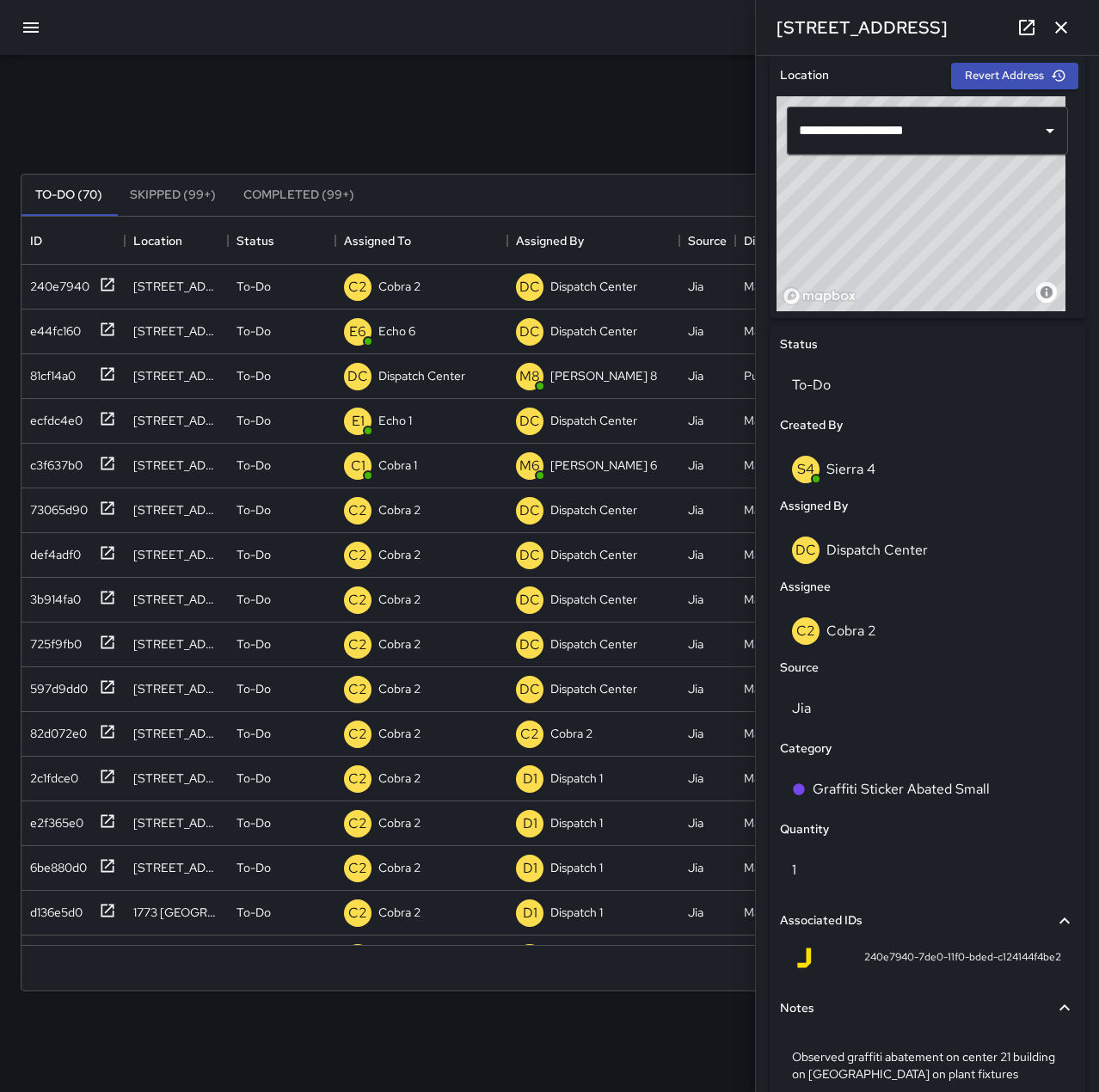
click at [1053, 25] on icon "button" at bounding box center [1060, 27] width 20 height 20
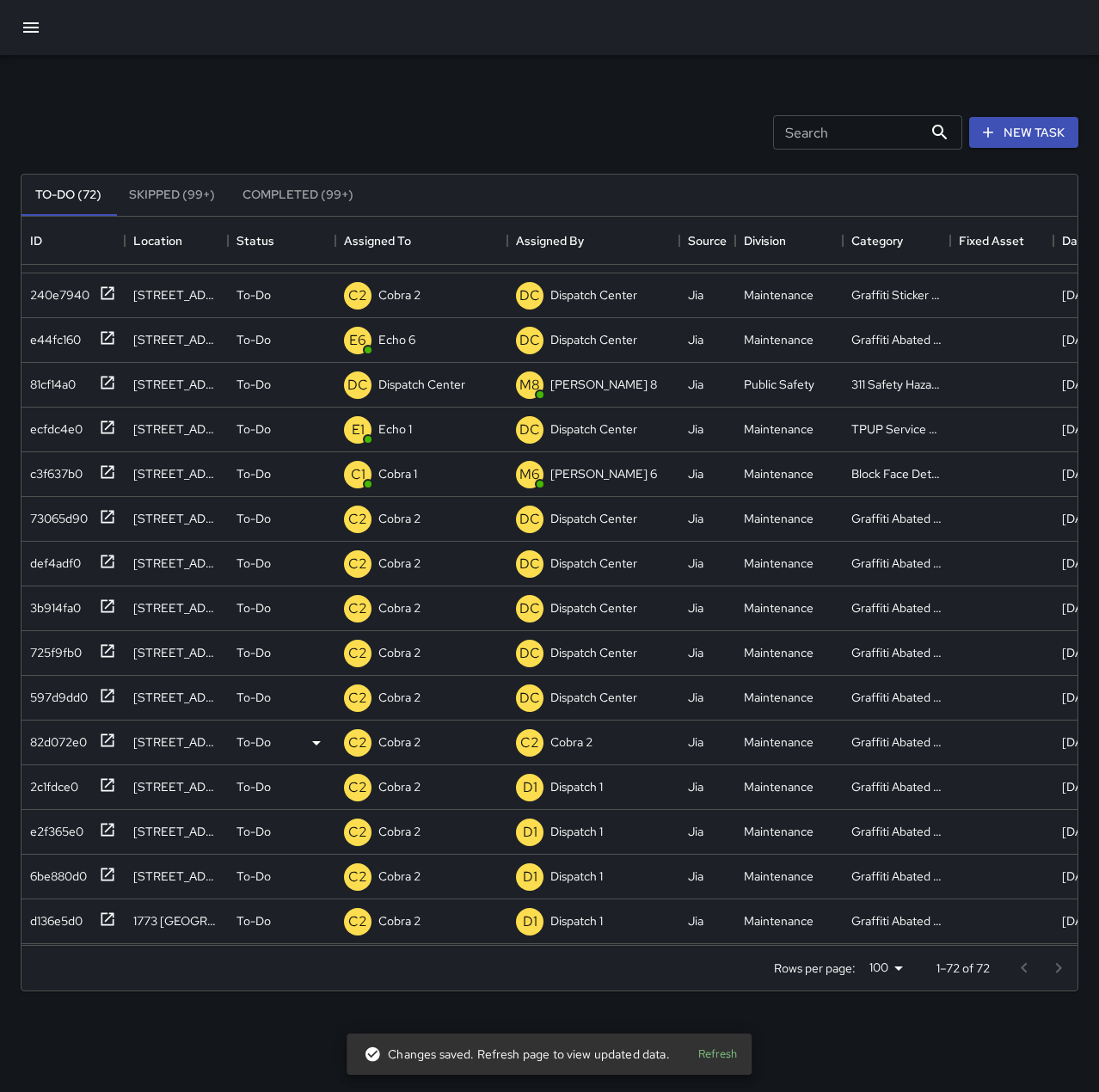
scroll to position [0, 0]
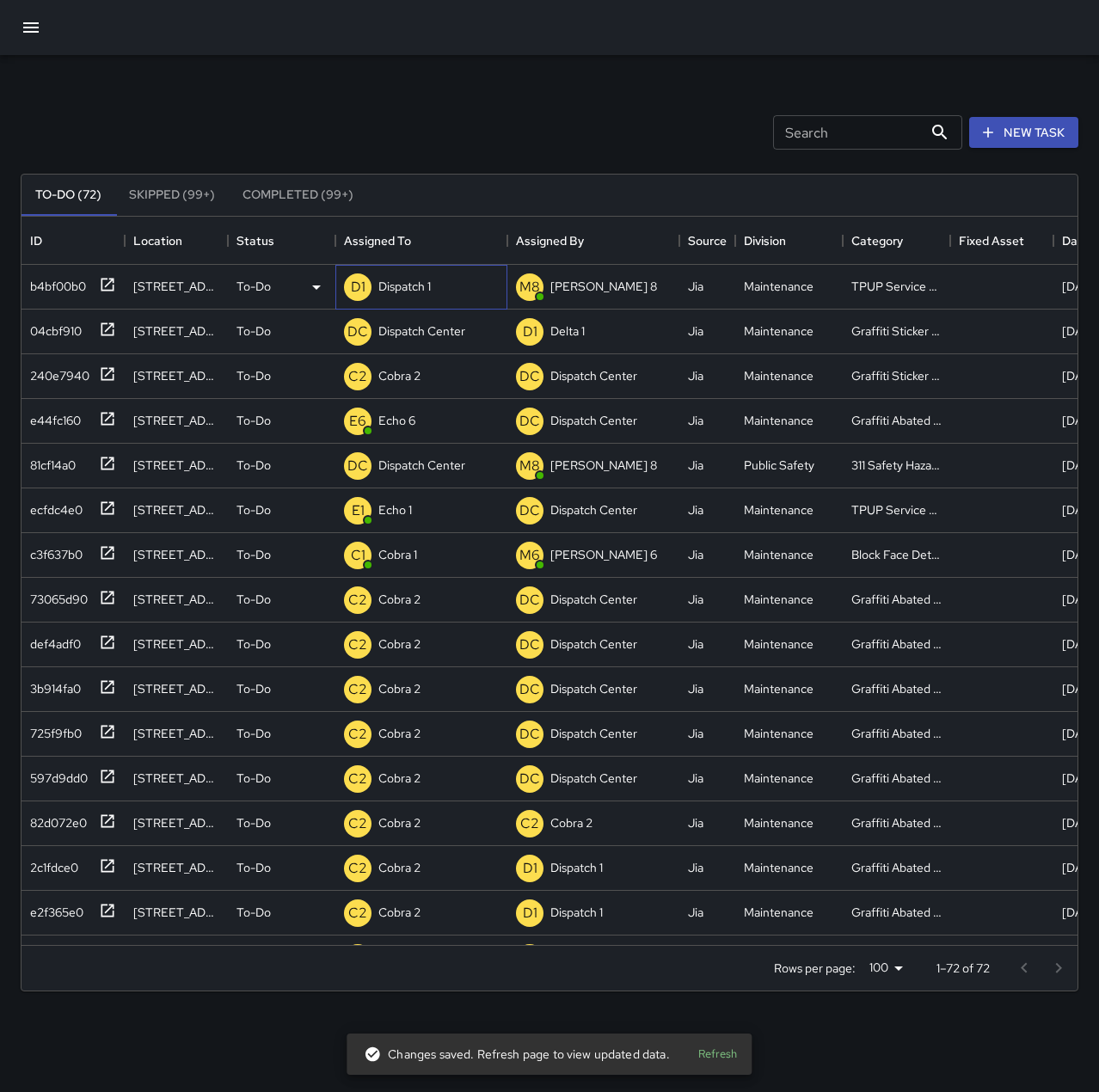
click at [396, 289] on p "Dispatch 1" at bounding box center [404, 286] width 52 height 17
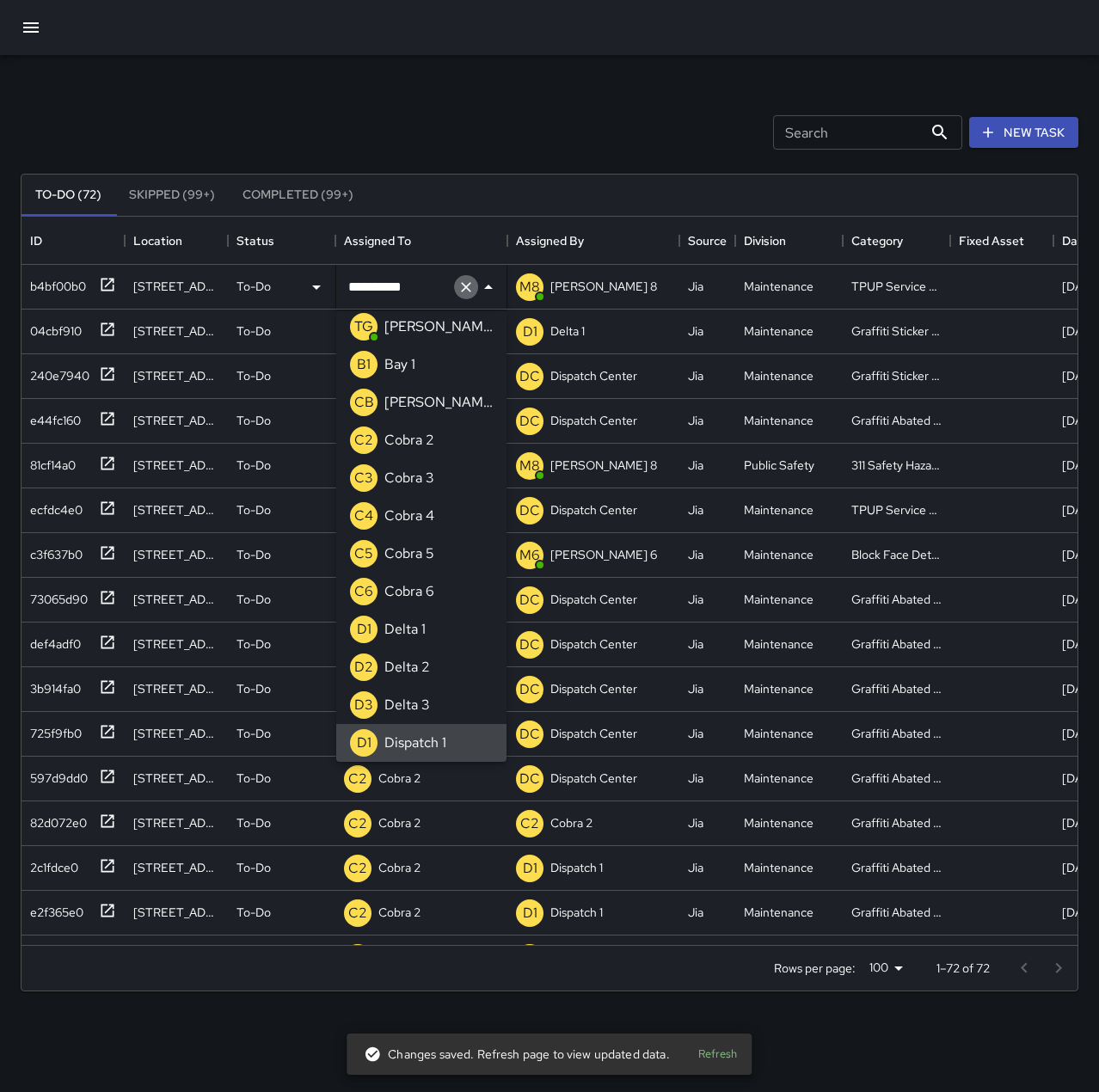
click at [460, 285] on icon "Clear" at bounding box center [466, 287] width 17 height 17
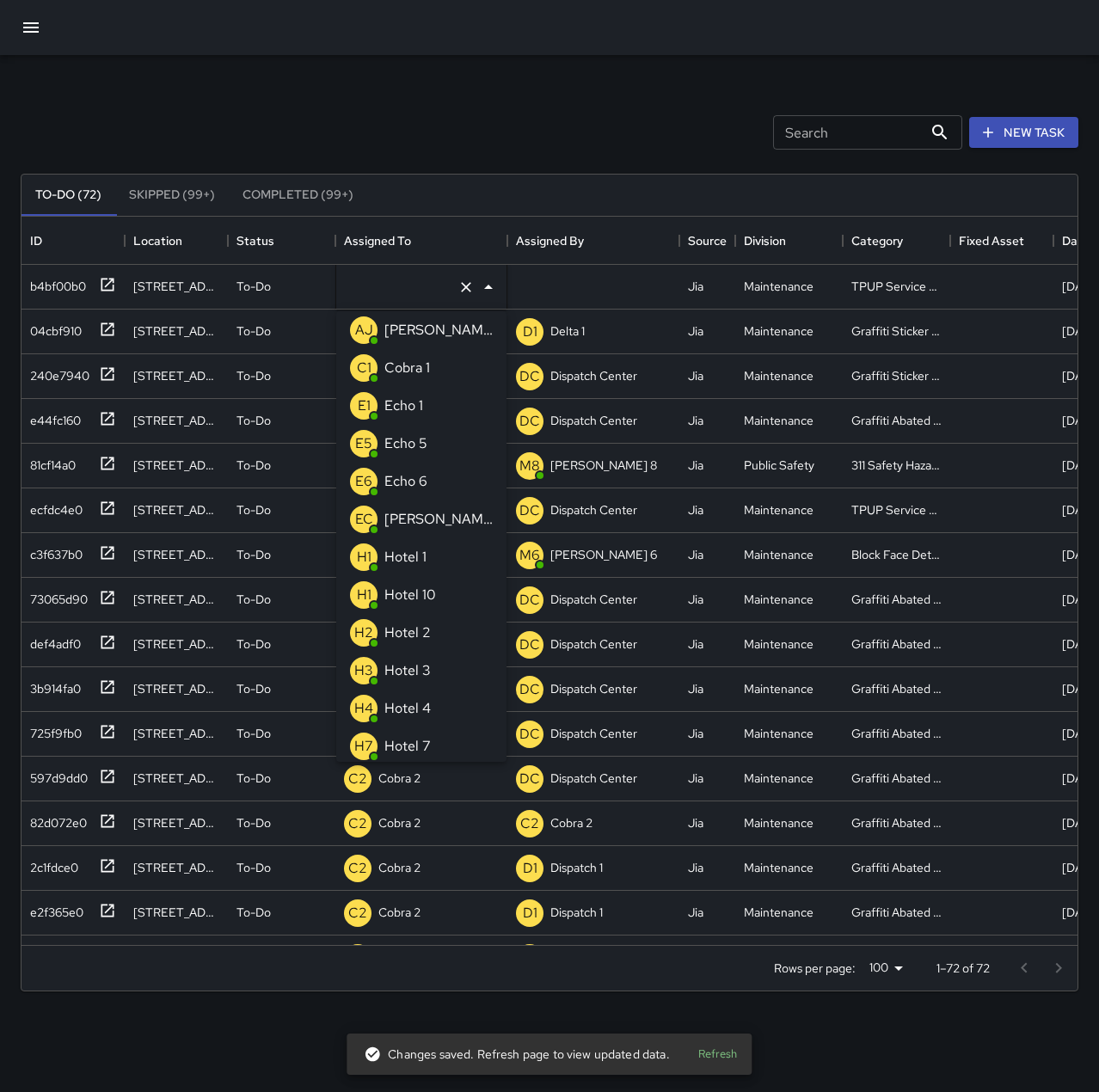
click at [438, 402] on li "E1 Echo 1" at bounding box center [421, 405] width 171 height 38
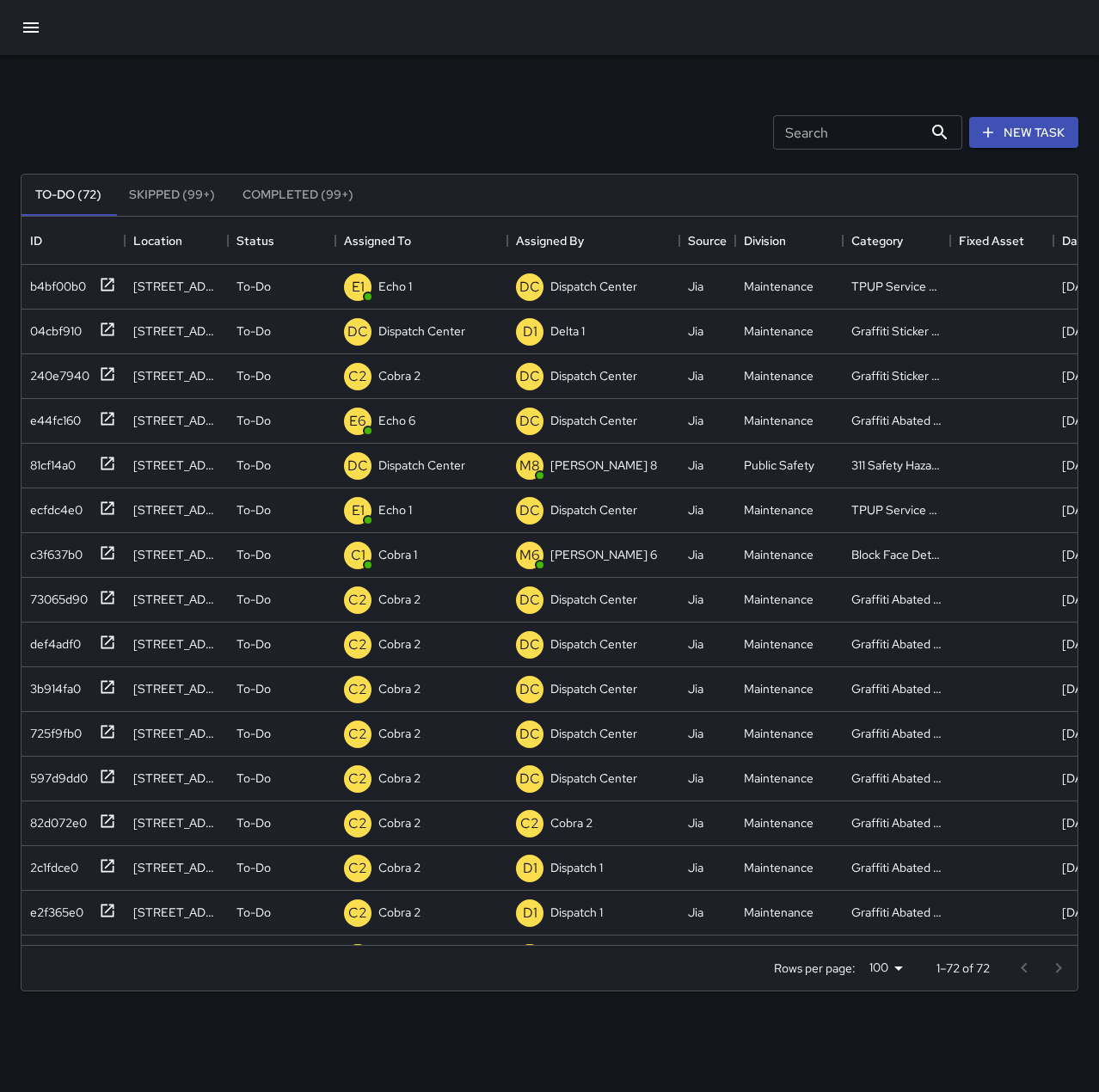
click at [491, 117] on div "Search Search New Task" at bounding box center [549, 132] width 1064 height 90
click at [63, 335] on div "04cbf910" at bounding box center [52, 327] width 59 height 24
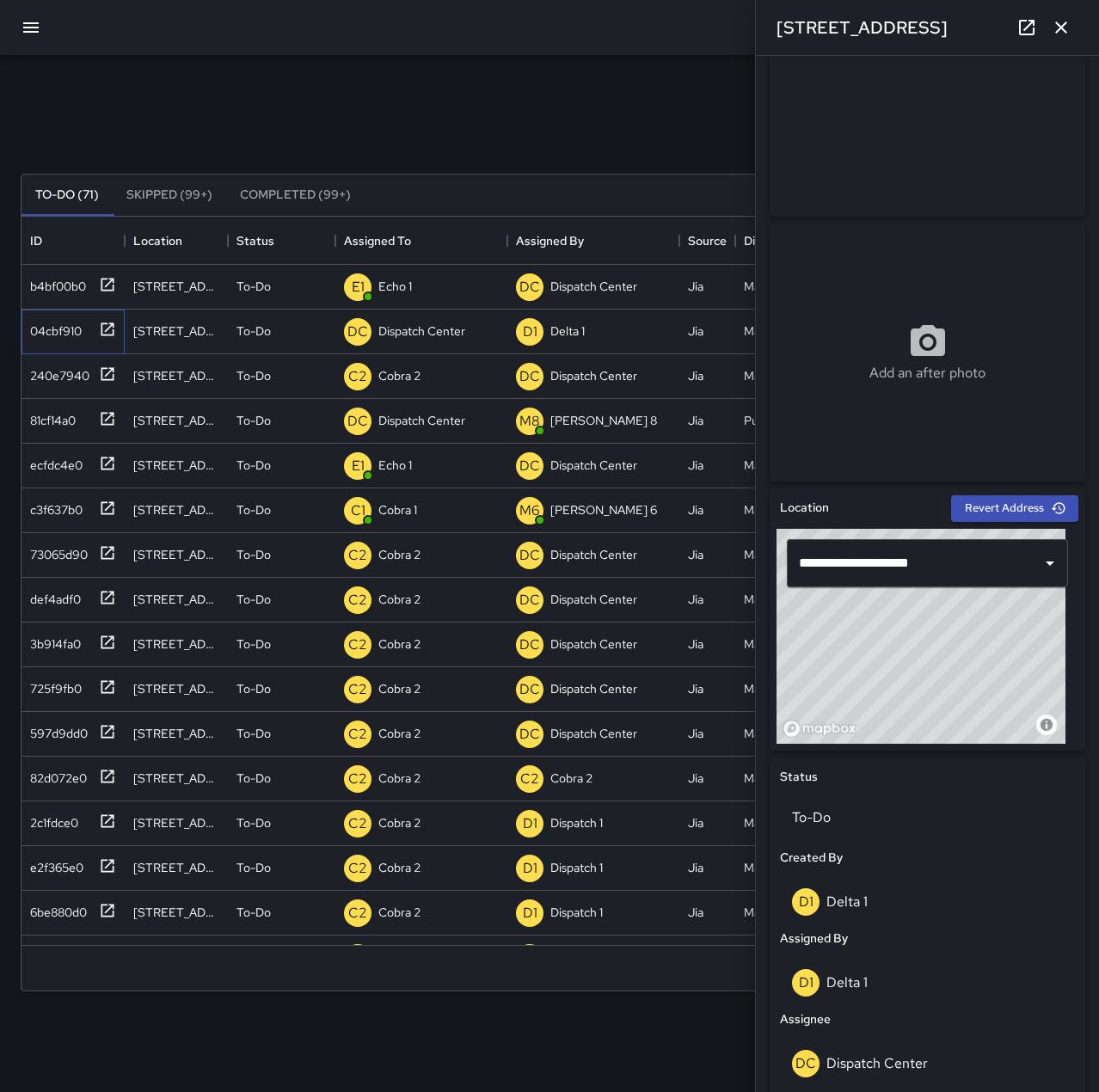
scroll to position [0, 0]
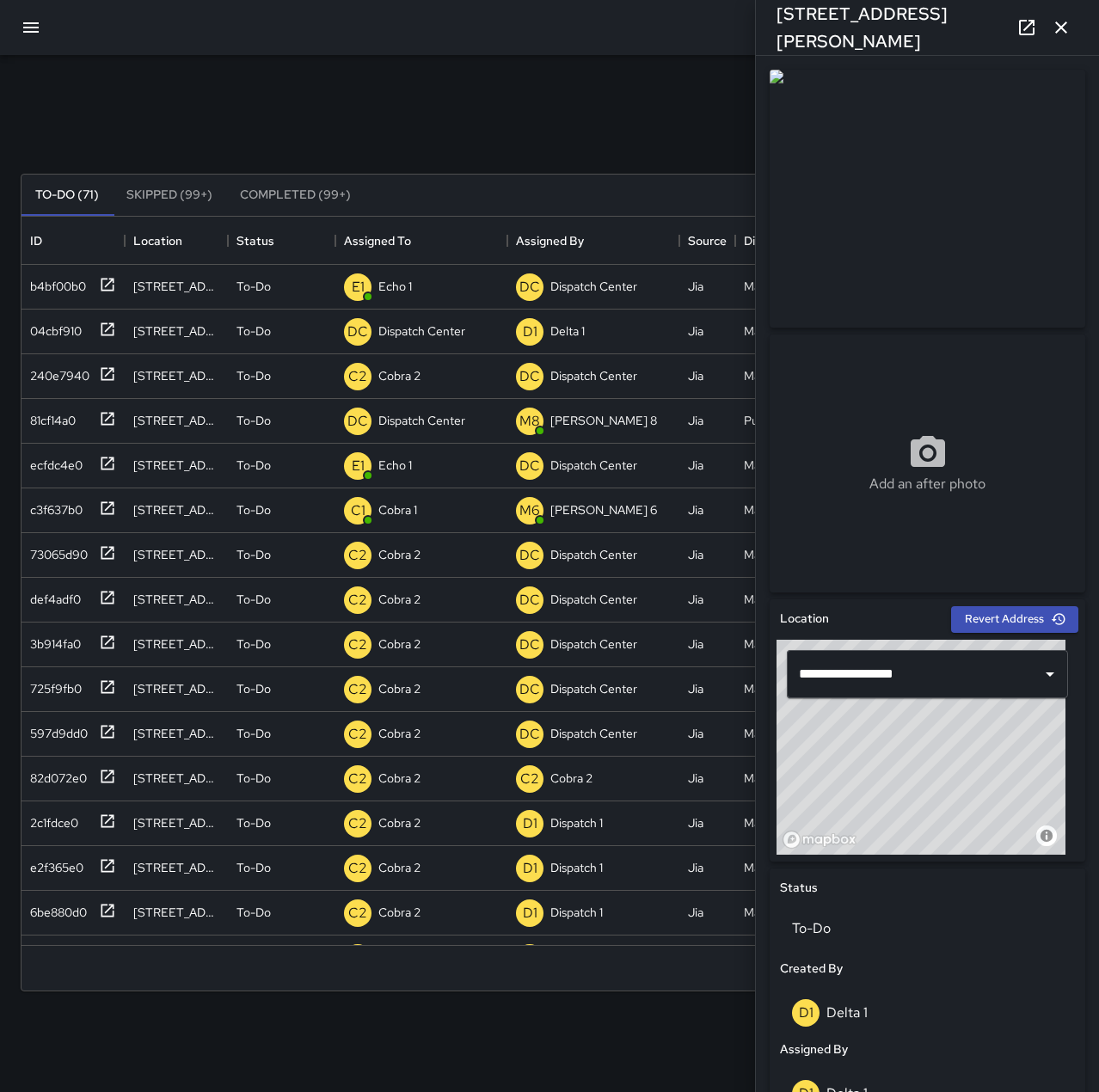
type input "**********"
drag, startPoint x: 864, startPoint y: 785, endPoint x: 861, endPoint y: 793, distance: 8.5
click at [861, 793] on div "© Mapbox © OpenStreetMap Improve this map" at bounding box center [920, 747] width 289 height 215
click at [1068, 27] on icon "button" at bounding box center [1060, 27] width 20 height 20
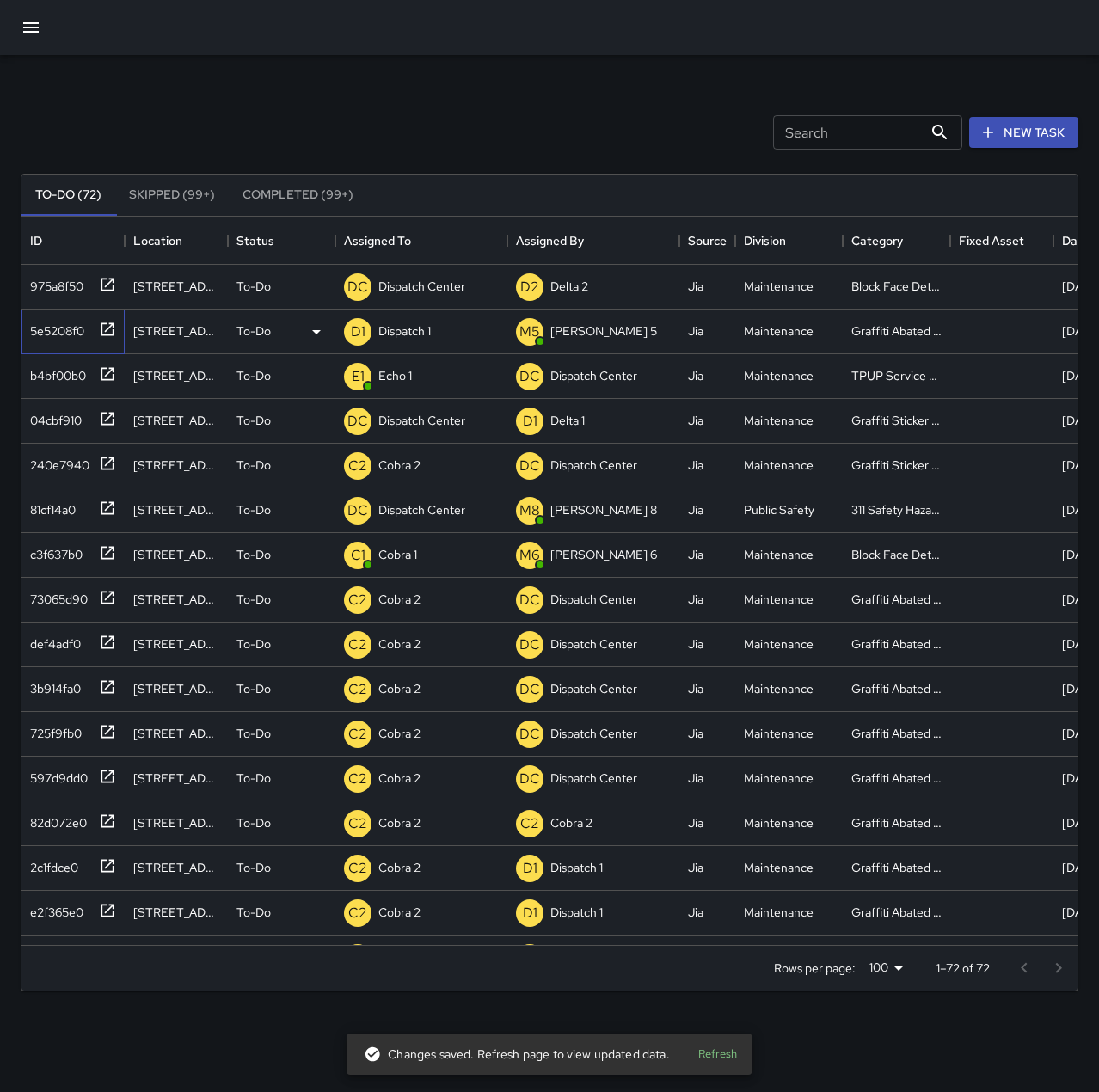
click at [57, 324] on div "5e5208f0" at bounding box center [53, 327] width 61 height 24
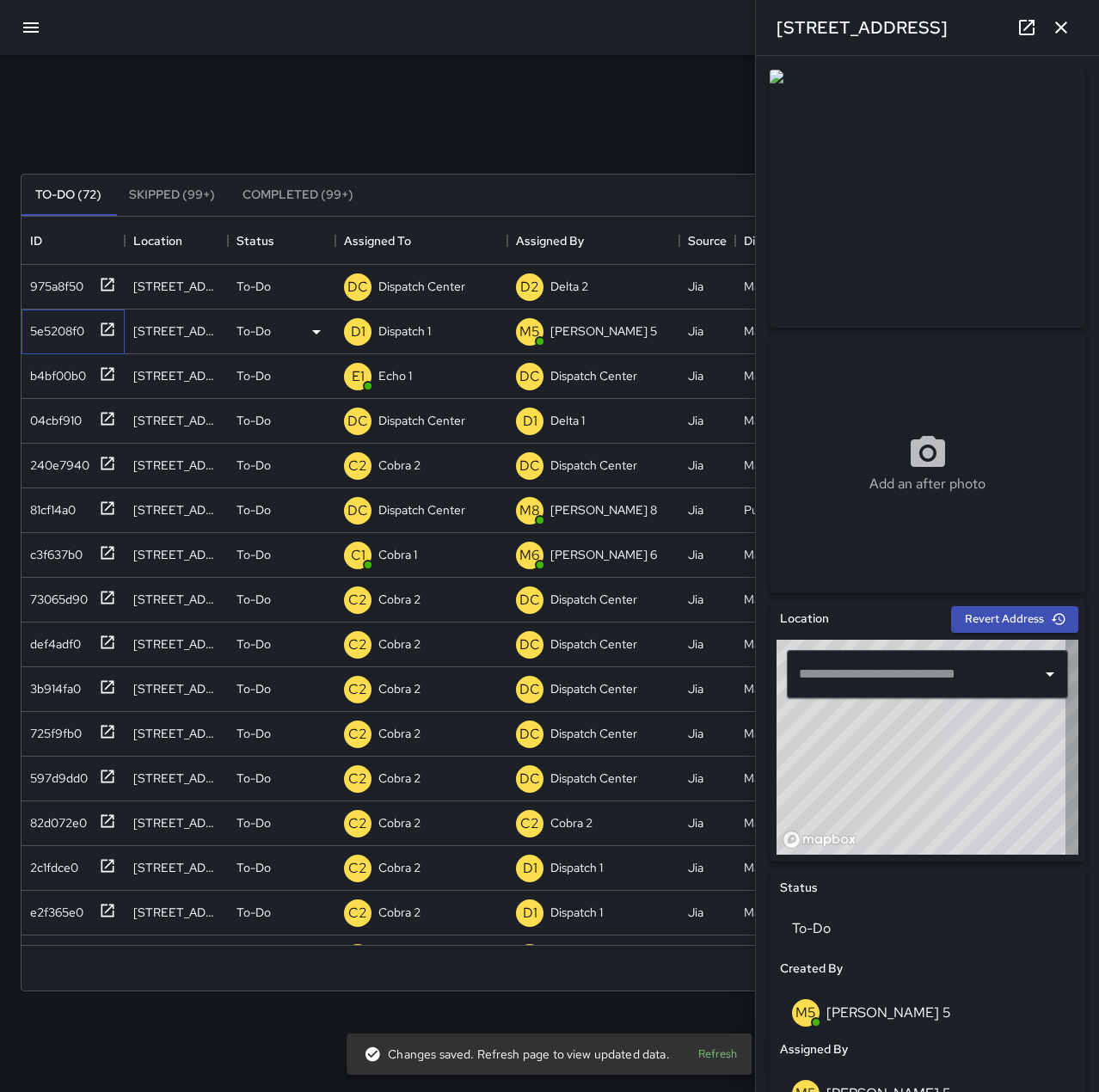
type input "**********"
click at [404, 332] on p "Dispatch 1" at bounding box center [404, 331] width 52 height 17
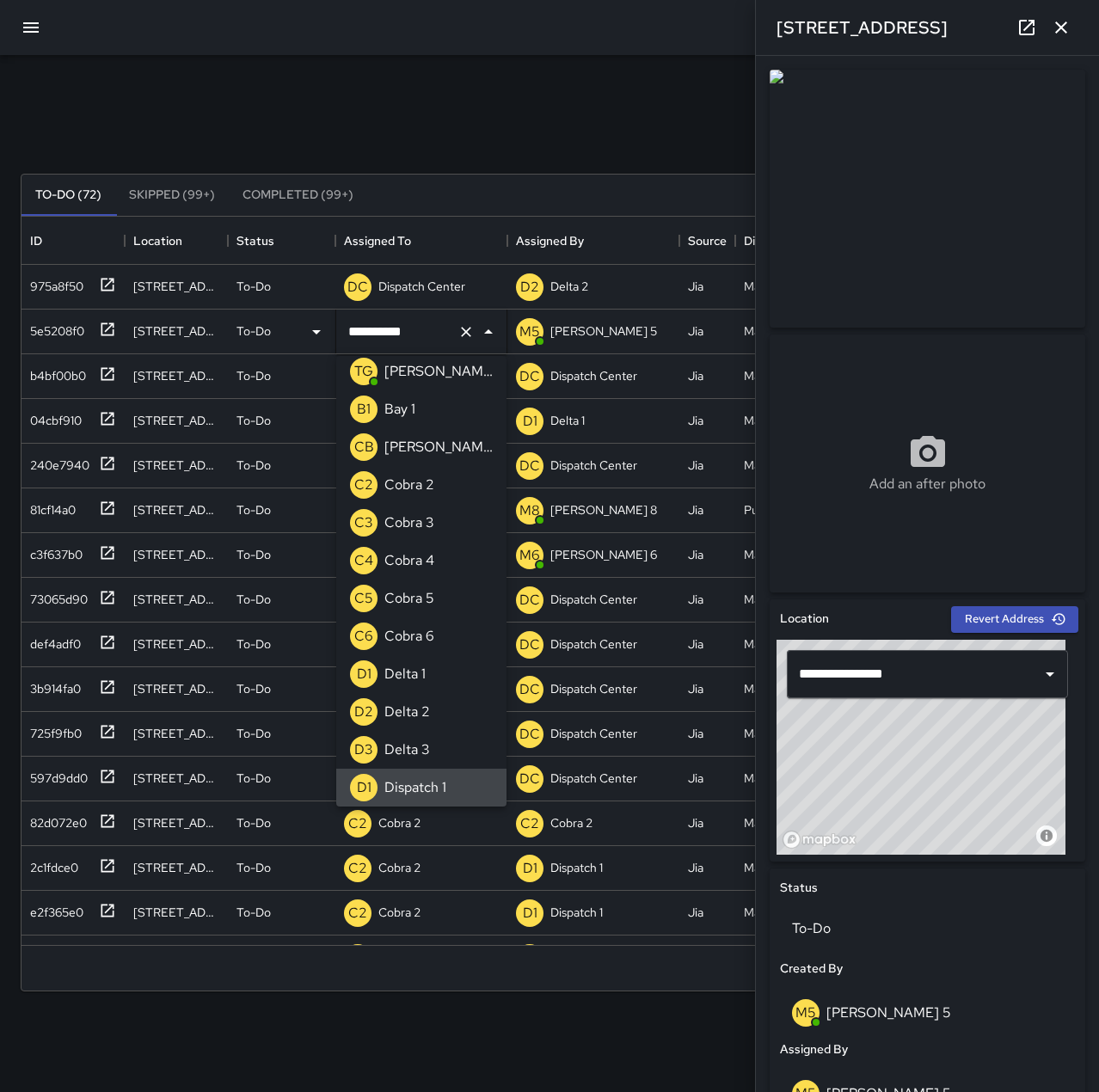
click at [459, 335] on icon "Clear" at bounding box center [466, 331] width 17 height 17
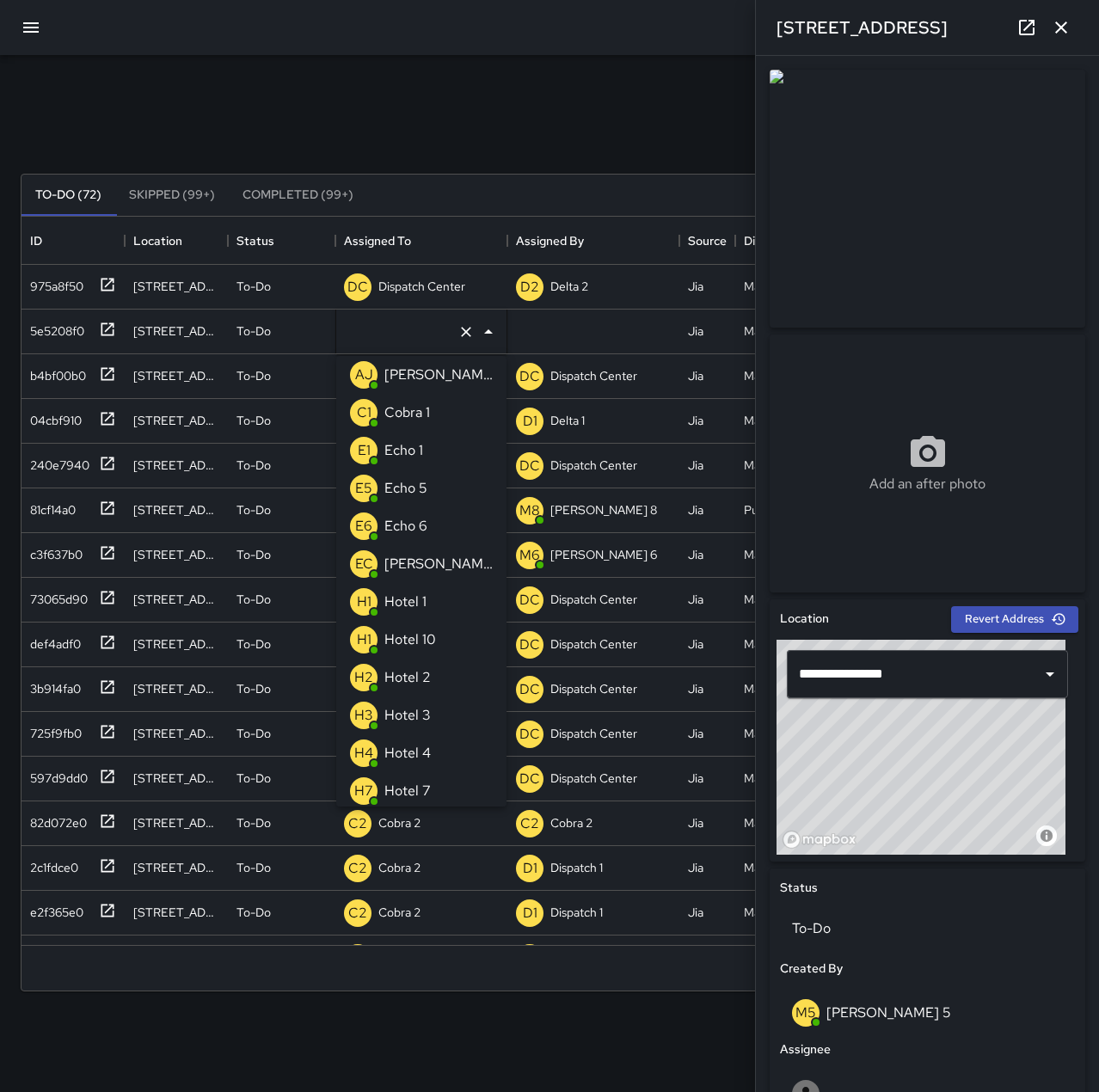
click at [440, 530] on li "E6 Echo 6" at bounding box center [421, 526] width 171 height 38
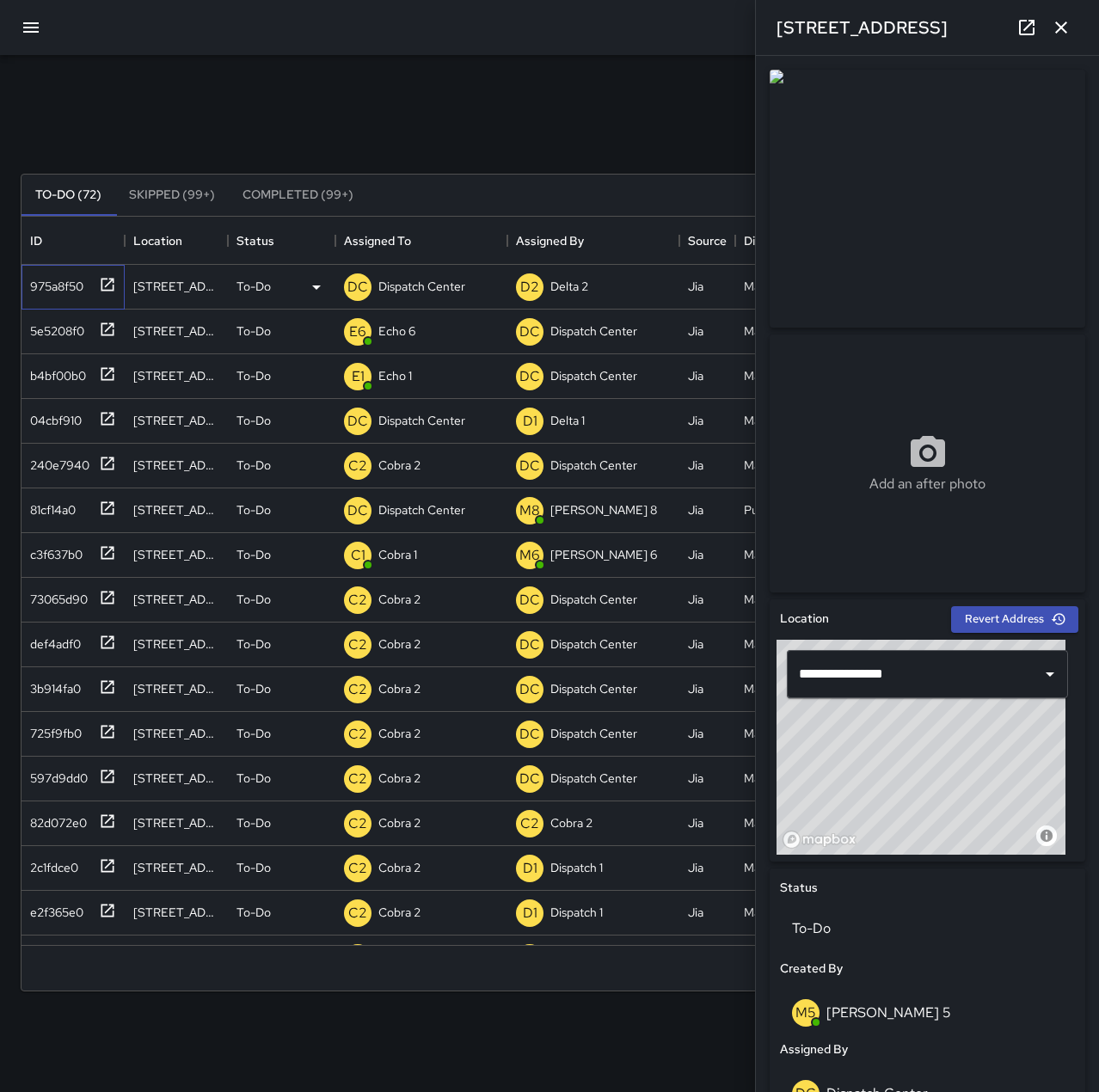
click at [63, 275] on div "975a8f50" at bounding box center [53, 283] width 60 height 24
type input "**********"
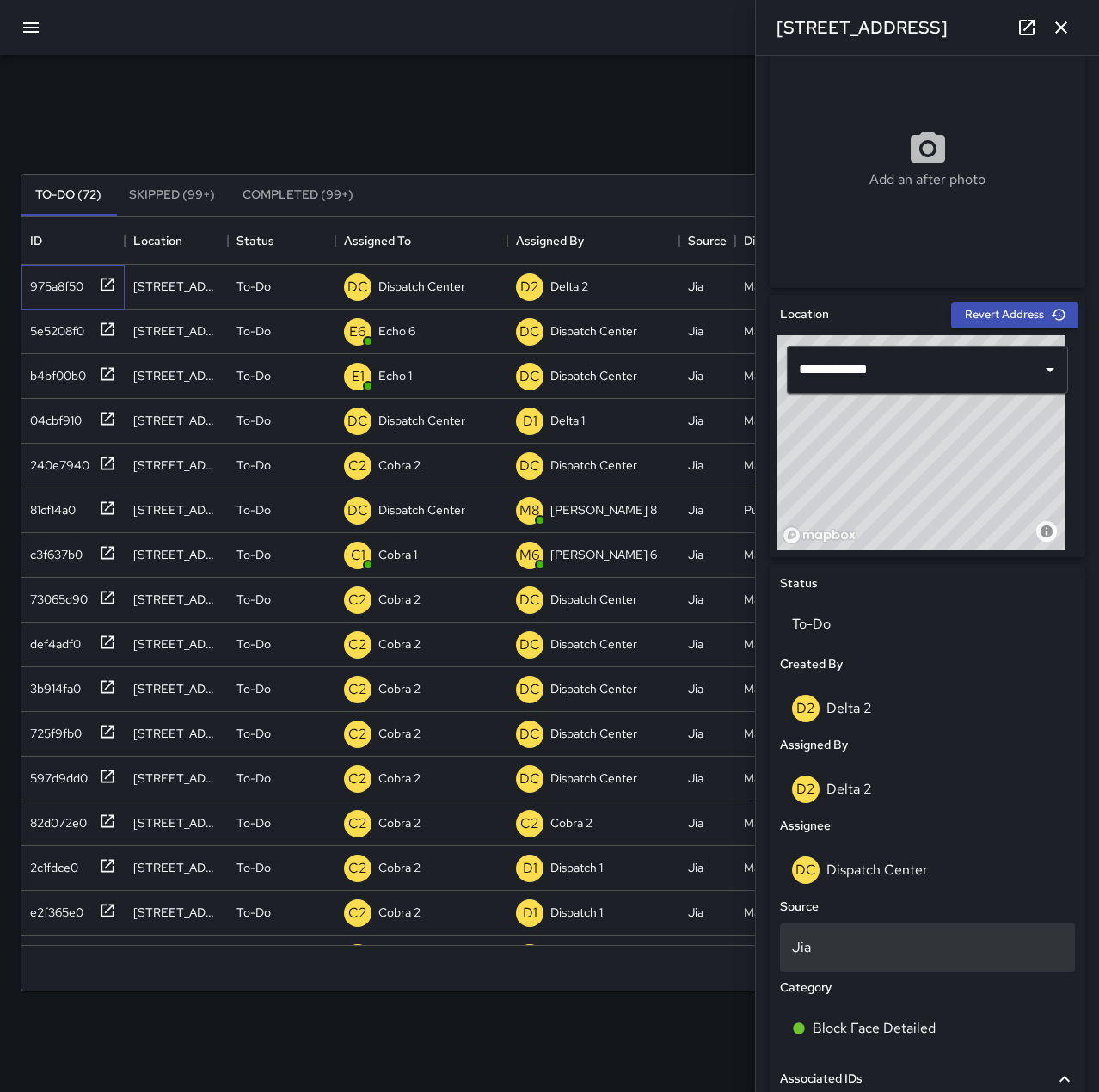
scroll to position [258, 0]
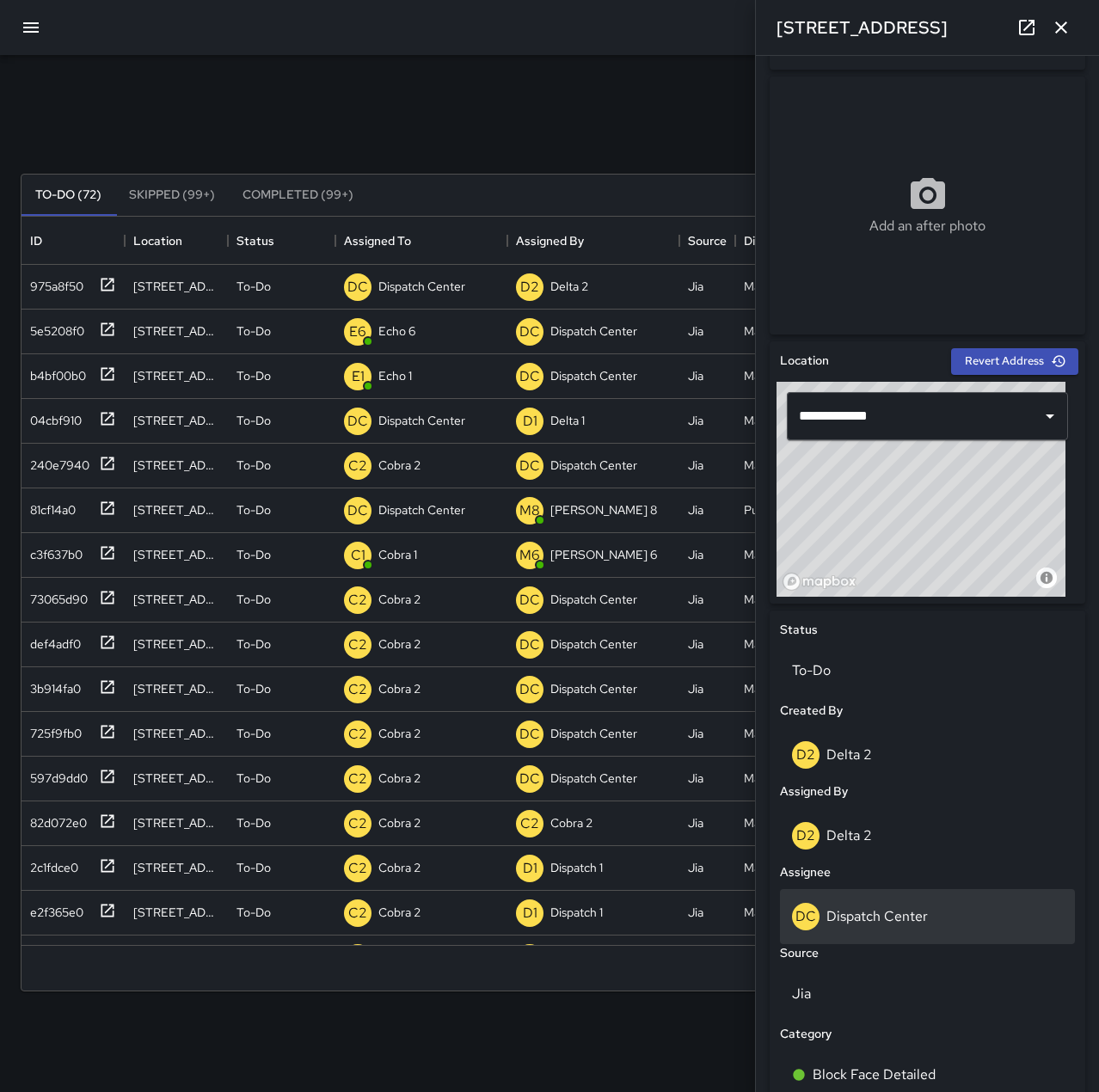
click at [902, 912] on p "Dispatch Center" at bounding box center [877, 916] width 101 height 18
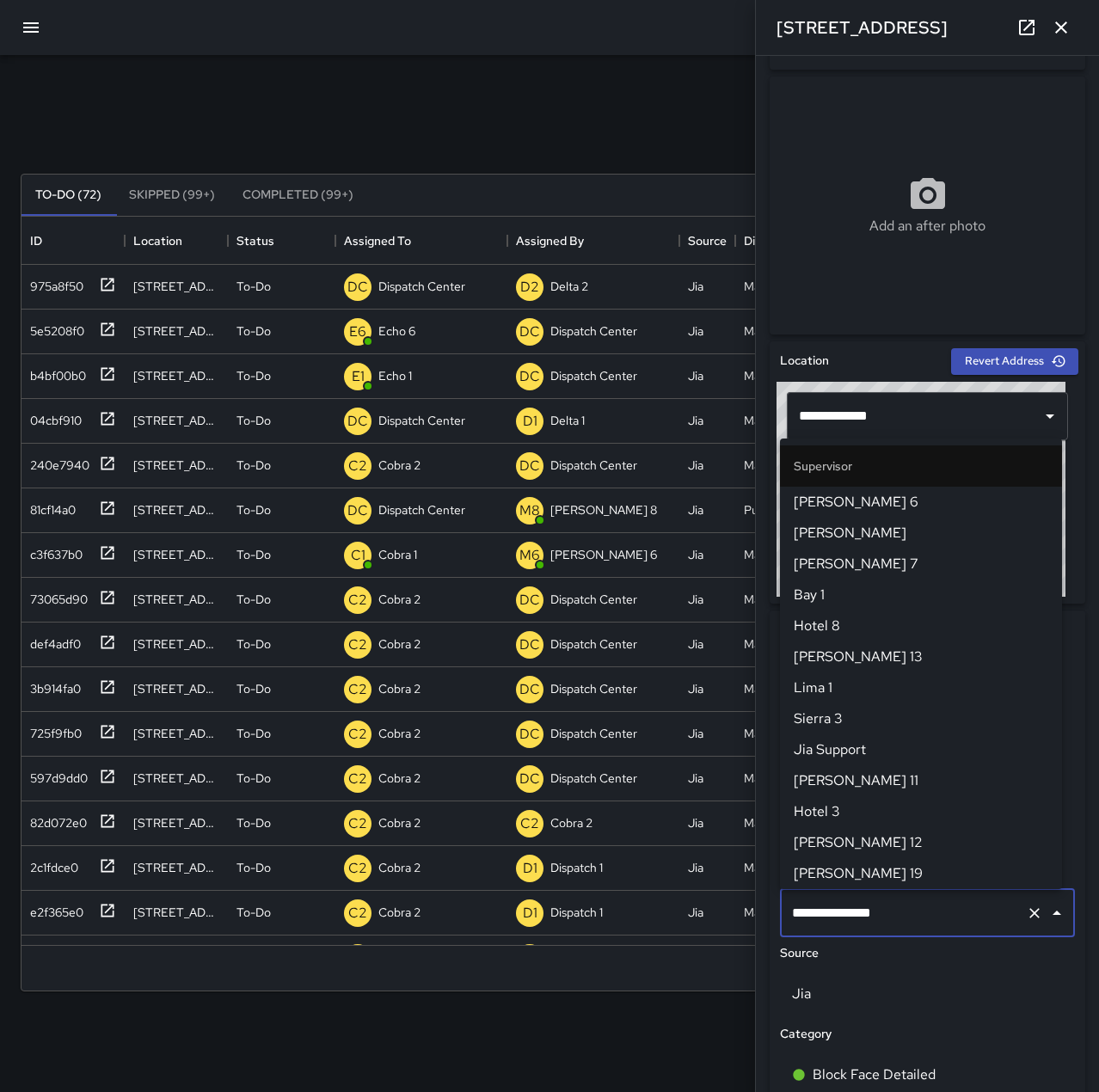
scroll to position [1640, 0]
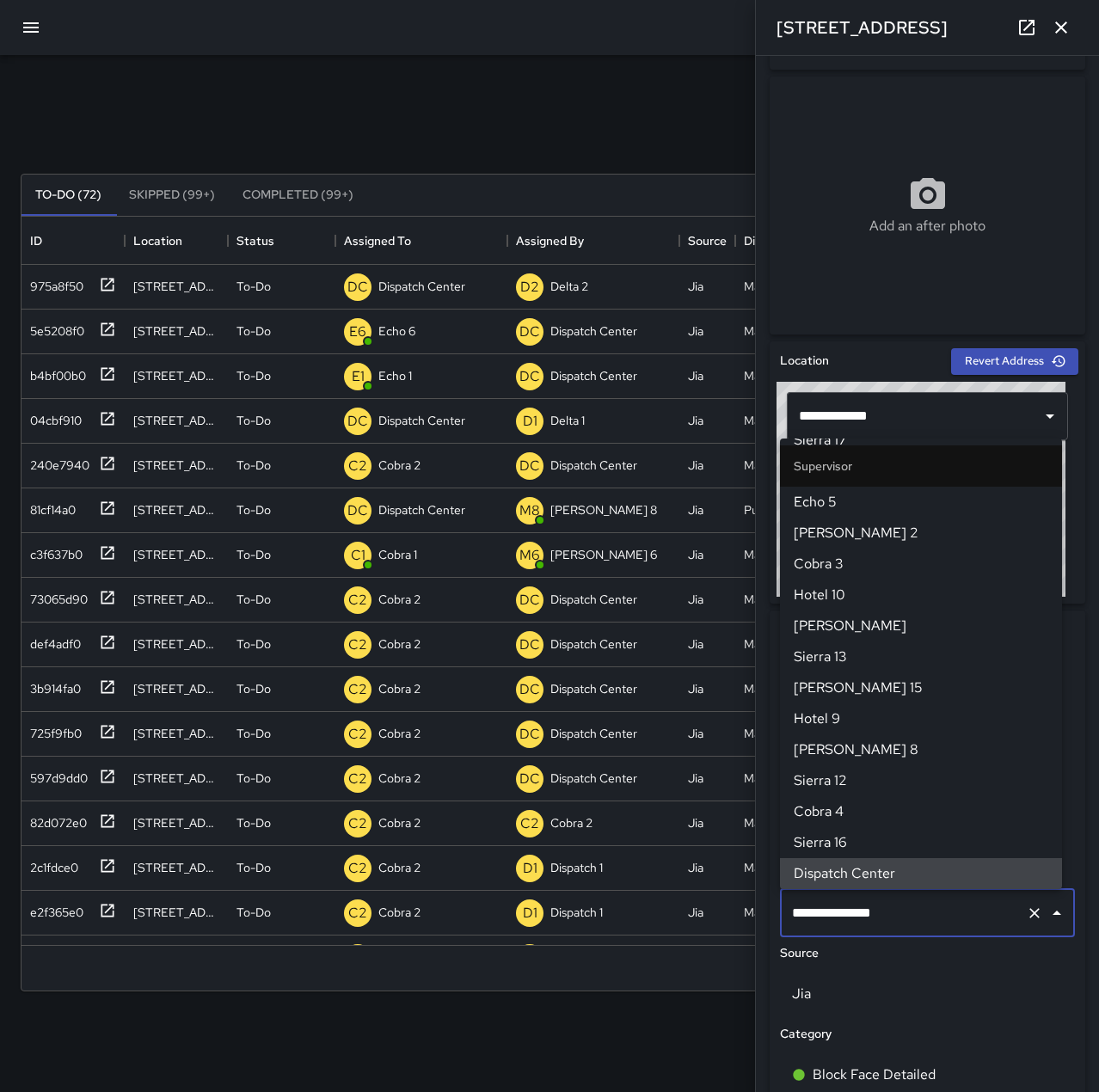
click at [1025, 919] on icon "Clear" at bounding box center [1033, 913] width 17 height 17
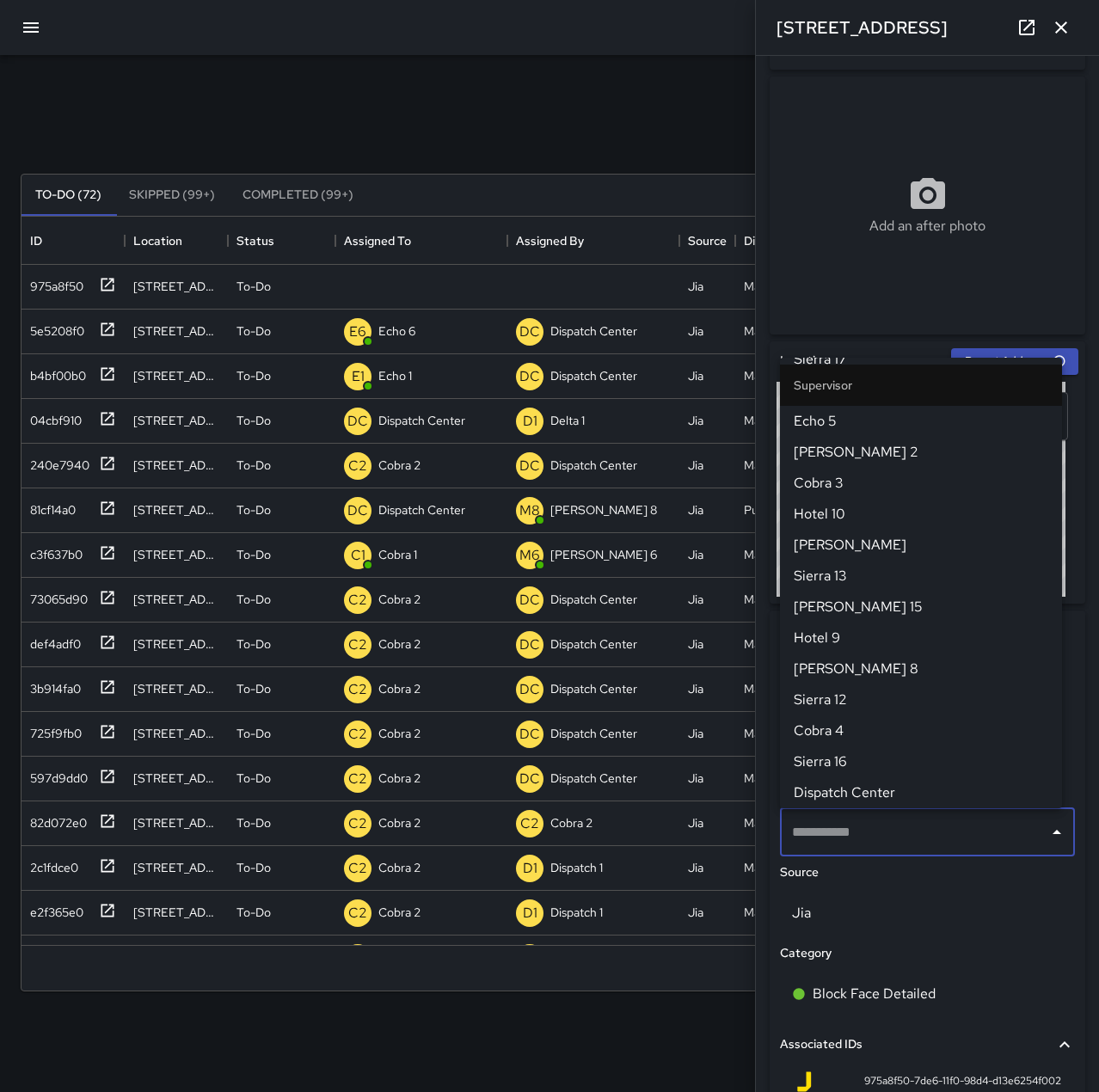
scroll to position [0, 0]
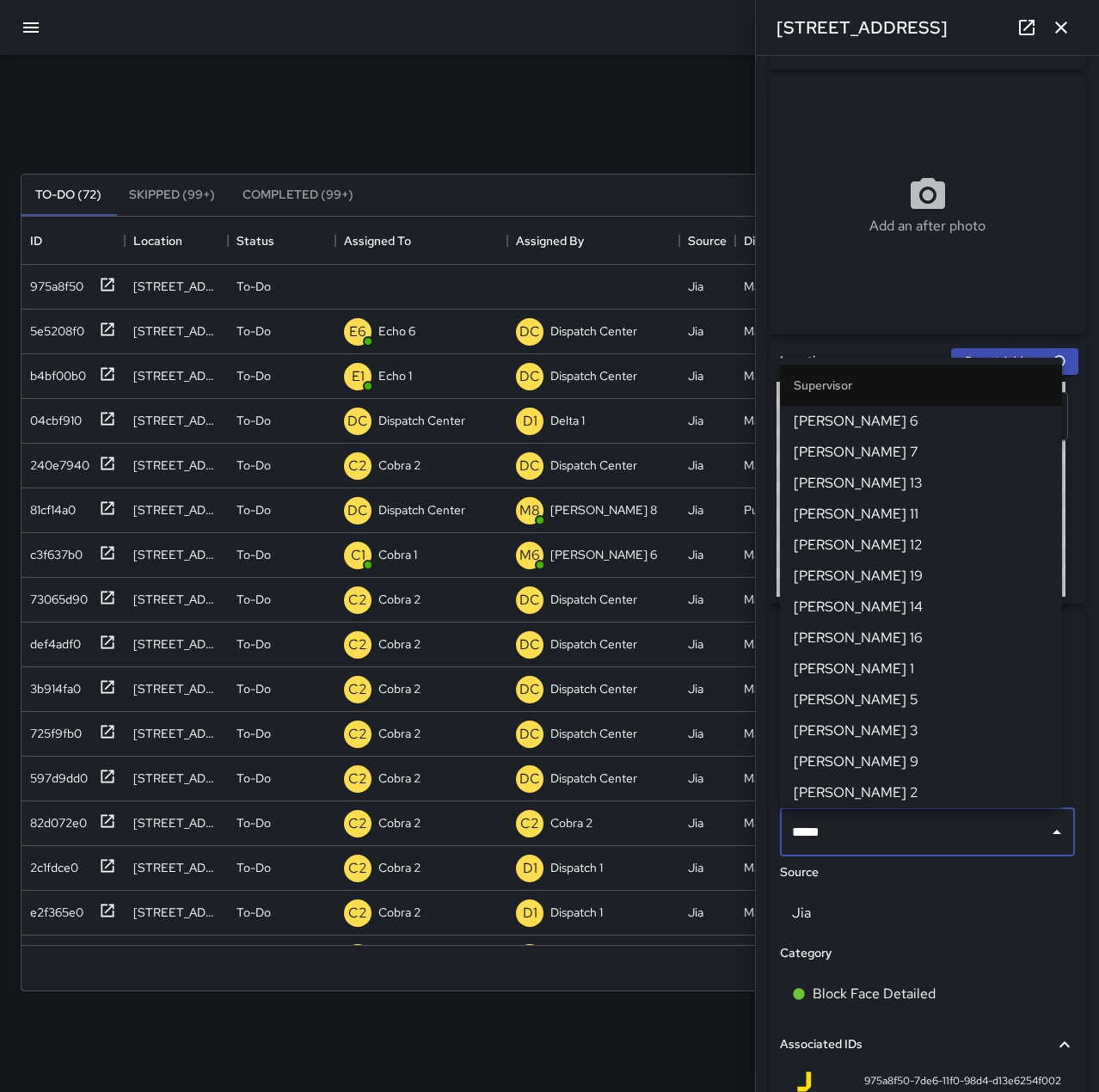
type input "******"
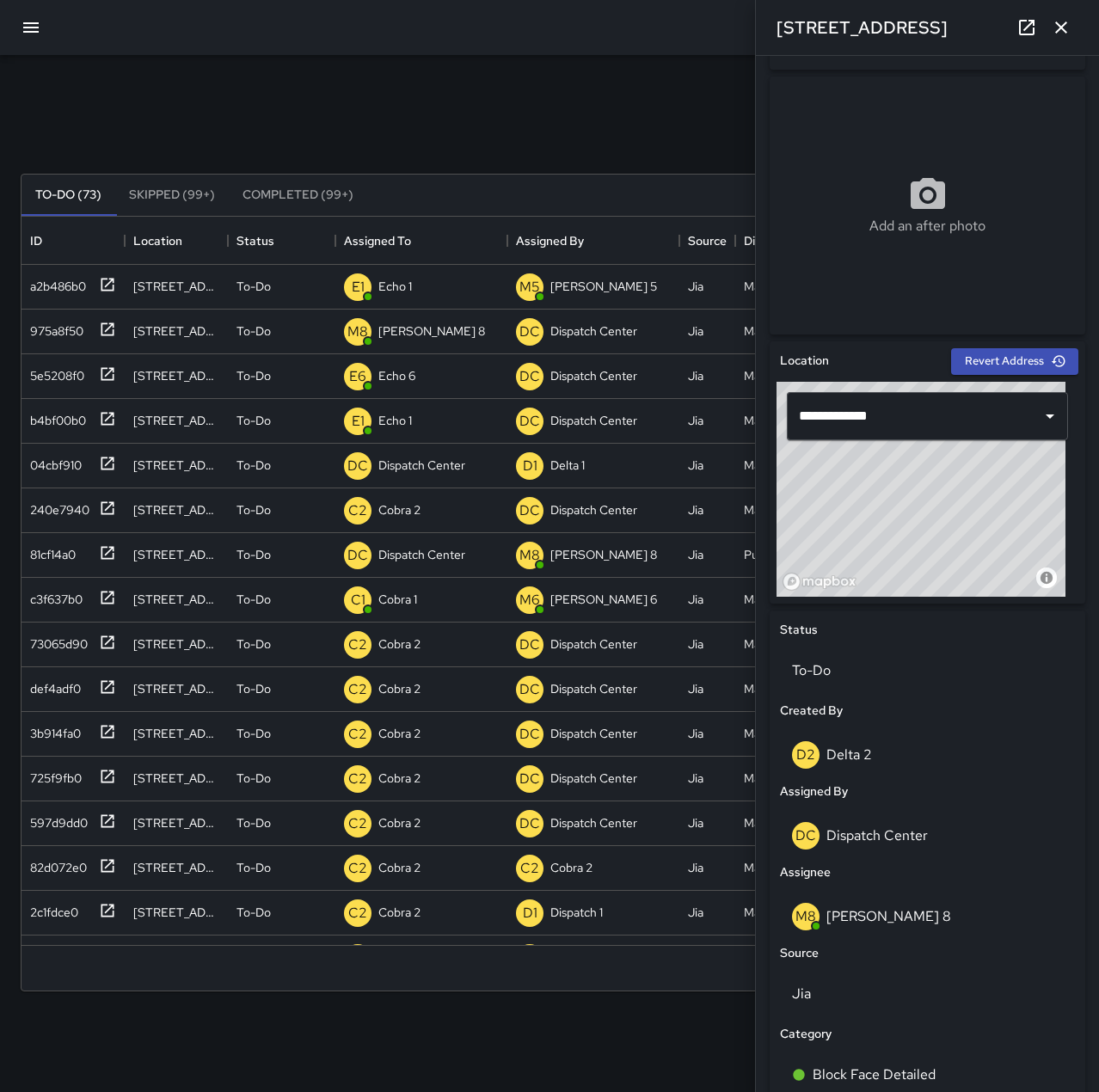
click at [1063, 32] on icon "button" at bounding box center [1060, 27] width 20 height 20
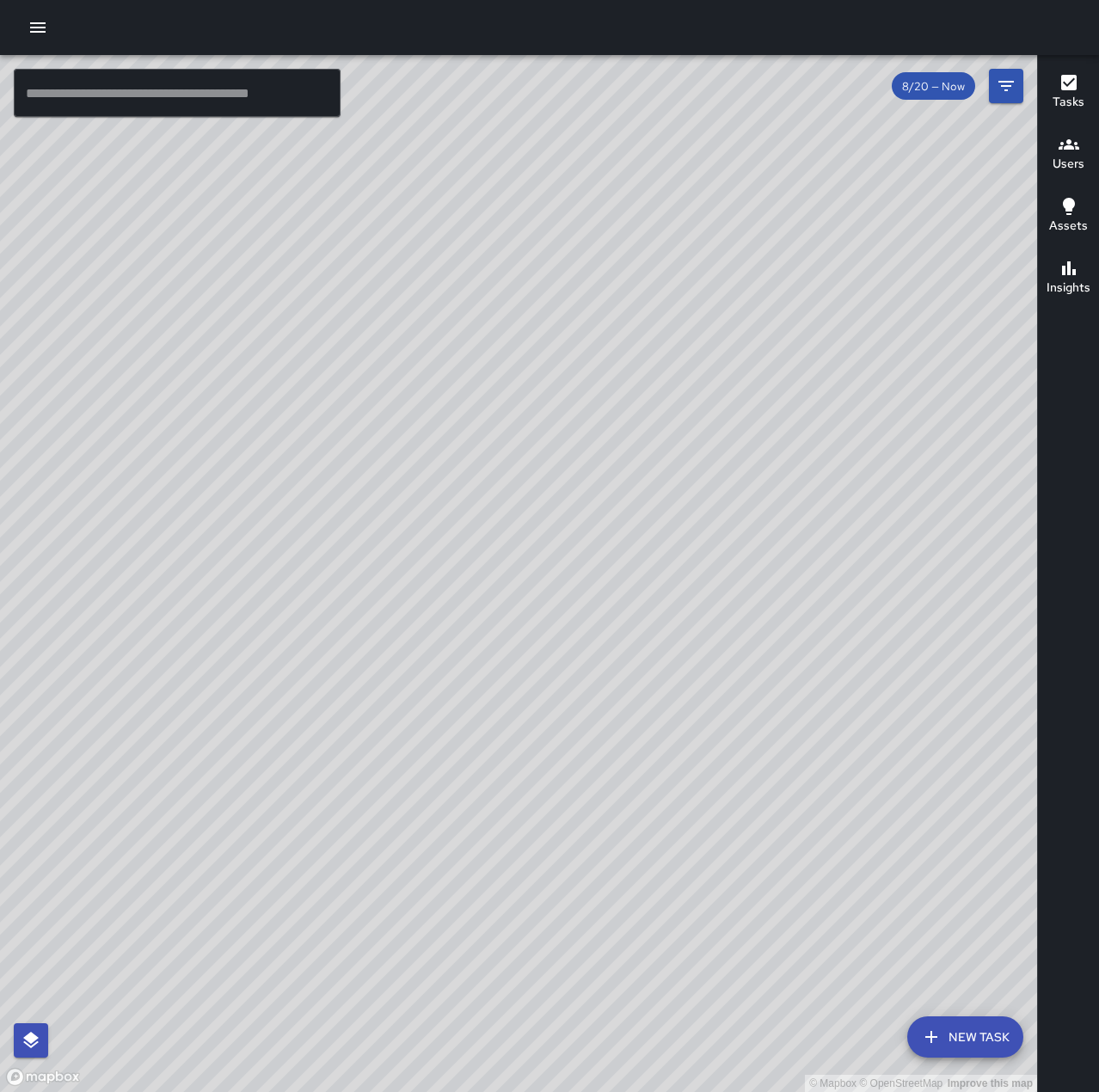
drag, startPoint x: 603, startPoint y: 611, endPoint x: 672, endPoint y: 319, distance: 300.0
click at [672, 319] on div "© Mapbox © OpenStreetMap Improve this map" at bounding box center [518, 573] width 1037 height 1037
drag, startPoint x: 566, startPoint y: 813, endPoint x: 362, endPoint y: 870, distance: 211.8
click at [315, 968] on div "© Mapbox © OpenStreetMap Improve this map" at bounding box center [518, 573] width 1037 height 1037
drag, startPoint x: 575, startPoint y: 535, endPoint x: 578, endPoint y: 866, distance: 331.0
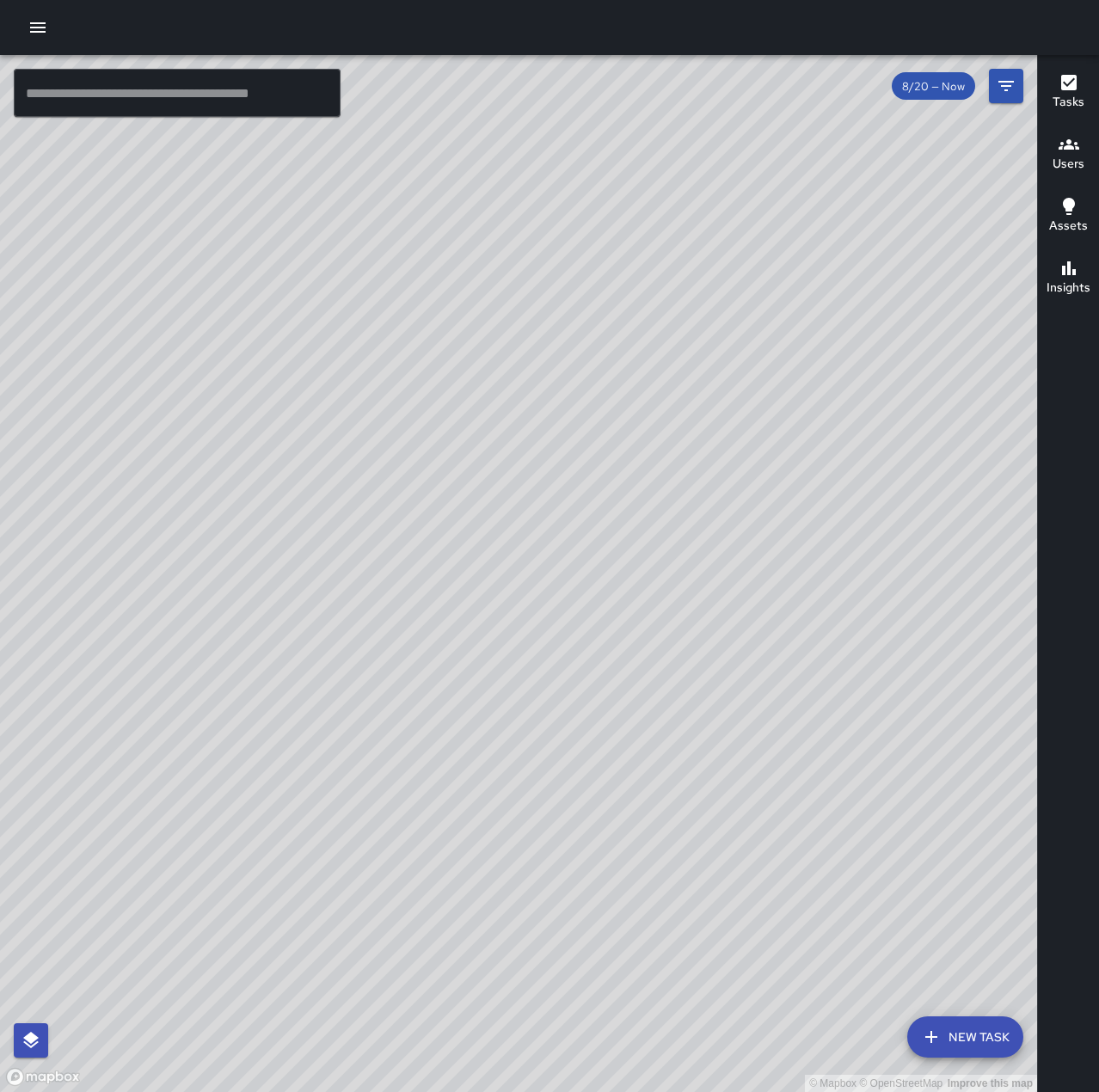
click at [578, 866] on div "© Mapbox © OpenStreetMap Improve this map" at bounding box center [518, 573] width 1037 height 1037
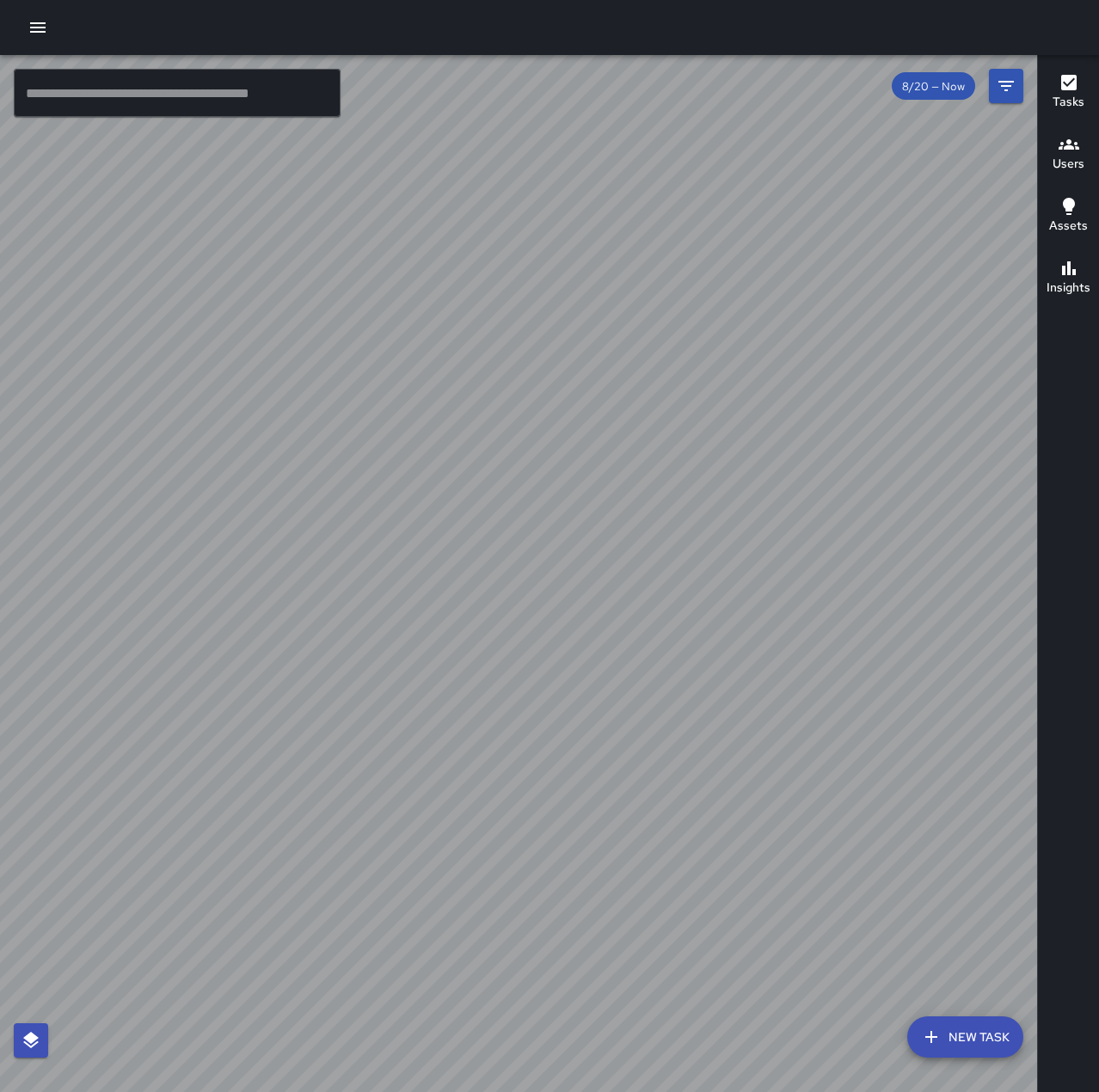
drag, startPoint x: 1064, startPoint y: 1, endPoint x: 727, endPoint y: 19, distance: 337.5
click at [727, 19] on div at bounding box center [549, 28] width 1099 height 55
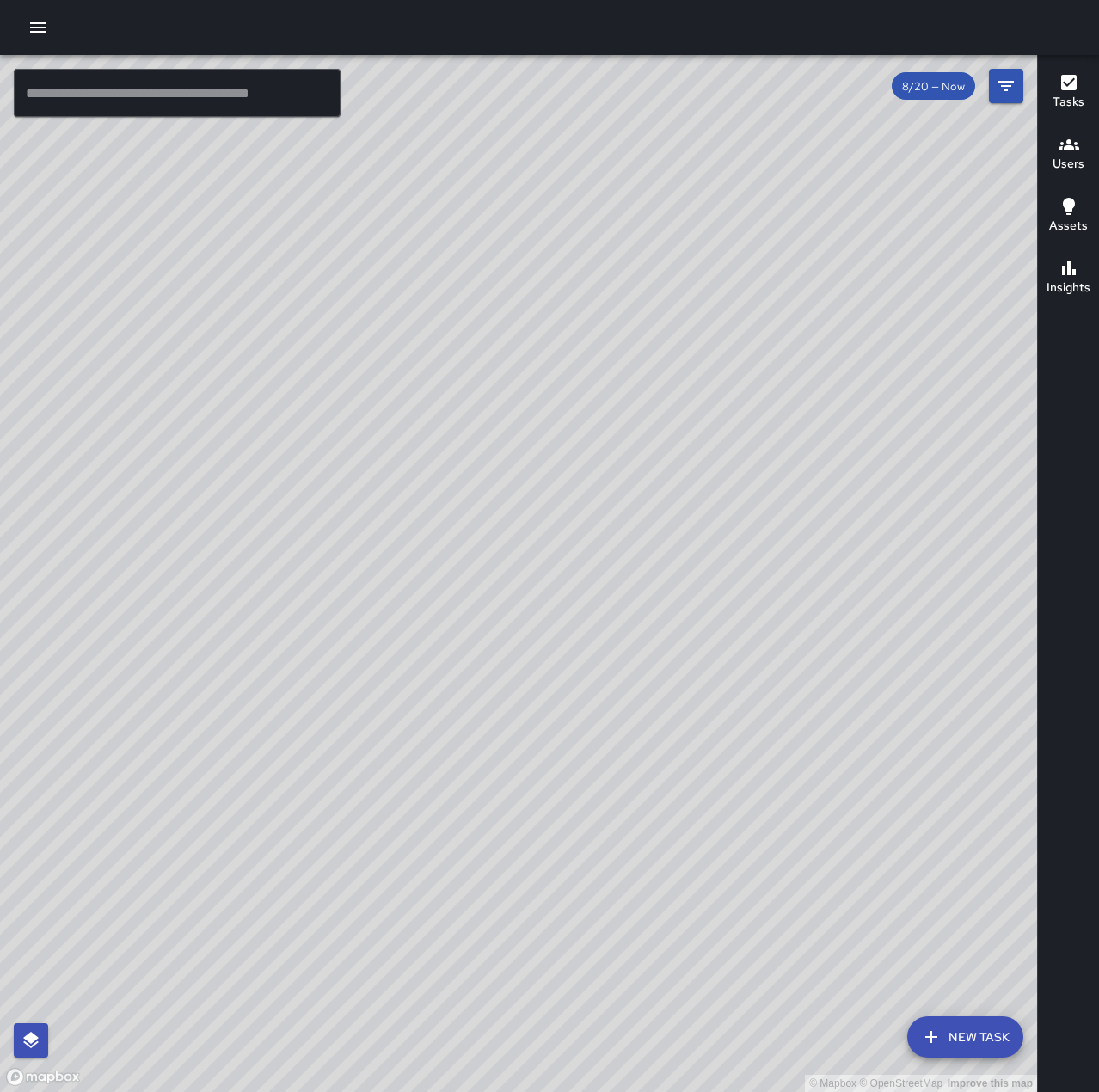
drag, startPoint x: 736, startPoint y: 801, endPoint x: 620, endPoint y: 825, distance: 118.5
click at [620, 825] on div "© Mapbox © OpenStreetMap Improve this map" at bounding box center [518, 573] width 1037 height 1037
drag, startPoint x: 779, startPoint y: 631, endPoint x: 251, endPoint y: 1015, distance: 652.9
click at [252, 1015] on div "© Mapbox © OpenStreetMap Improve this map" at bounding box center [518, 573] width 1037 height 1037
drag, startPoint x: 803, startPoint y: 821, endPoint x: 797, endPoint y: 792, distance: 29.6
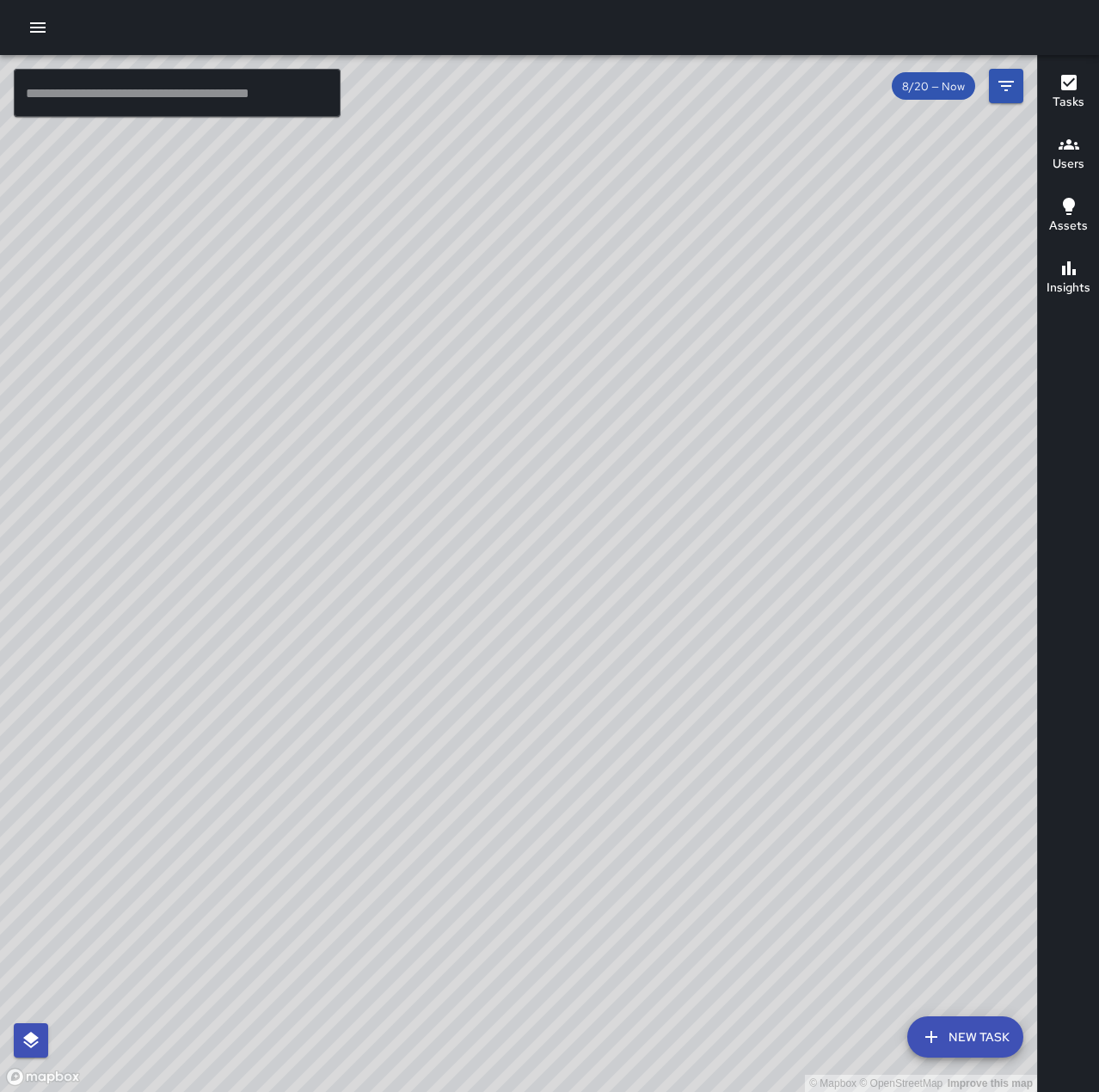
click at [797, 792] on div "© Mapbox © OpenStreetMap Improve this map" at bounding box center [518, 573] width 1037 height 1037
drag, startPoint x: 697, startPoint y: 347, endPoint x: 673, endPoint y: 583, distance: 237.2
click at [700, 598] on div "© Mapbox © OpenStreetMap Improve this map" at bounding box center [518, 573] width 1037 height 1037
drag, startPoint x: 742, startPoint y: 422, endPoint x: 509, endPoint y: 489, distance: 242.4
click at [509, 489] on div "© Mapbox © OpenStreetMap Improve this map" at bounding box center [518, 573] width 1037 height 1037
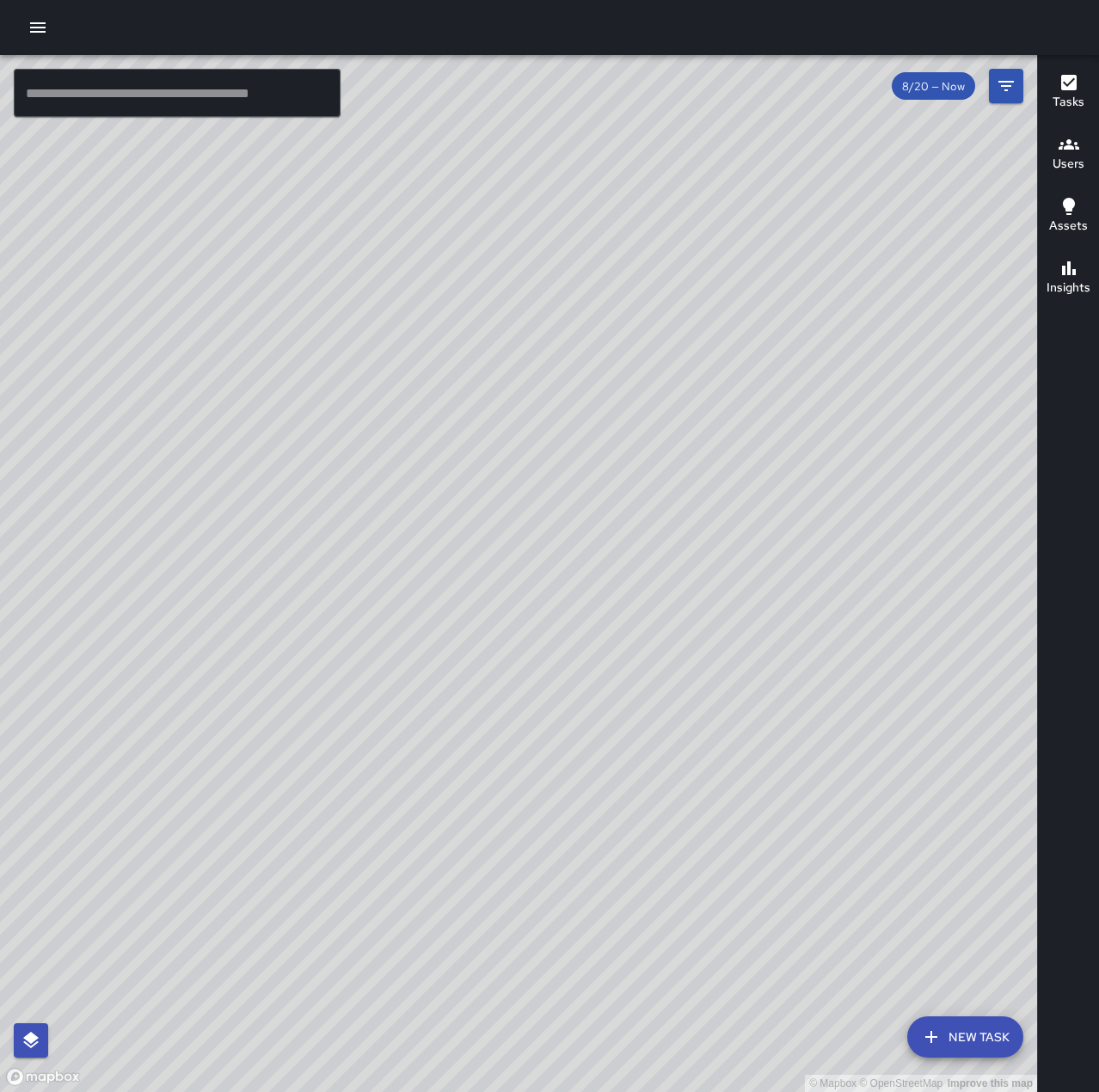
drag, startPoint x: 511, startPoint y: 514, endPoint x: 665, endPoint y: 569, distance: 163.5
click at [665, 569] on div "© Mapbox © OpenStreetMap Improve this map" at bounding box center [518, 573] width 1037 height 1037
drag, startPoint x: 749, startPoint y: 380, endPoint x: 625, endPoint y: 626, distance: 275.5
click at [625, 626] on div "© Mapbox © OpenStreetMap Improve this map" at bounding box center [518, 573] width 1037 height 1037
drag, startPoint x: 550, startPoint y: 709, endPoint x: 616, endPoint y: 624, distance: 107.6
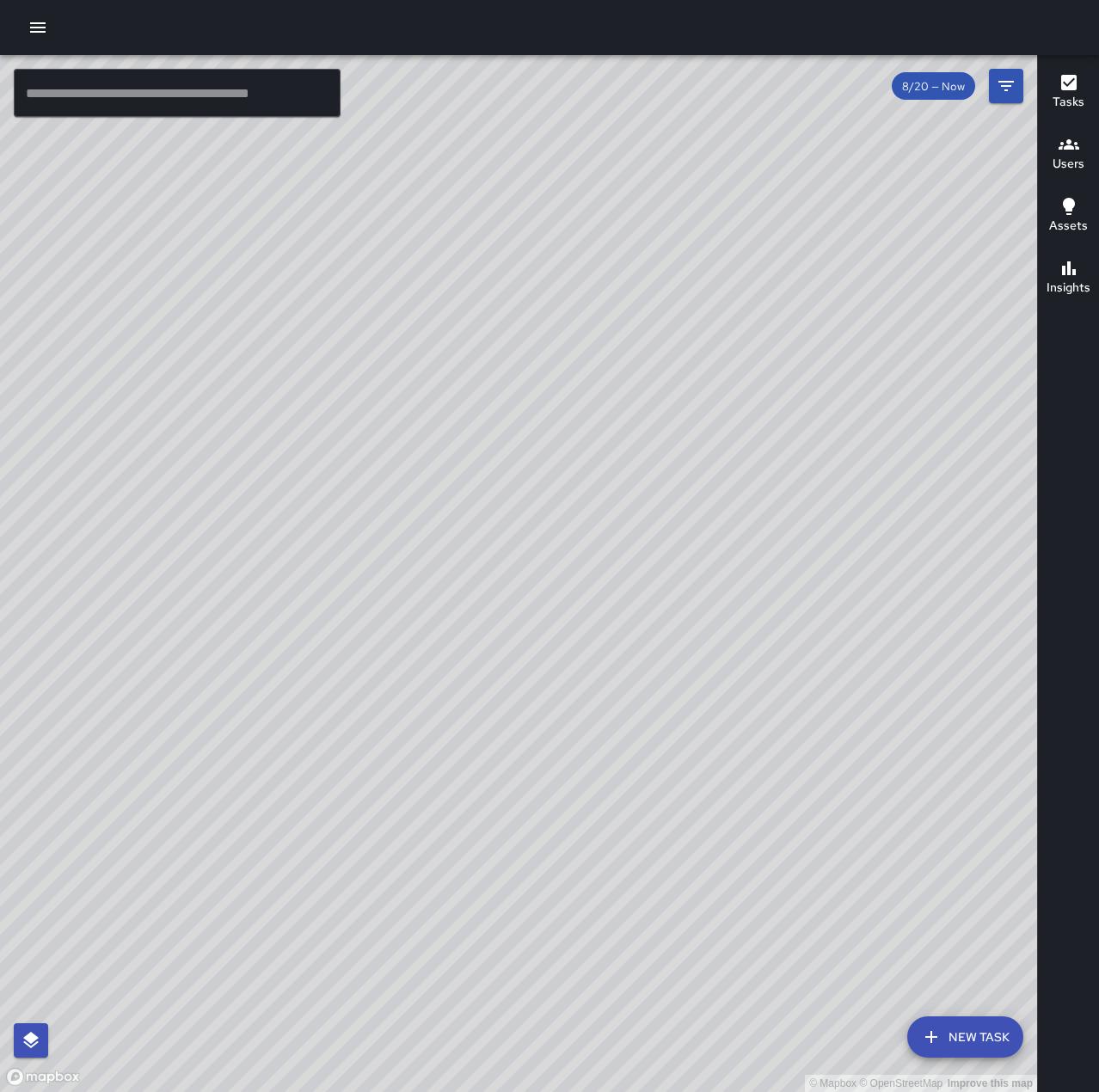
click at [616, 624] on div "© Mapbox © OpenStreetMap Improve this map" at bounding box center [518, 573] width 1037 height 1037
drag, startPoint x: 655, startPoint y: 736, endPoint x: 697, endPoint y: 595, distance: 147.1
click at [697, 595] on div "© Mapbox © OpenStreetMap Improve this map" at bounding box center [518, 573] width 1037 height 1037
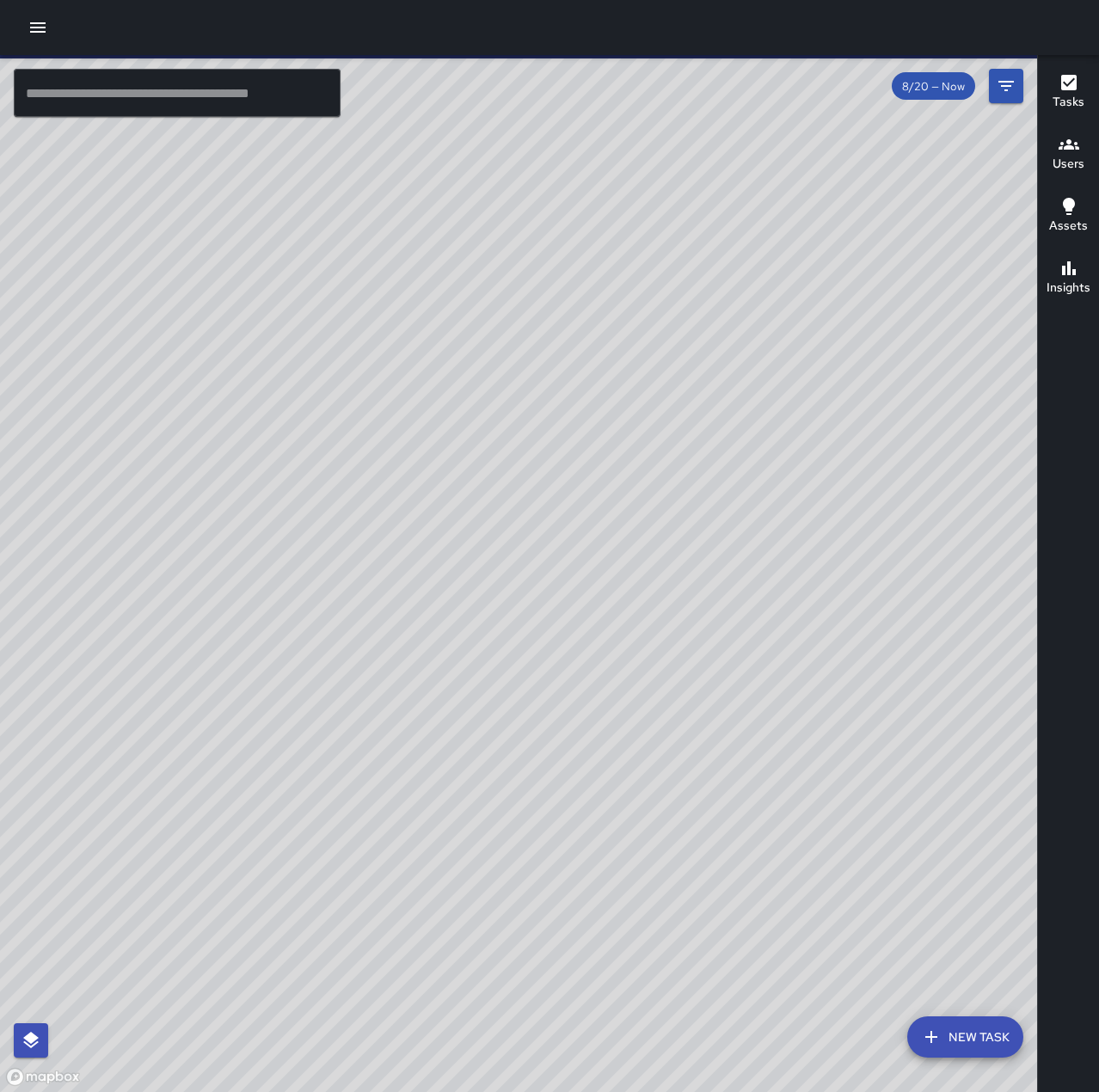
click at [44, 26] on icon "button" at bounding box center [37, 27] width 20 height 20
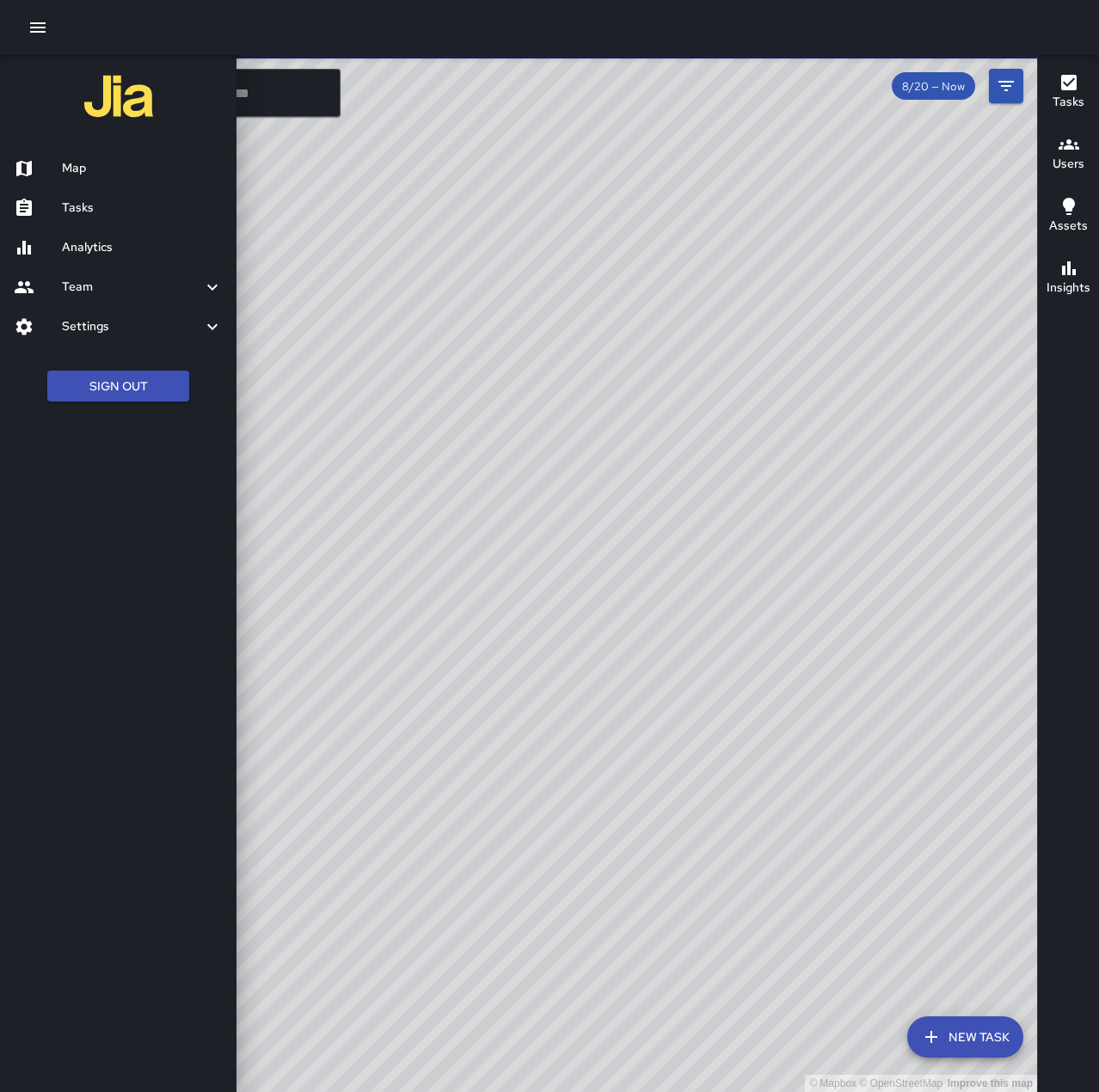
click at [93, 208] on h6 "Tasks" at bounding box center [142, 208] width 161 height 19
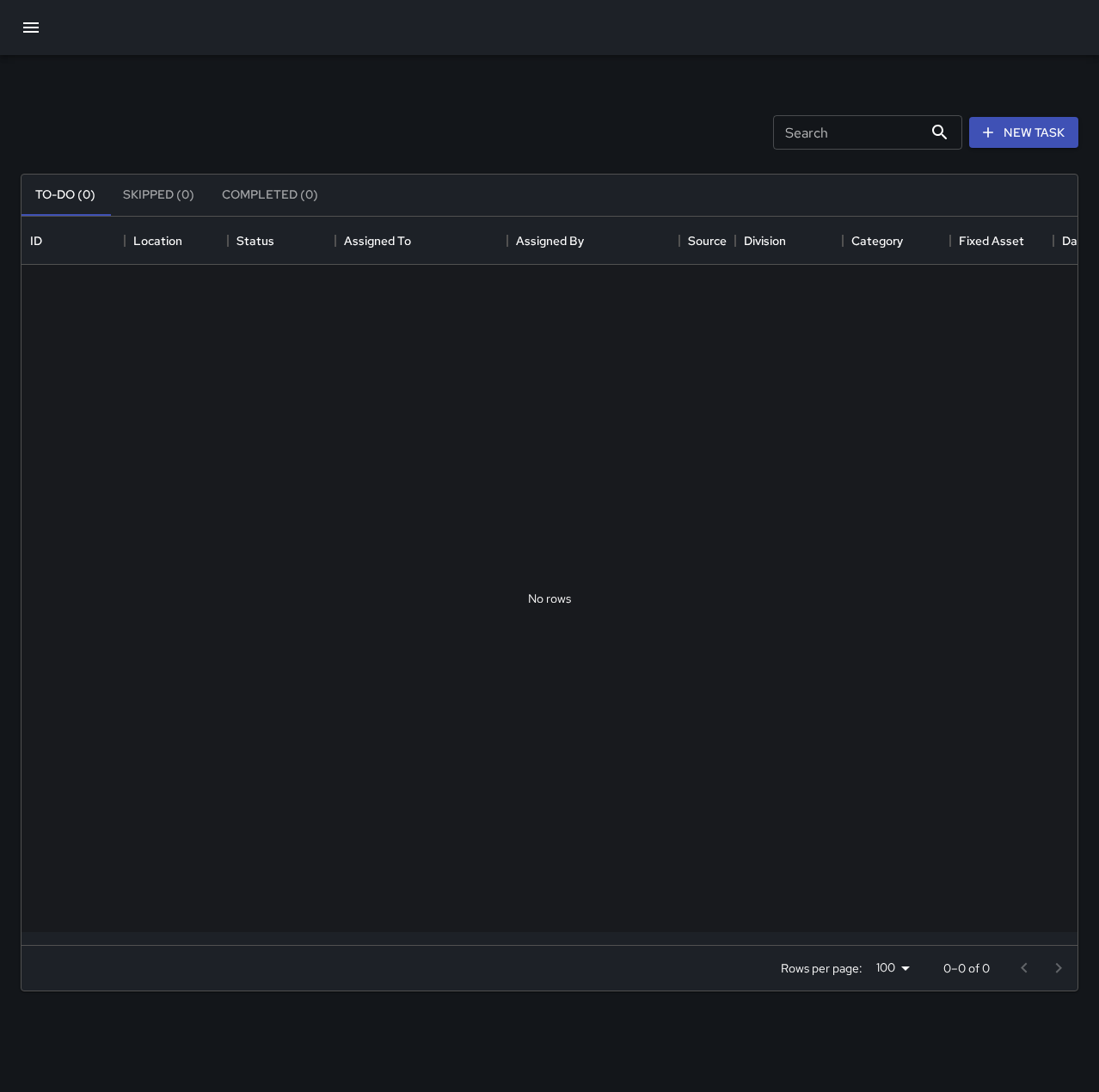
scroll to position [715, 1043]
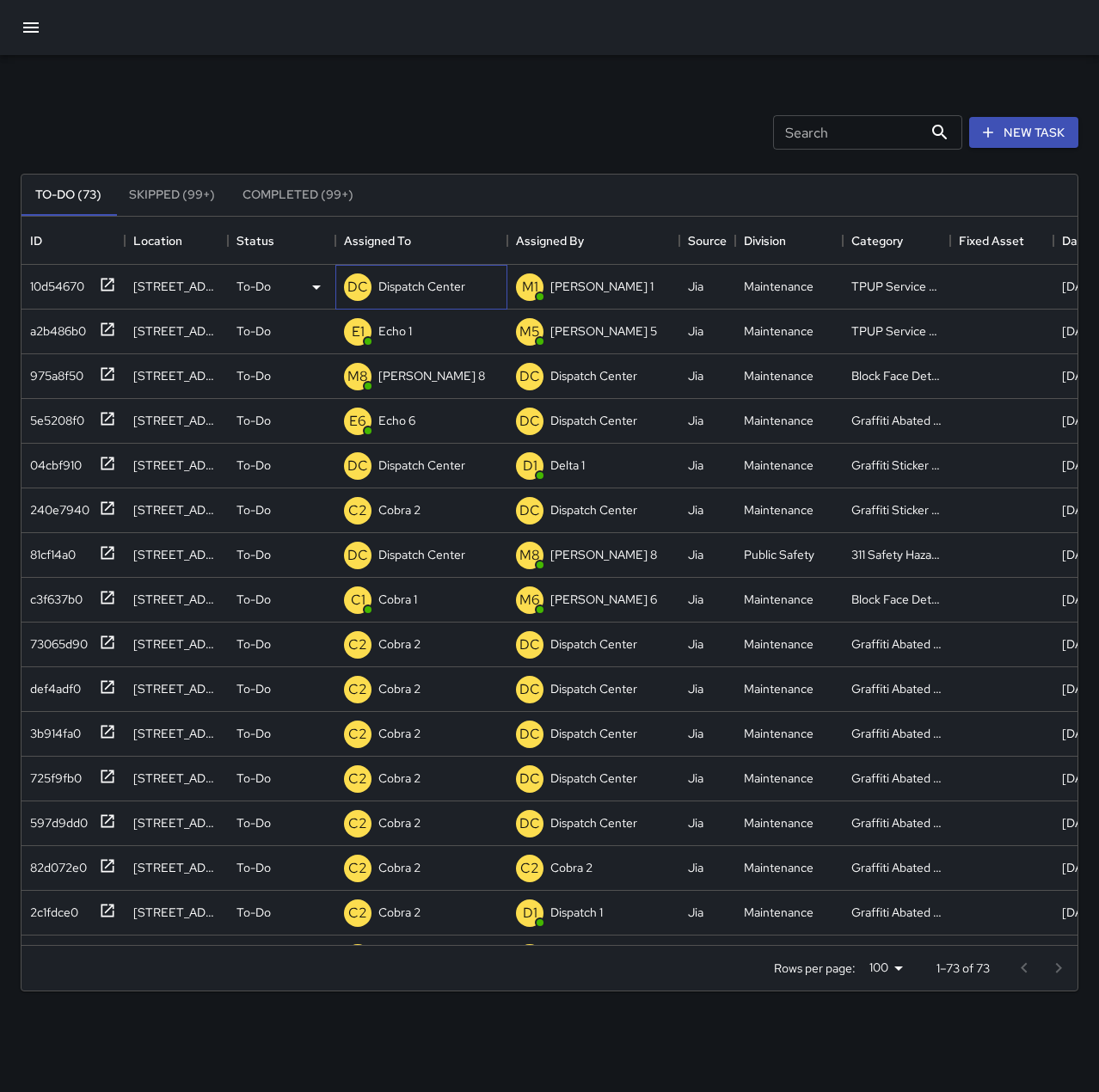
click at [431, 291] on p "Dispatch Center" at bounding box center [422, 286] width 87 height 17
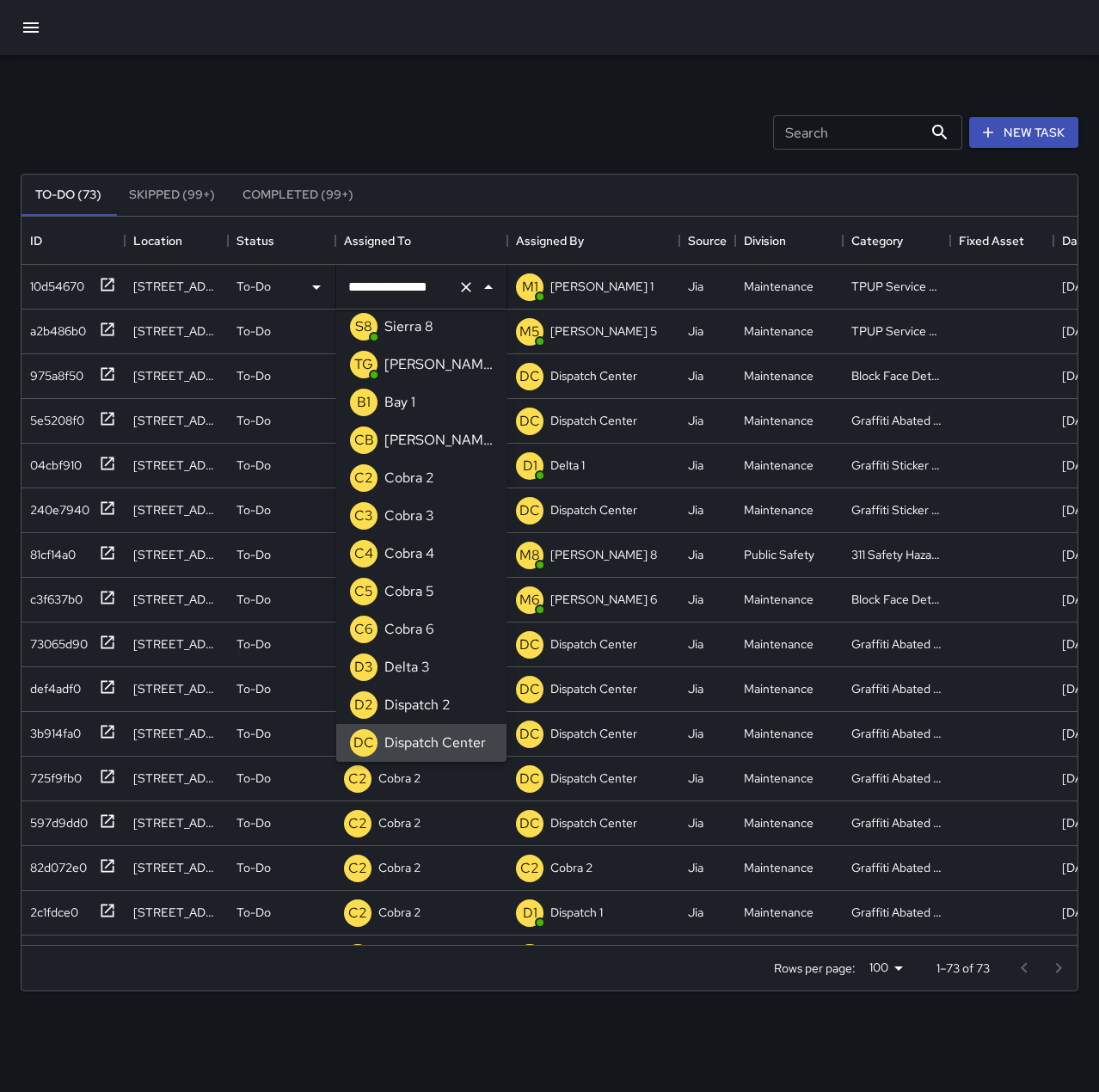
click at [469, 292] on icon "Clear" at bounding box center [466, 287] width 17 height 17
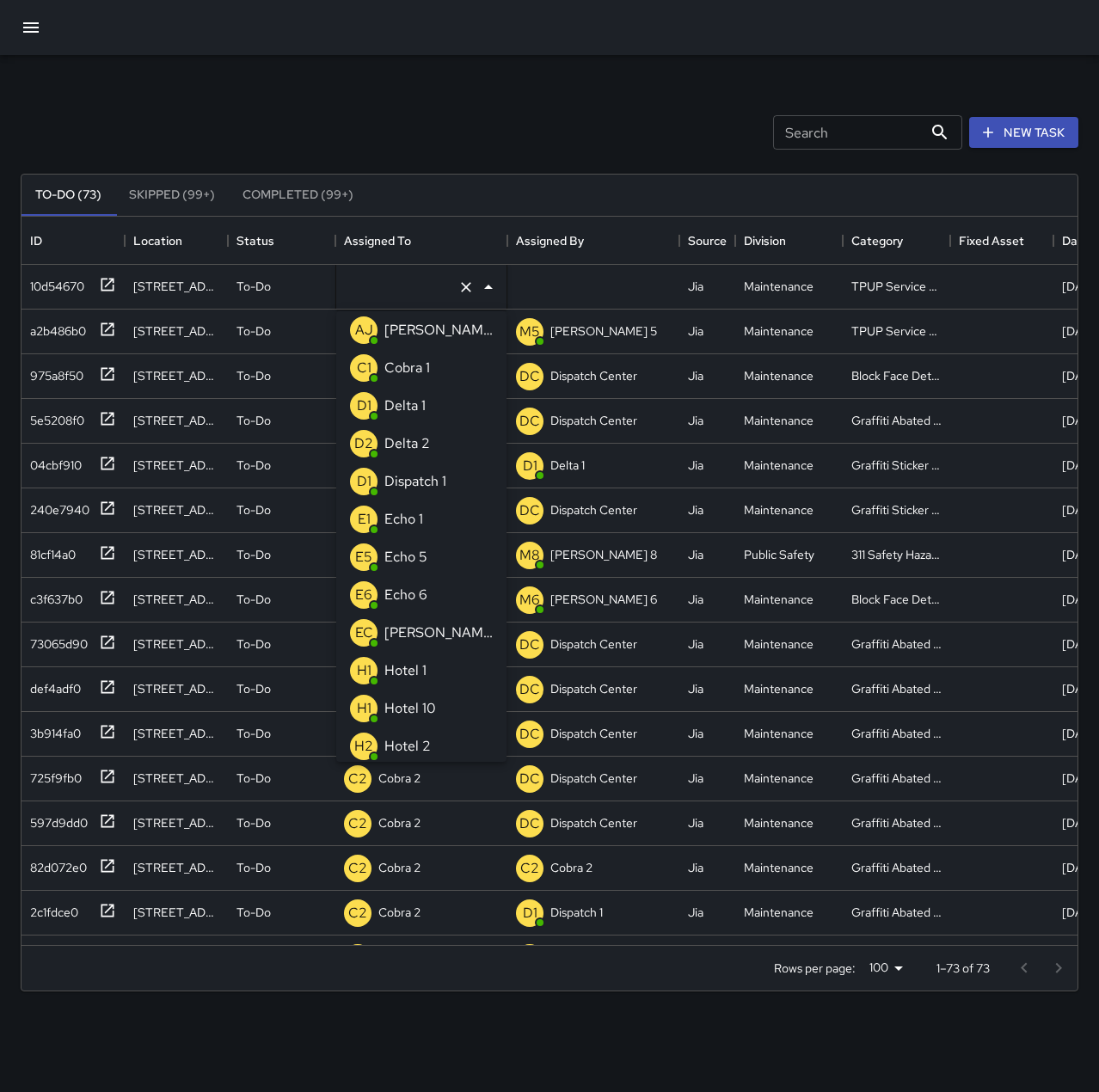
click at [426, 518] on li "E1 Echo 1" at bounding box center [421, 519] width 171 height 38
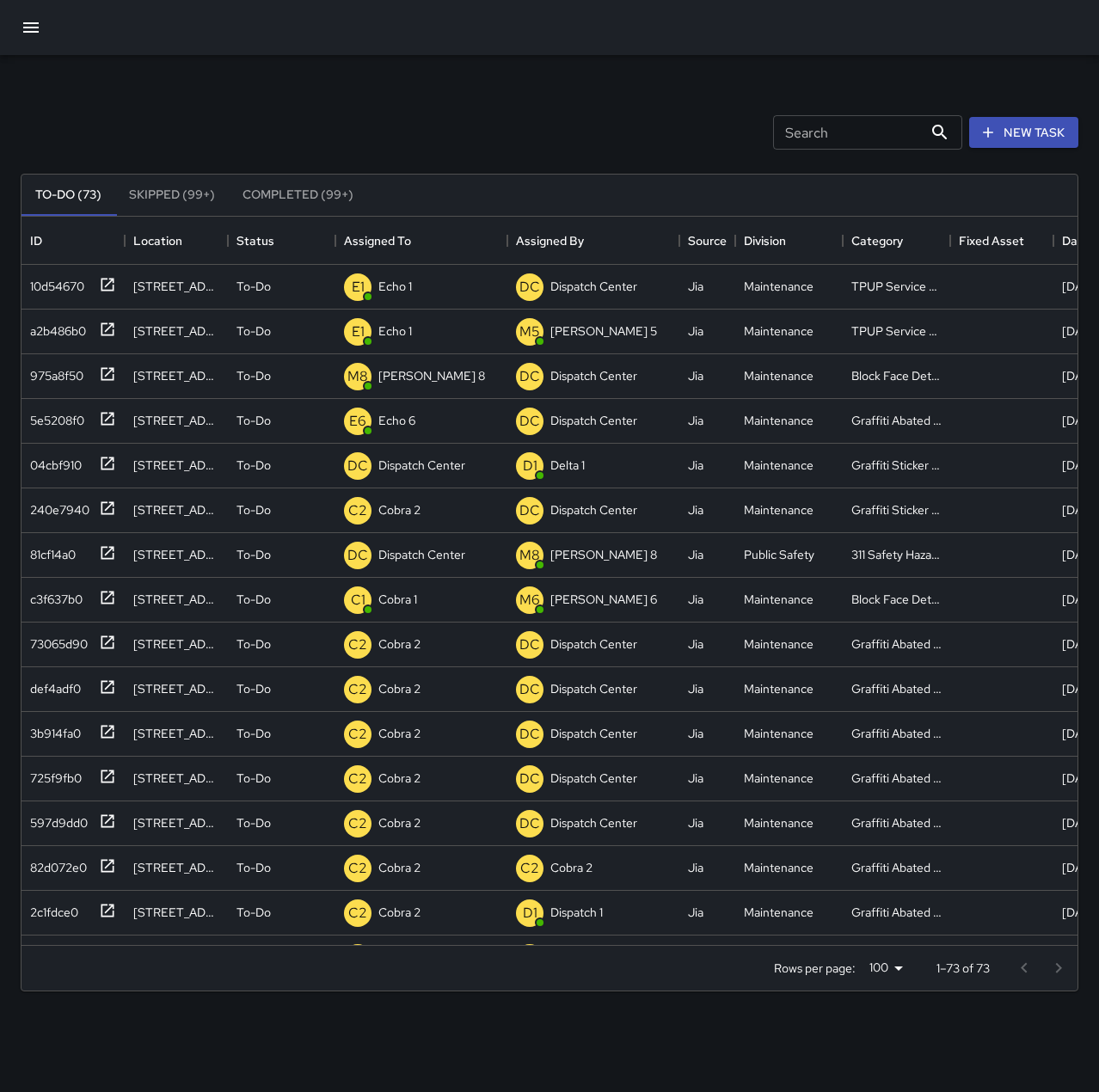
click at [445, 122] on div "Search Search New Task" at bounding box center [549, 132] width 1064 height 90
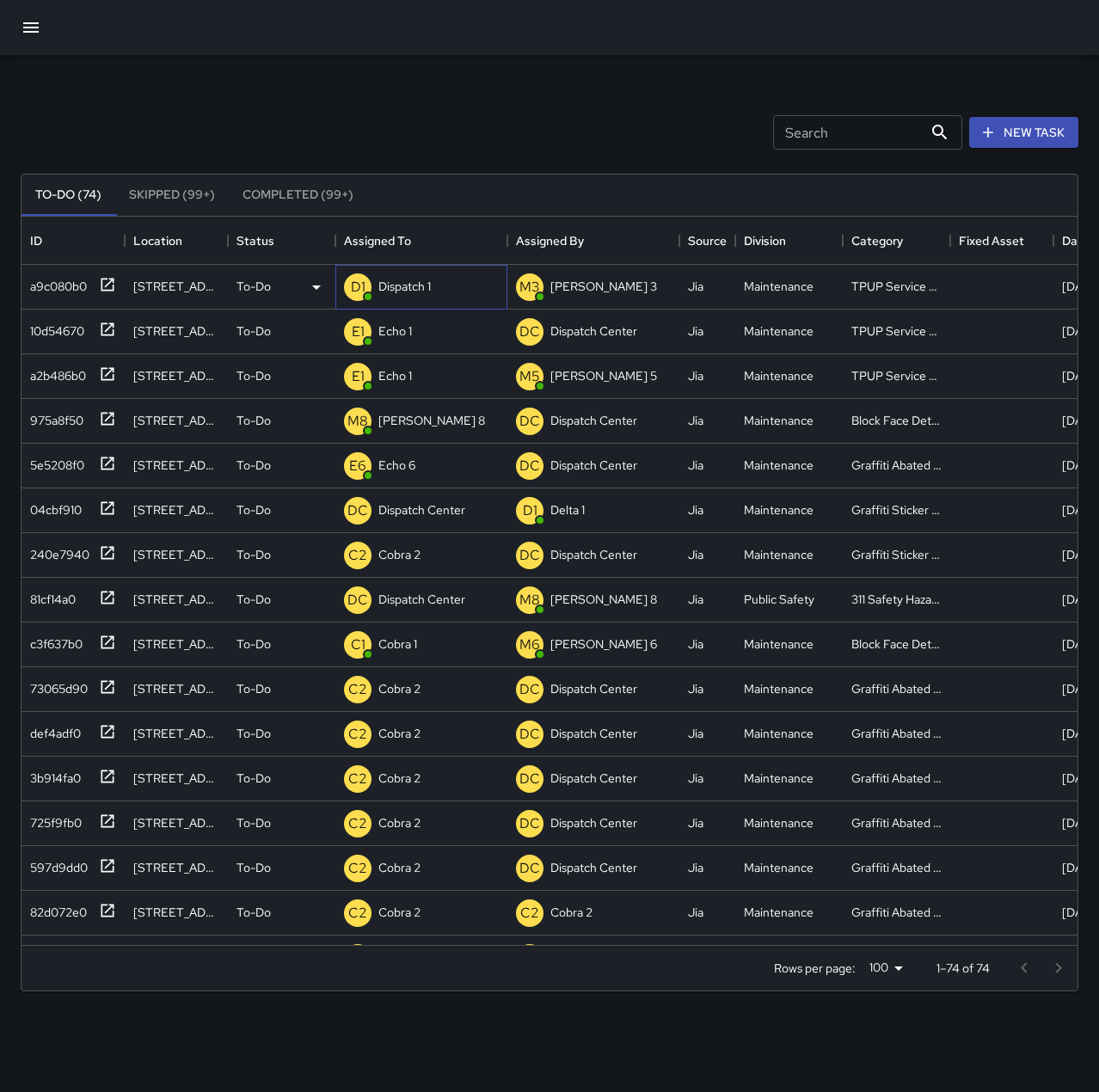
click at [404, 293] on p "Dispatch 1" at bounding box center [404, 286] width 52 height 17
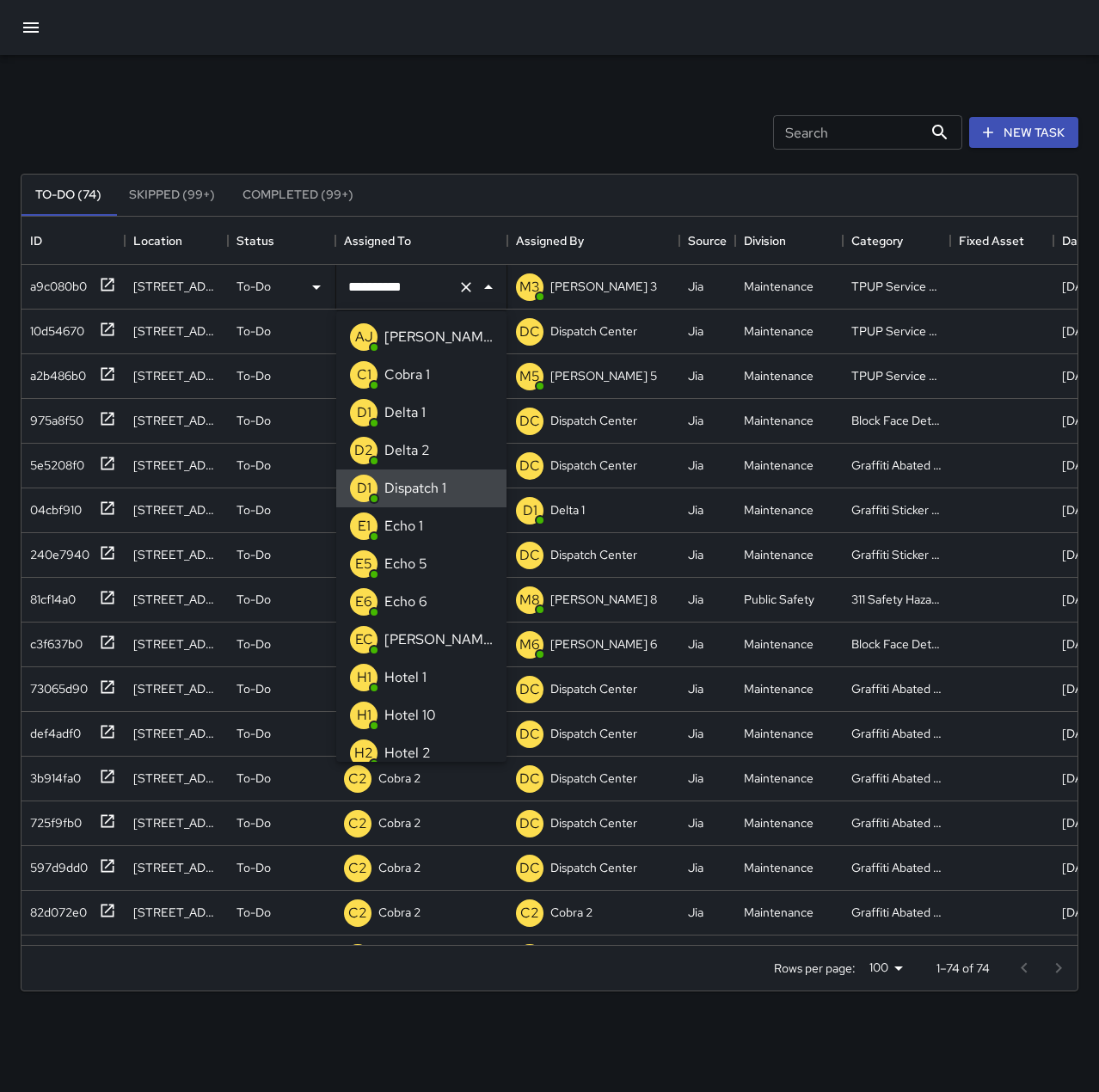
click at [460, 285] on icon "Clear" at bounding box center [466, 287] width 17 height 17
click at [415, 516] on p "Echo 1" at bounding box center [404, 526] width 39 height 20
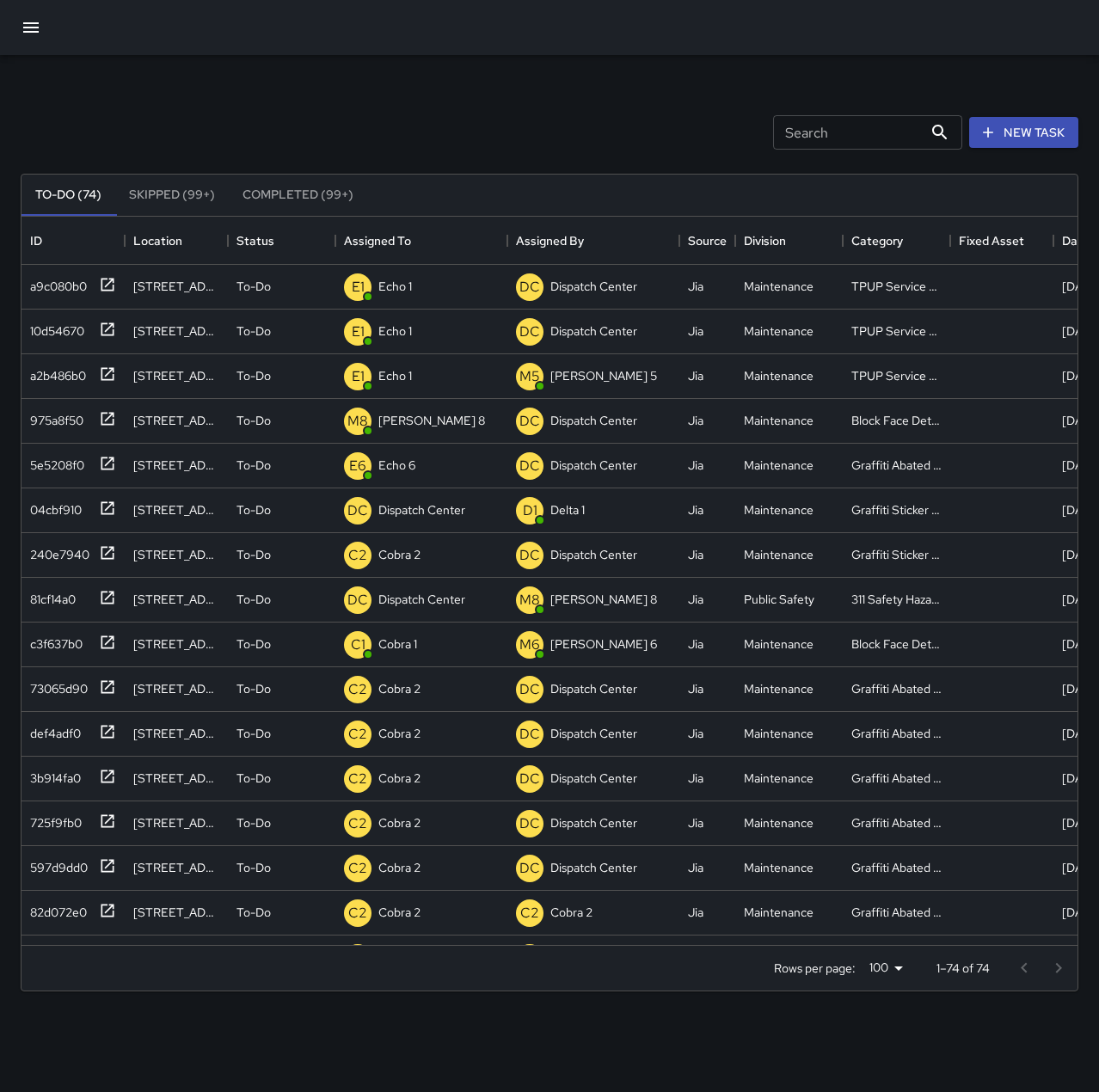
click at [414, 103] on div "Search Search New Task" at bounding box center [549, 132] width 1064 height 90
click at [68, 594] on div "81cf14a0" at bounding box center [49, 595] width 52 height 24
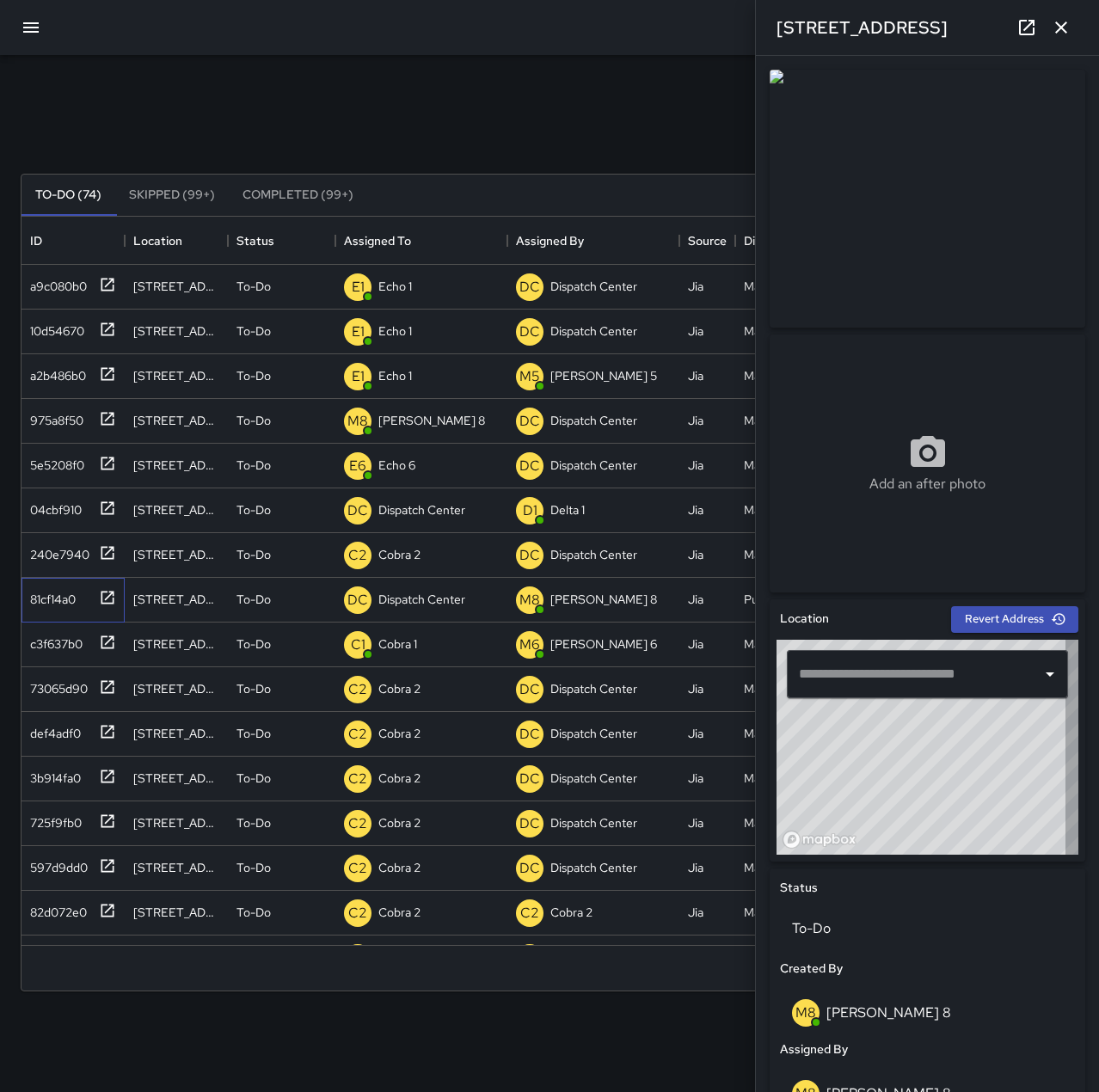
type input "**********"
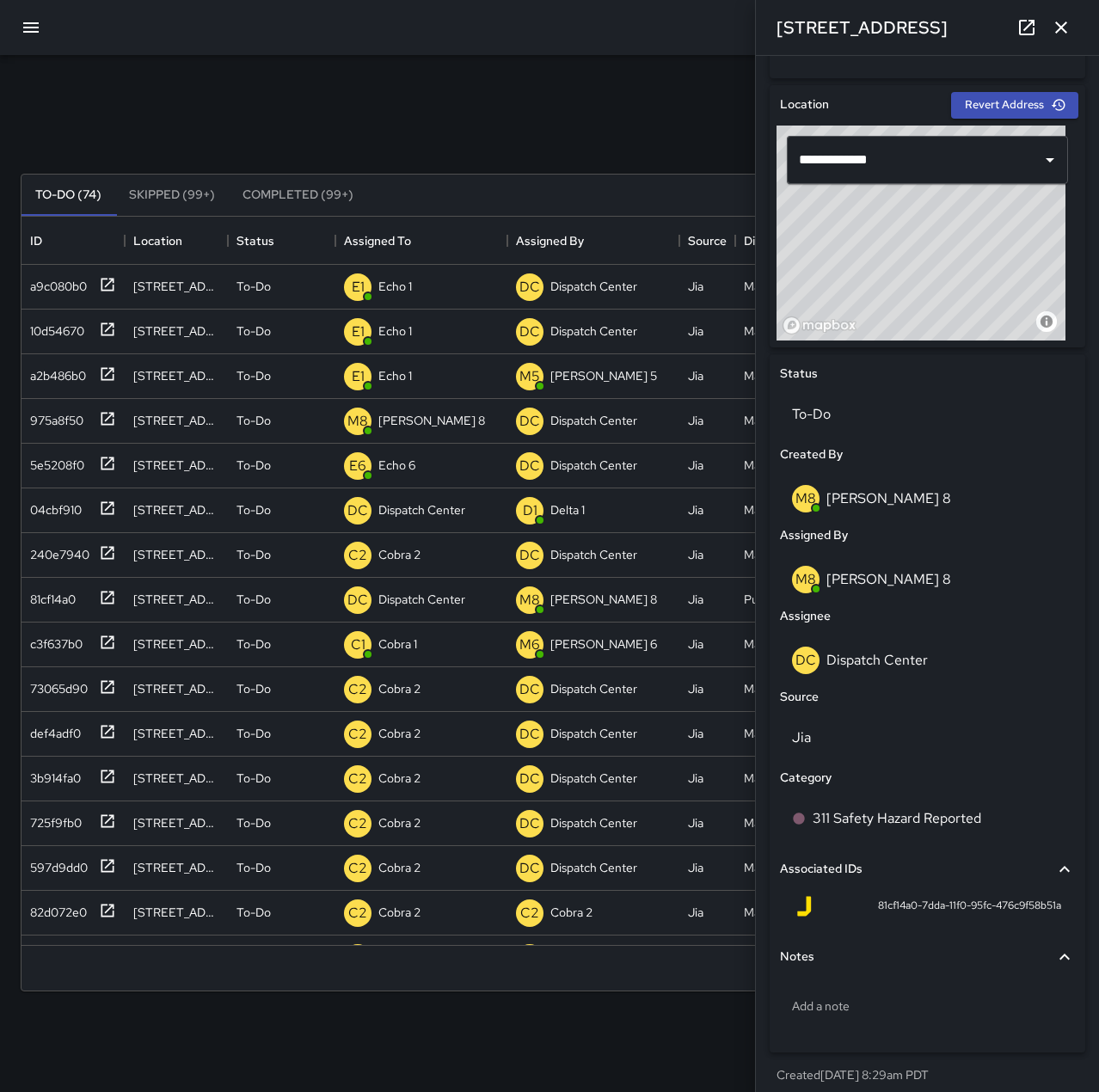
scroll to position [516, 0]
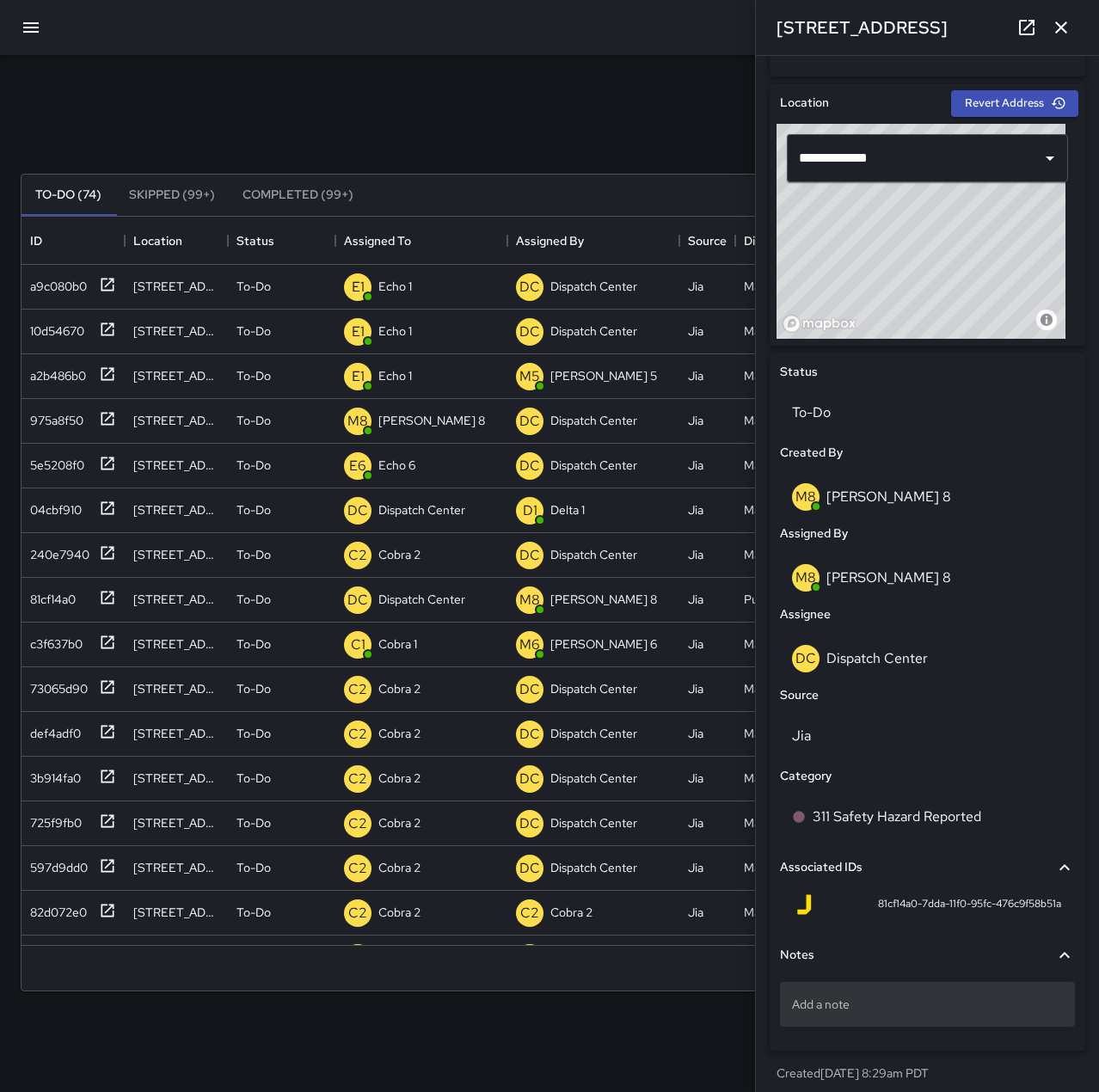
click at [902, 1005] on p "Add a note" at bounding box center [927, 1004] width 271 height 17
type textarea "**********"
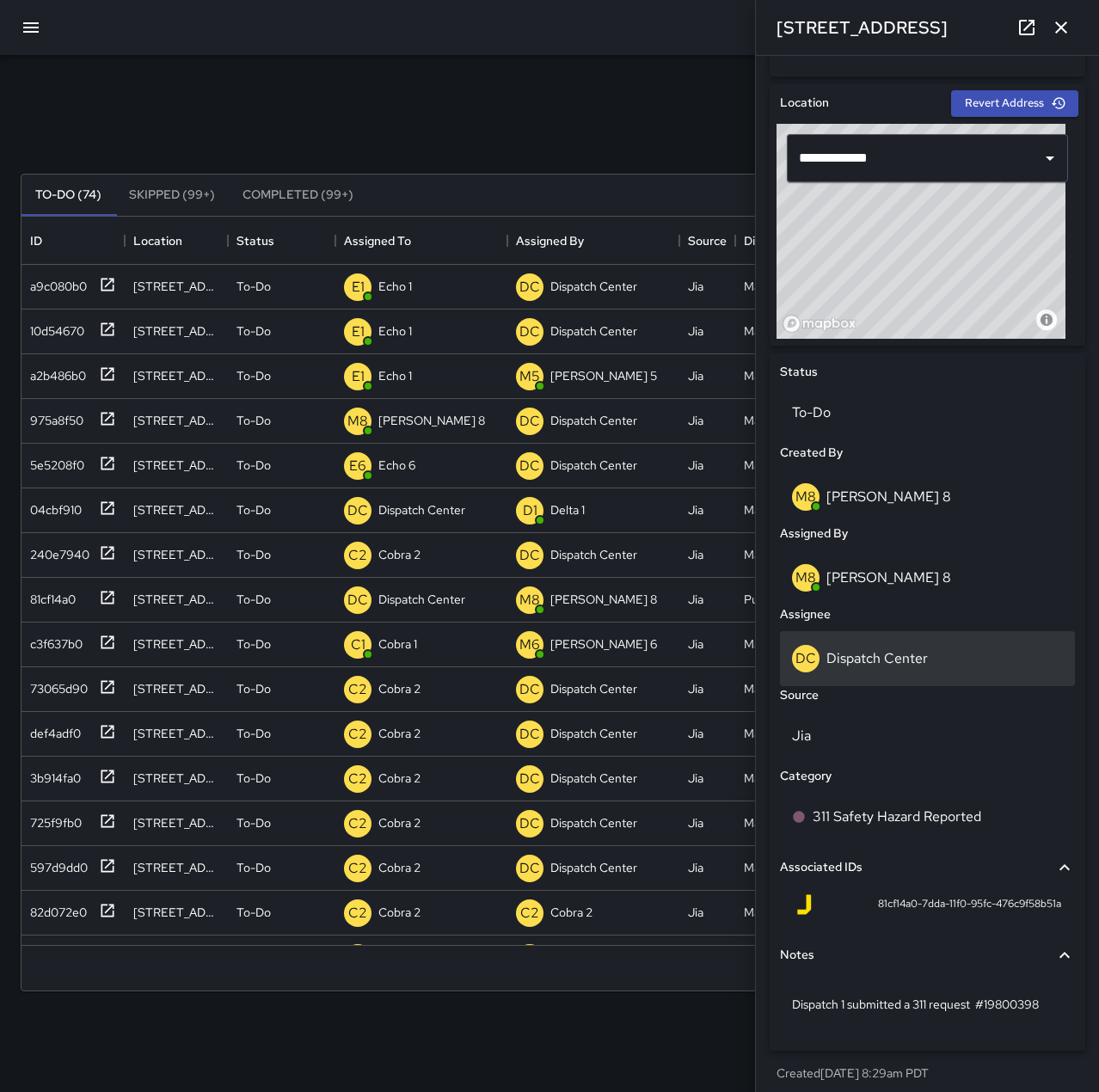
click at [897, 674] on div "DC Dispatch Center" at bounding box center [928, 658] width 295 height 55
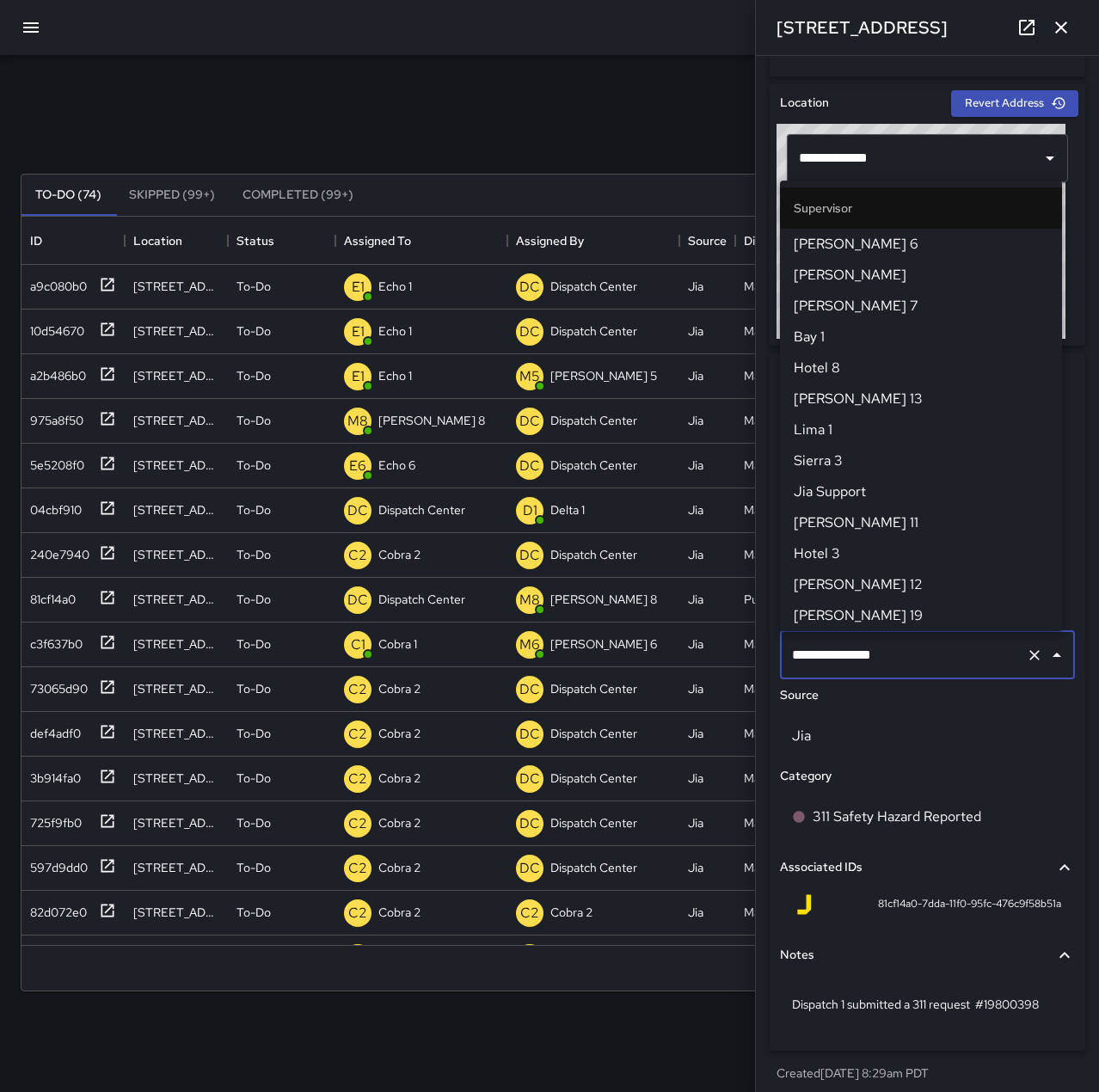
scroll to position [1640, 0]
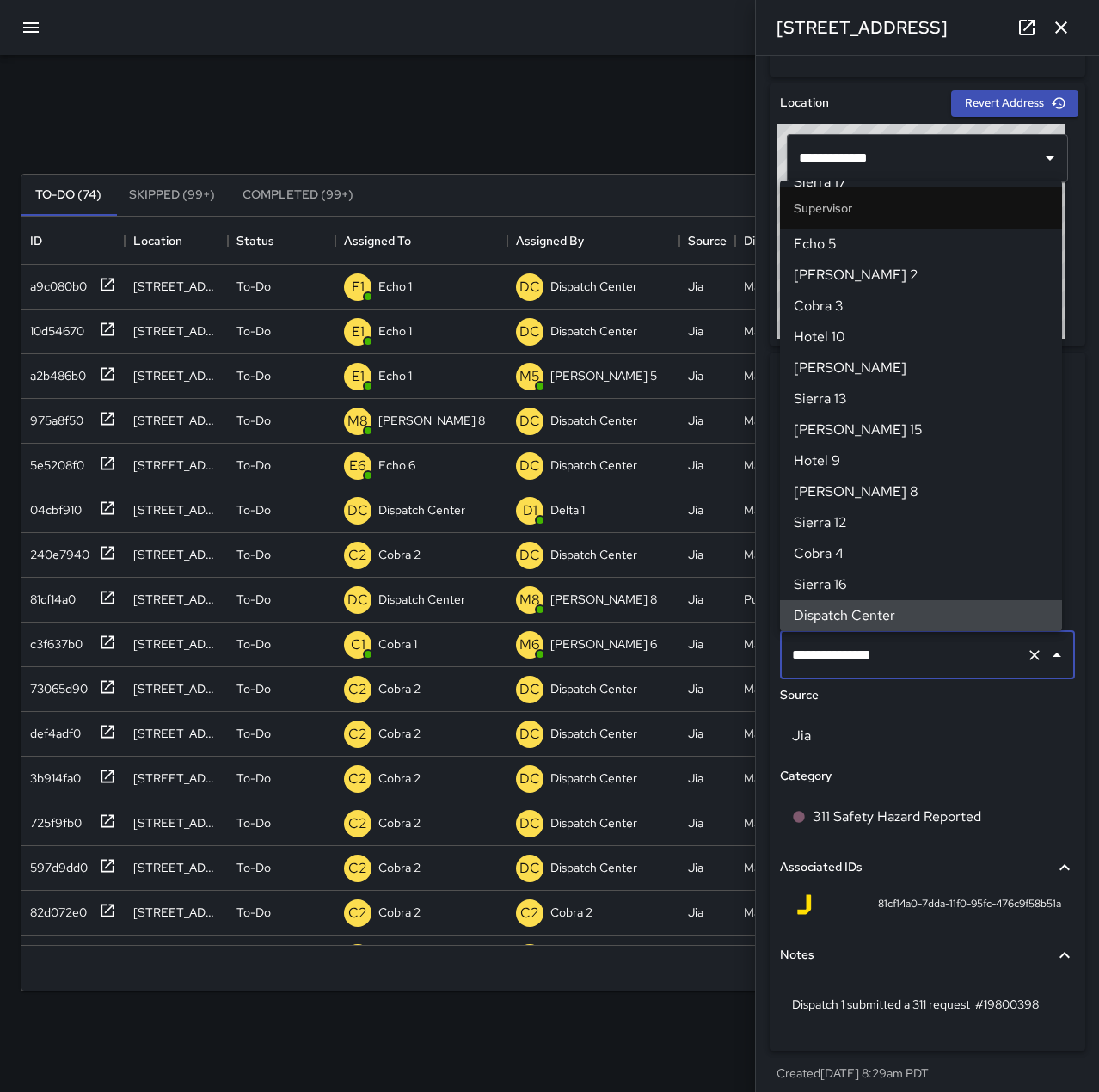
click at [1029, 654] on icon "Clear" at bounding box center [1034, 656] width 11 height 11
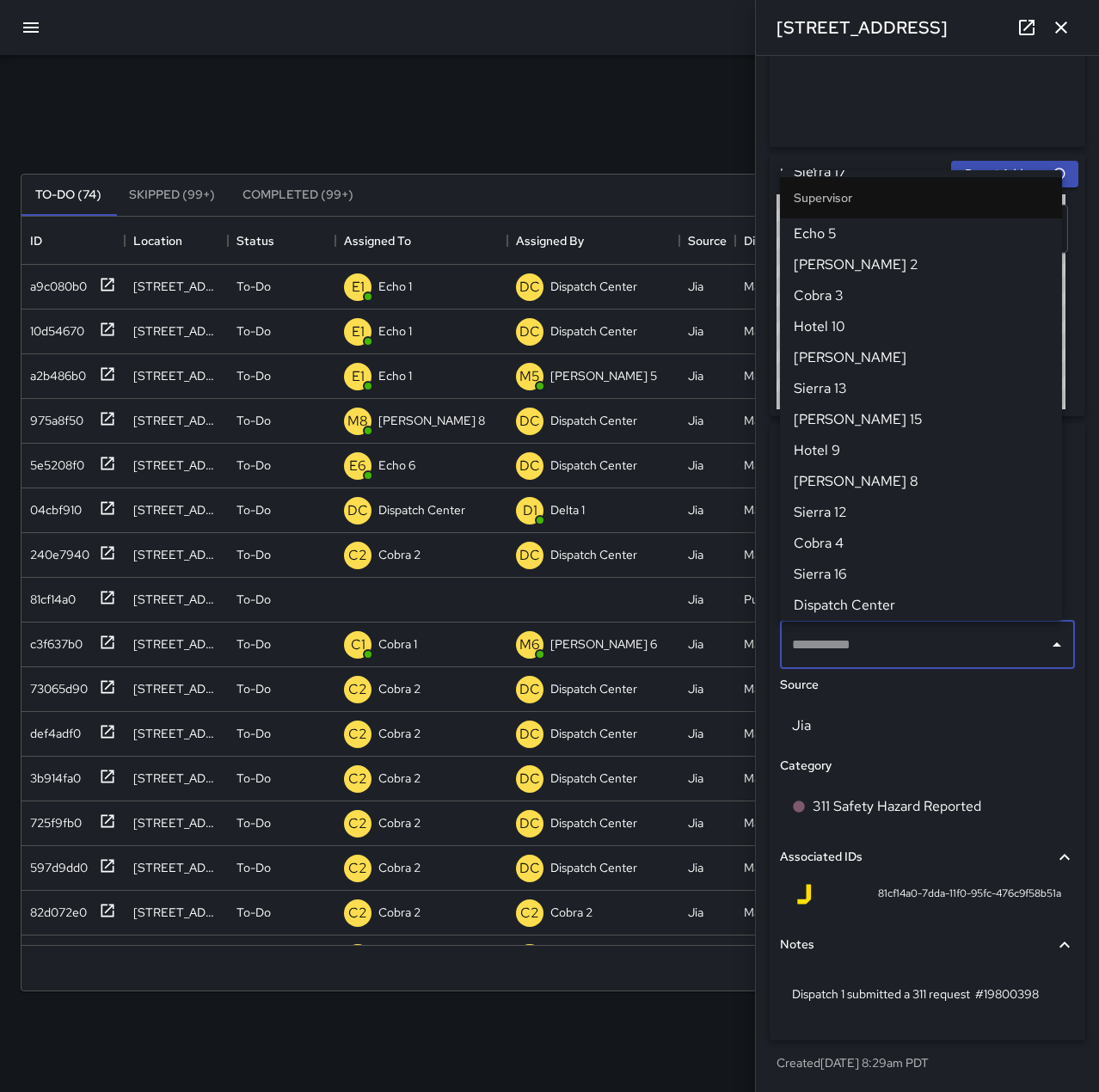
scroll to position [445, 0]
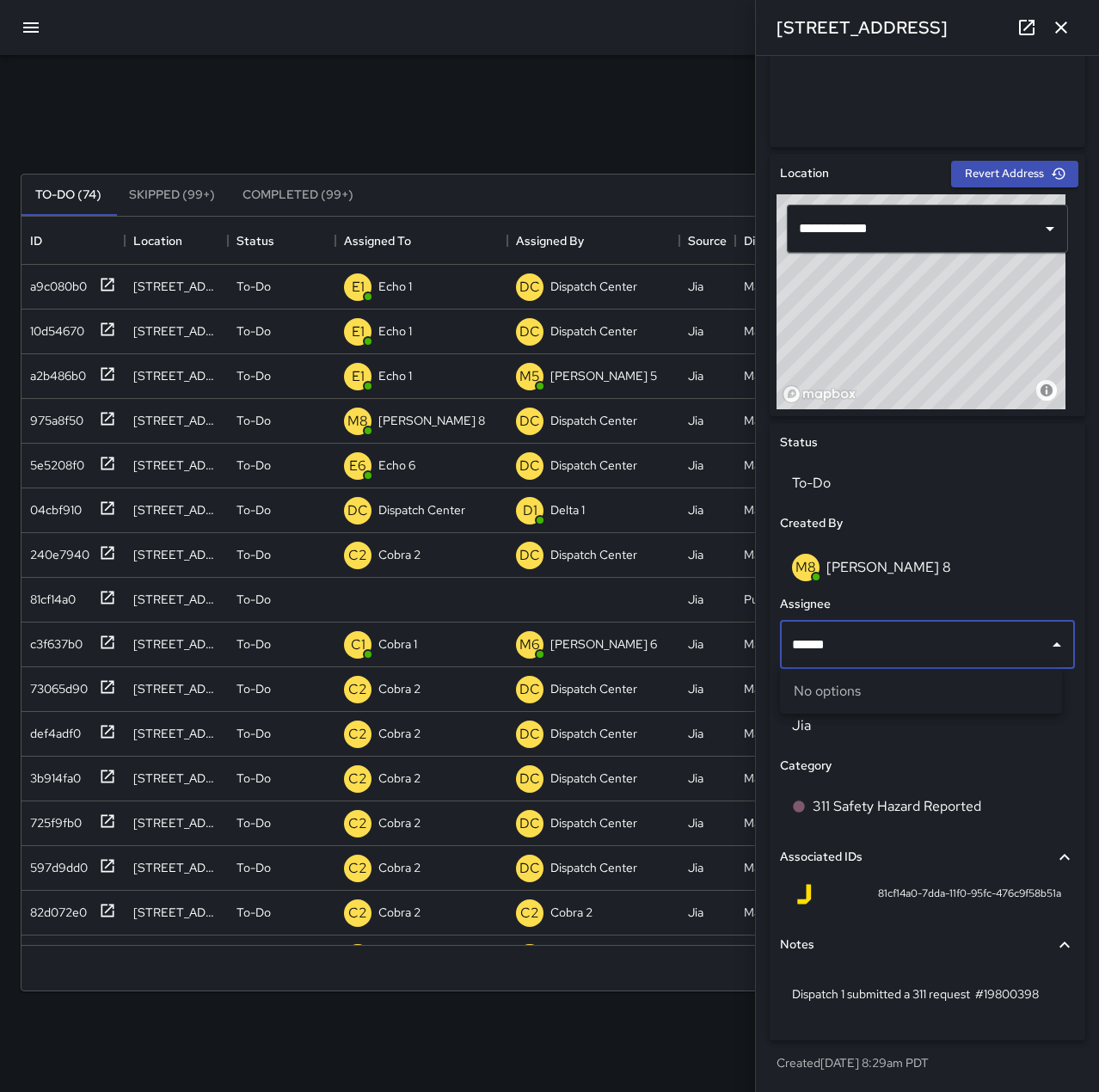
type input "*****"
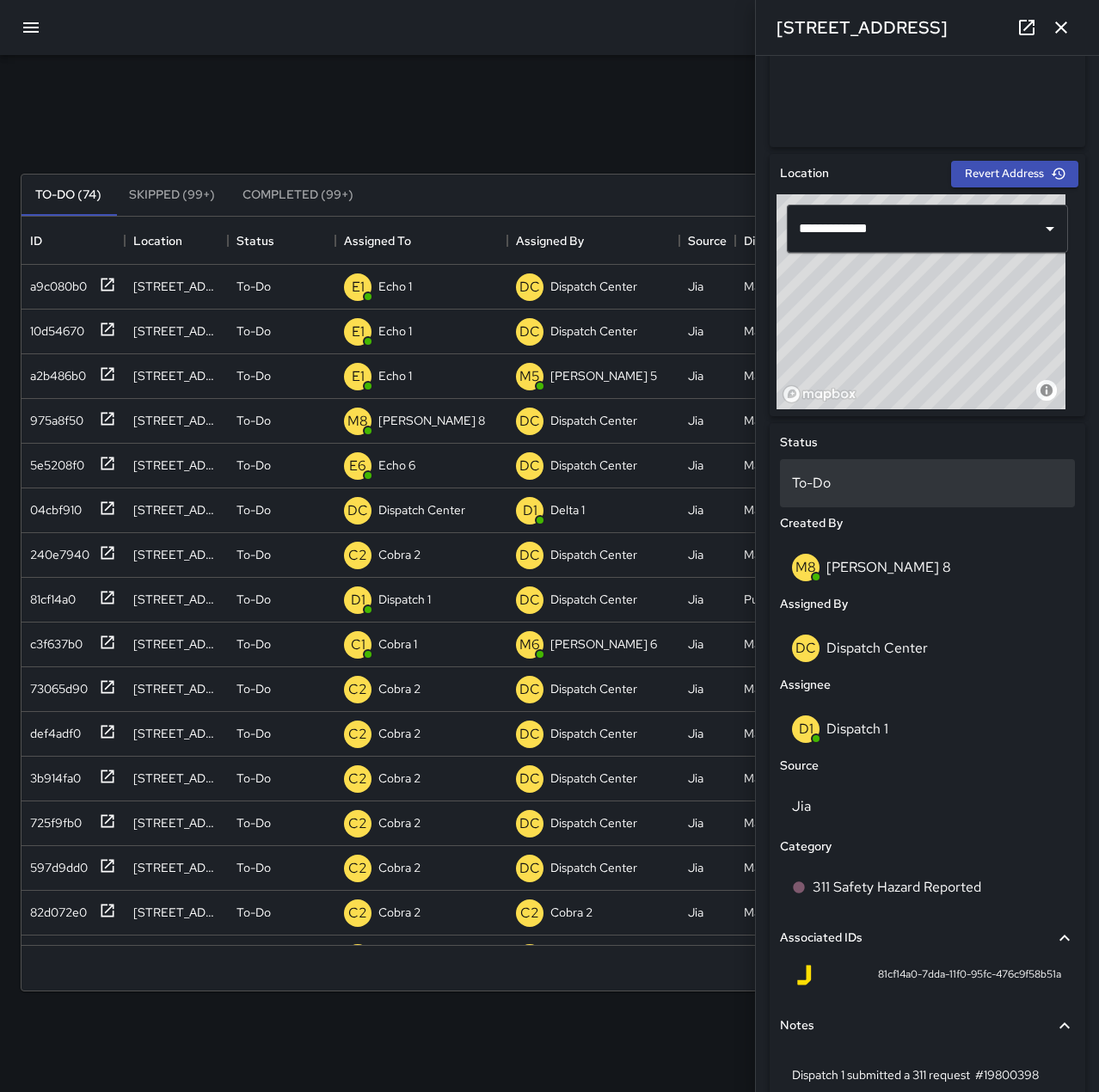
click at [864, 473] on p "To-Do" at bounding box center [927, 482] width 271 height 20
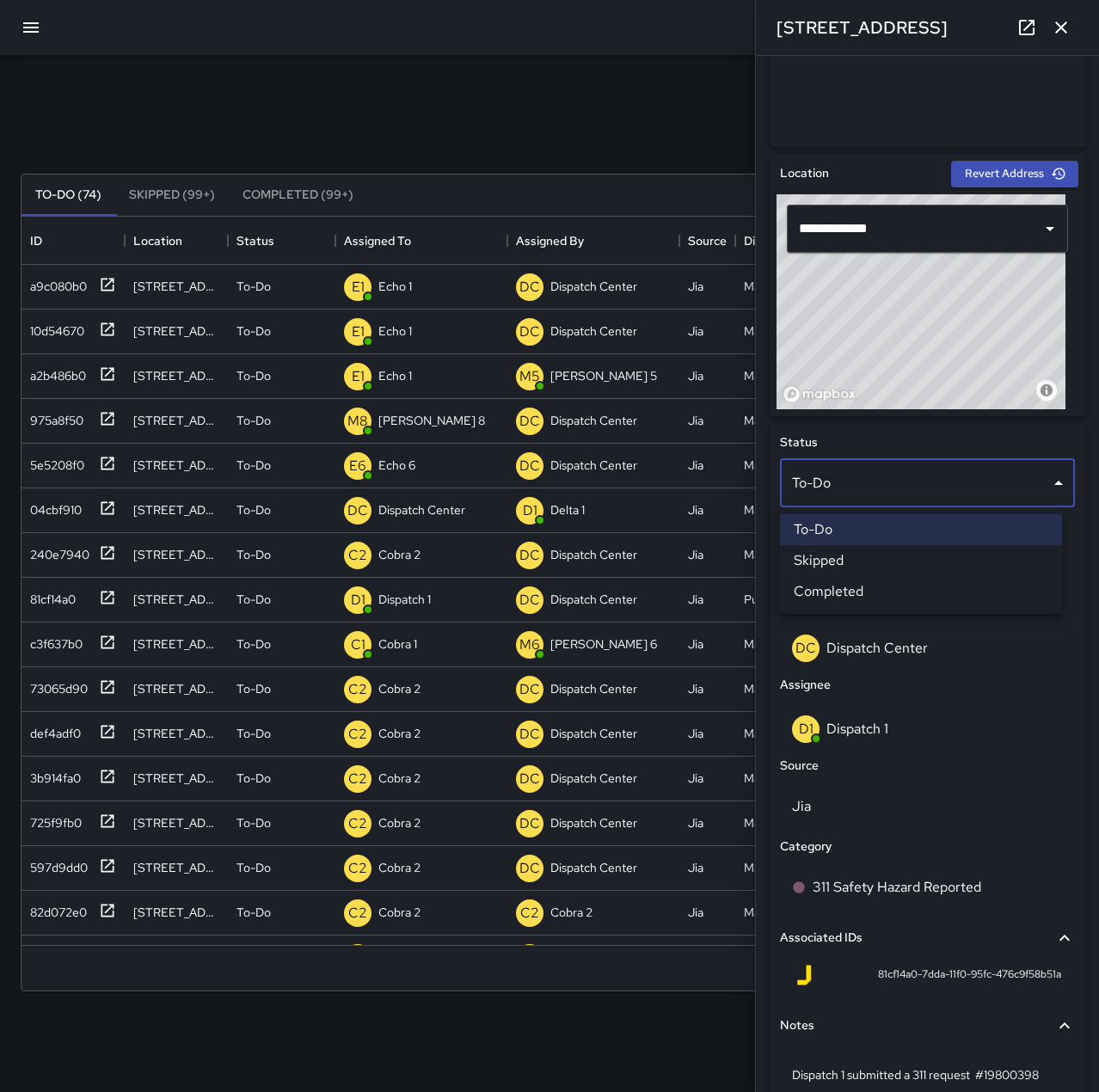
click at [880, 591] on li "Completed" at bounding box center [920, 591] width 282 height 31
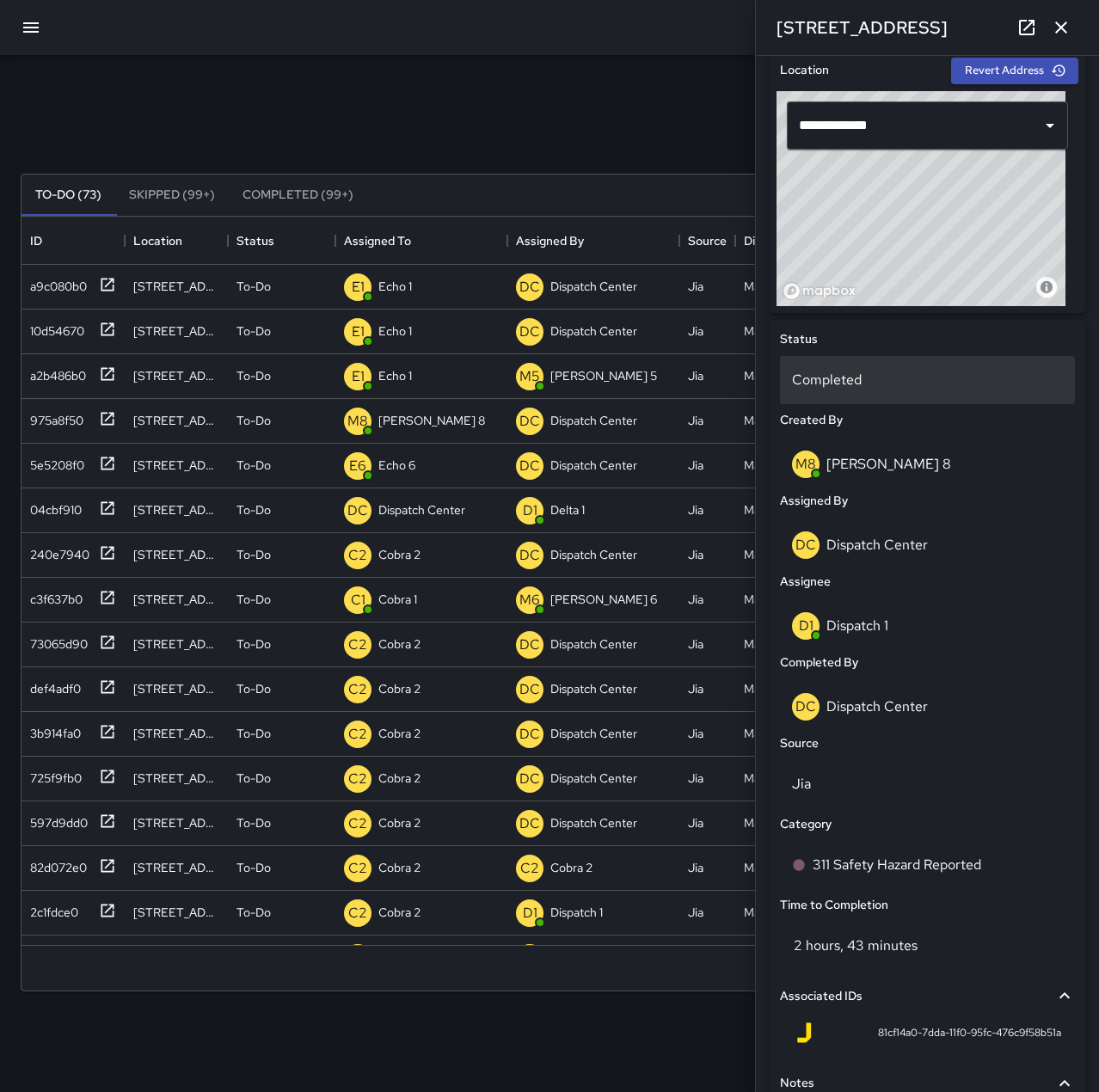
scroll to position [109, 0]
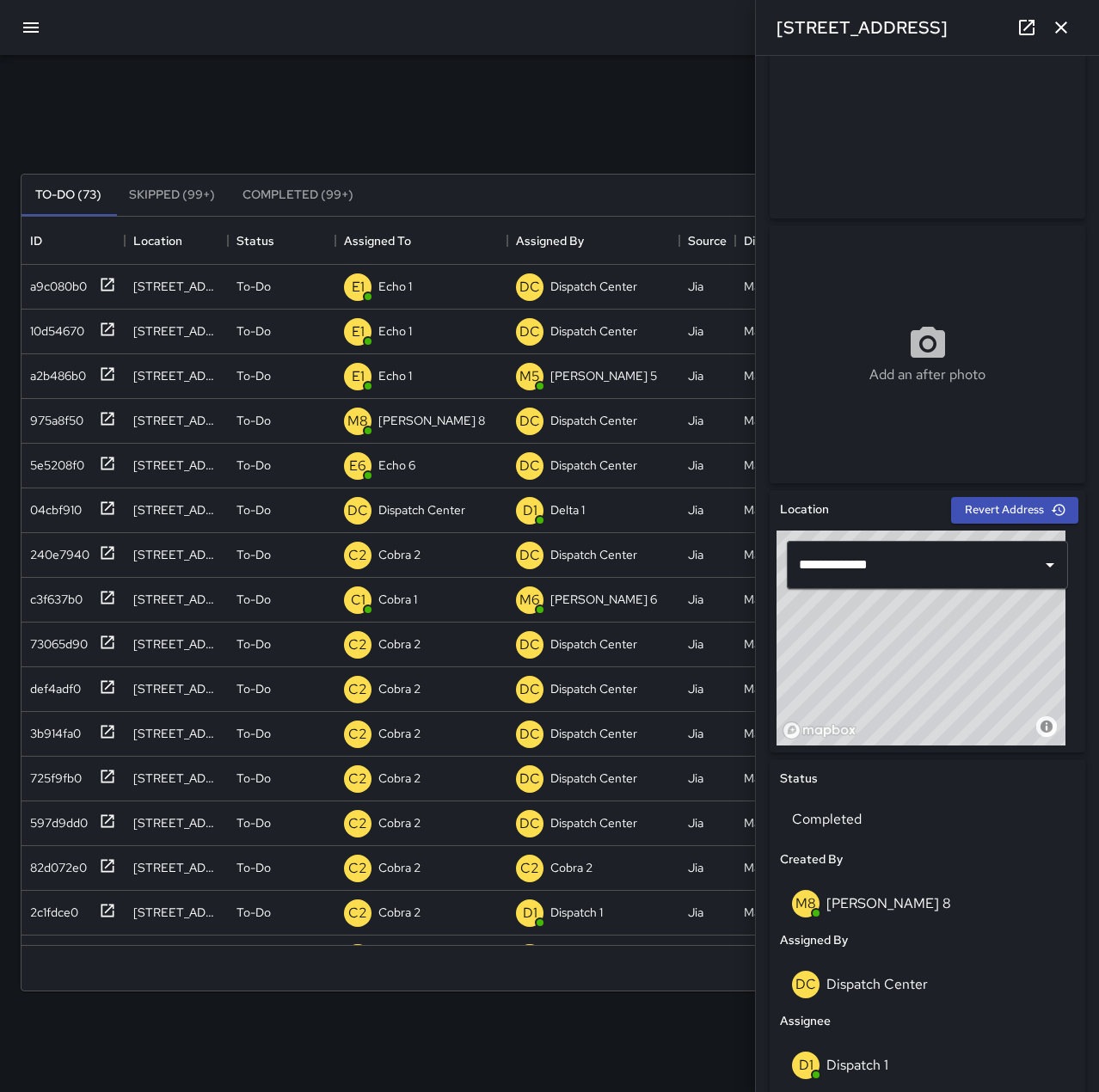
click at [1063, 26] on icon "button" at bounding box center [1061, 28] width 12 height 12
